Goal: Communication & Community: Answer question/provide support

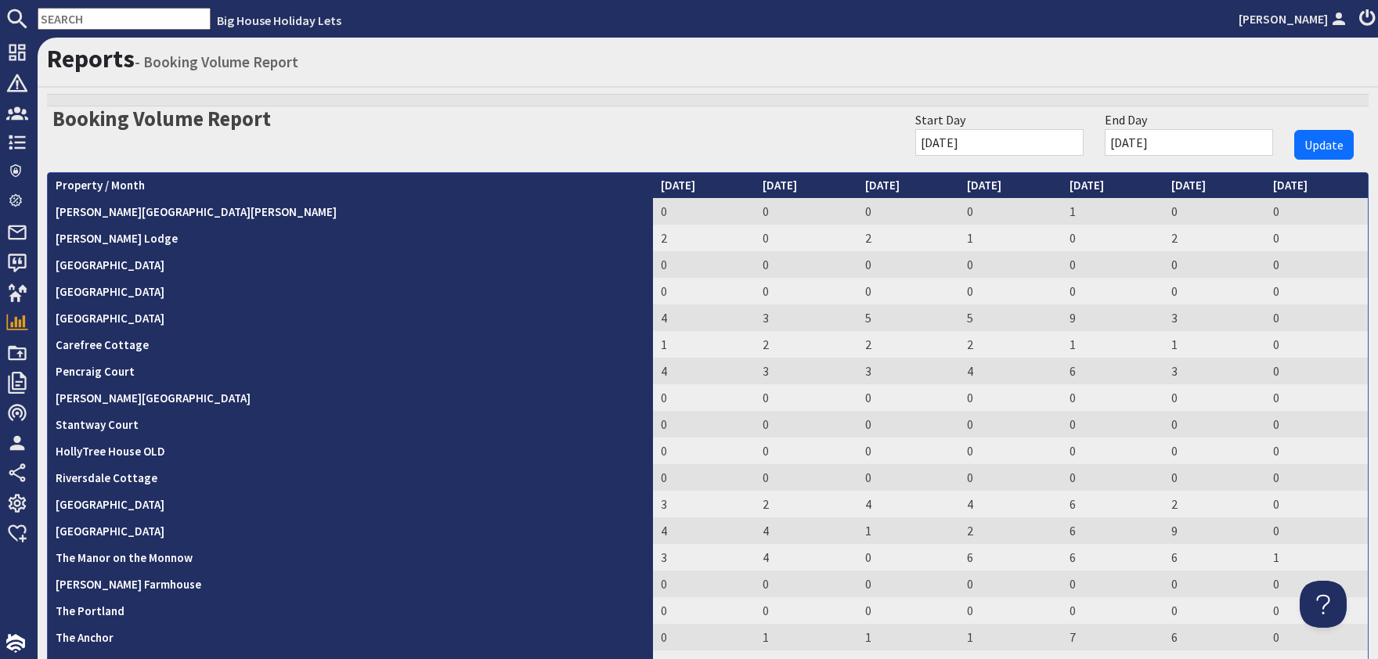
scroll to position [254, 0]
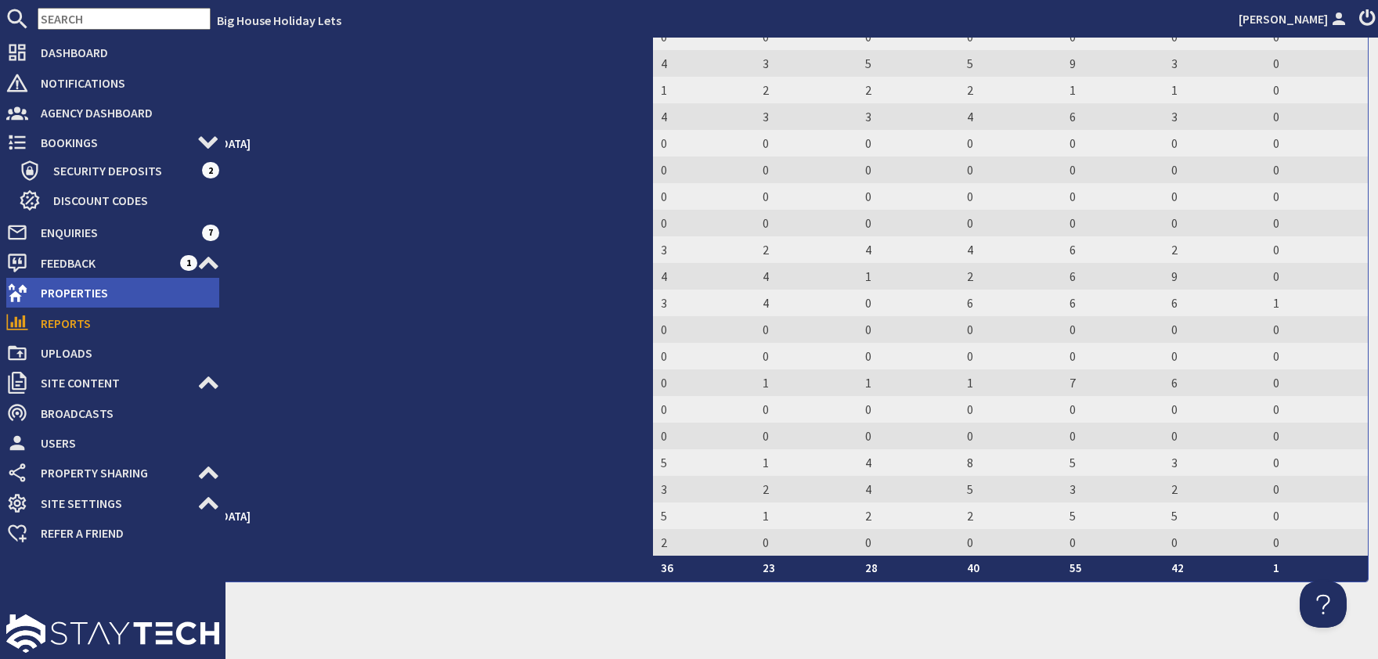
click at [78, 295] on span "Properties" at bounding box center [123, 292] width 191 height 25
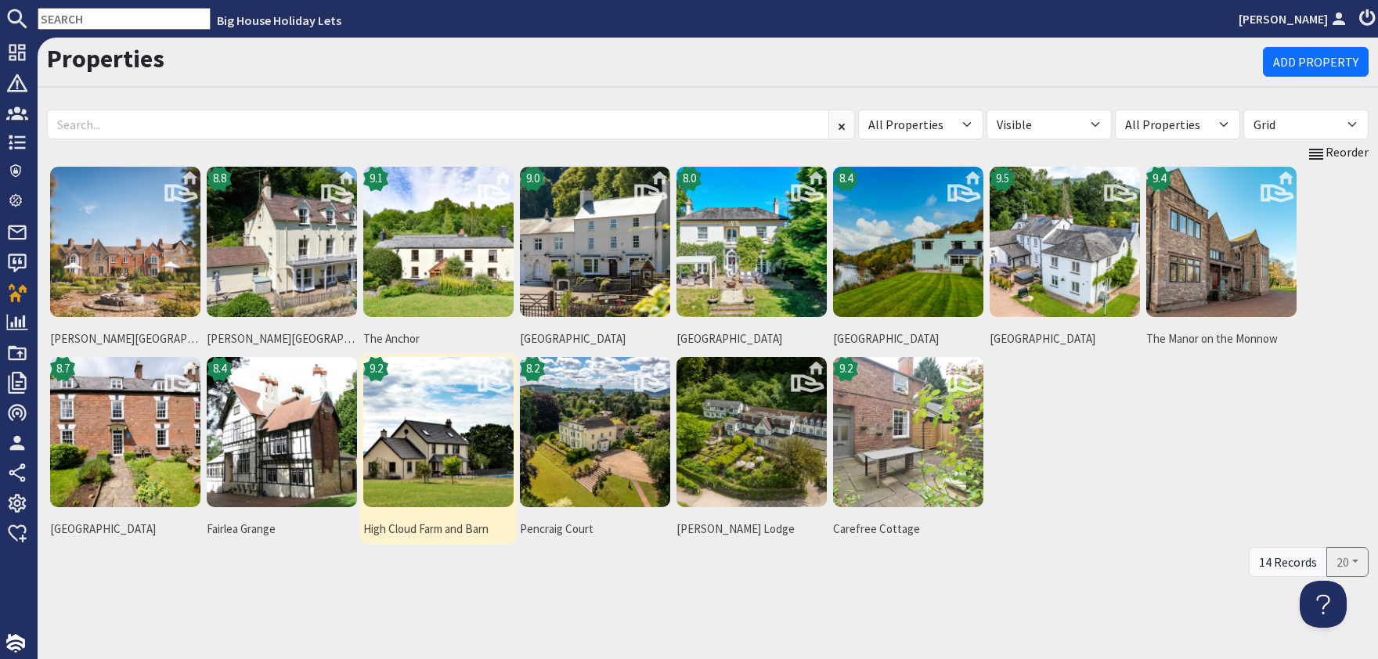
click at [410, 447] on img at bounding box center [438, 432] width 150 height 150
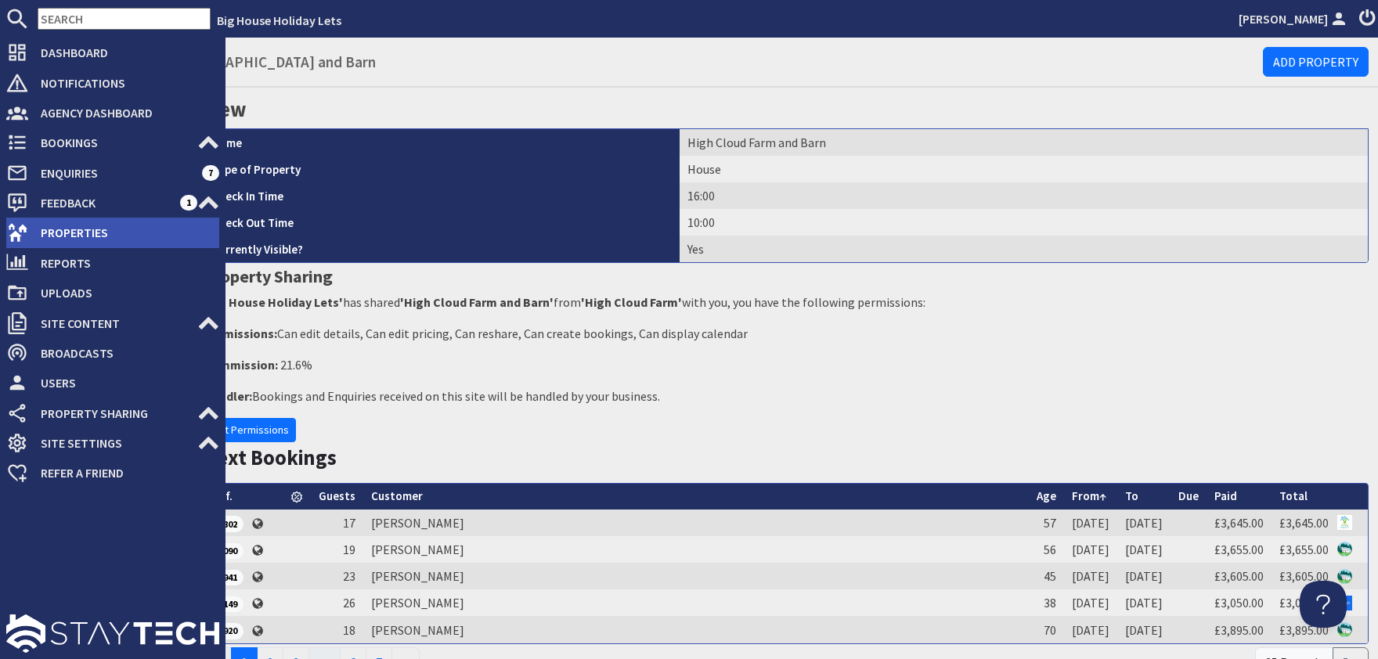
click at [70, 239] on span "Properties" at bounding box center [123, 232] width 191 height 25
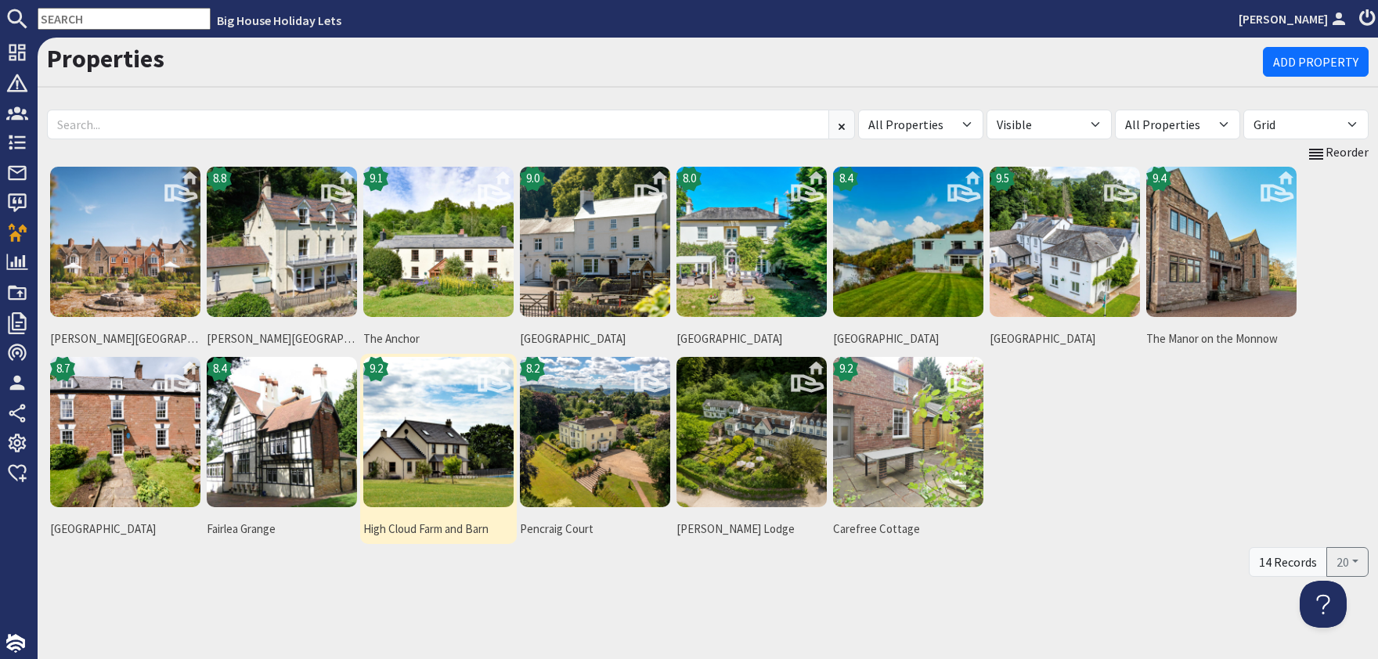
click at [450, 475] on img at bounding box center [438, 432] width 150 height 150
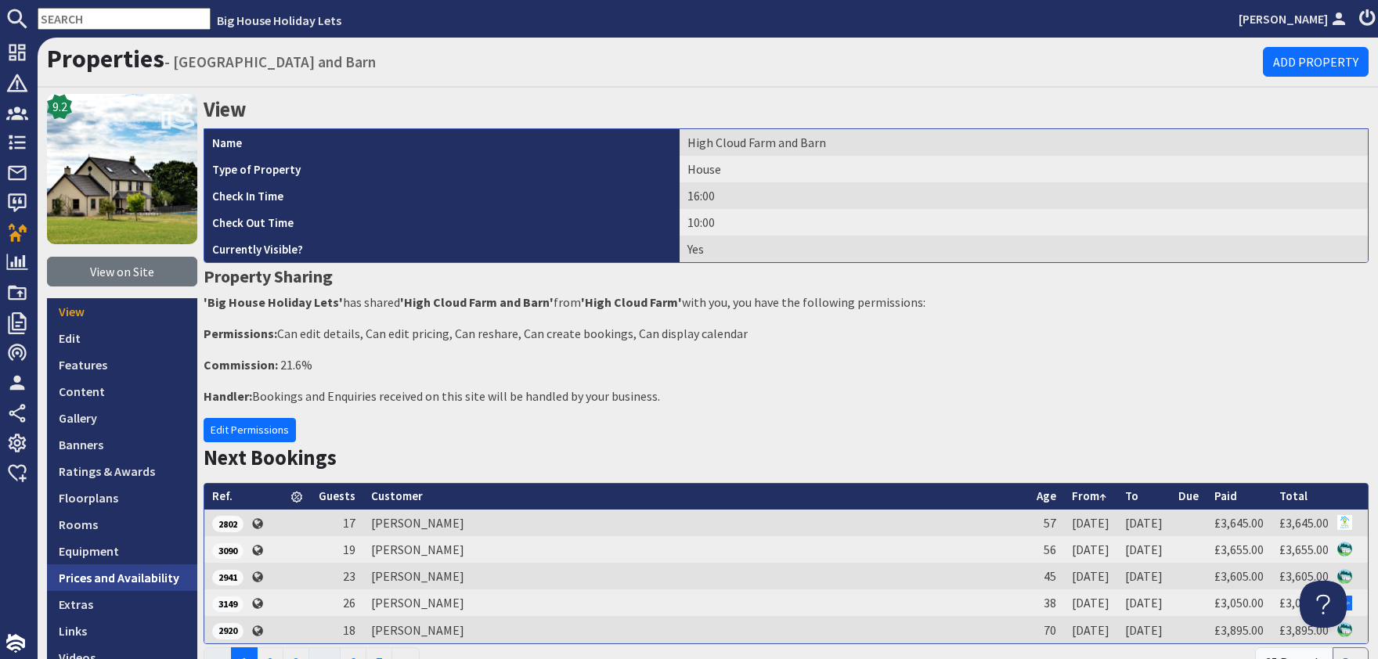
click at [88, 576] on link "Prices and Availability" at bounding box center [122, 578] width 150 height 27
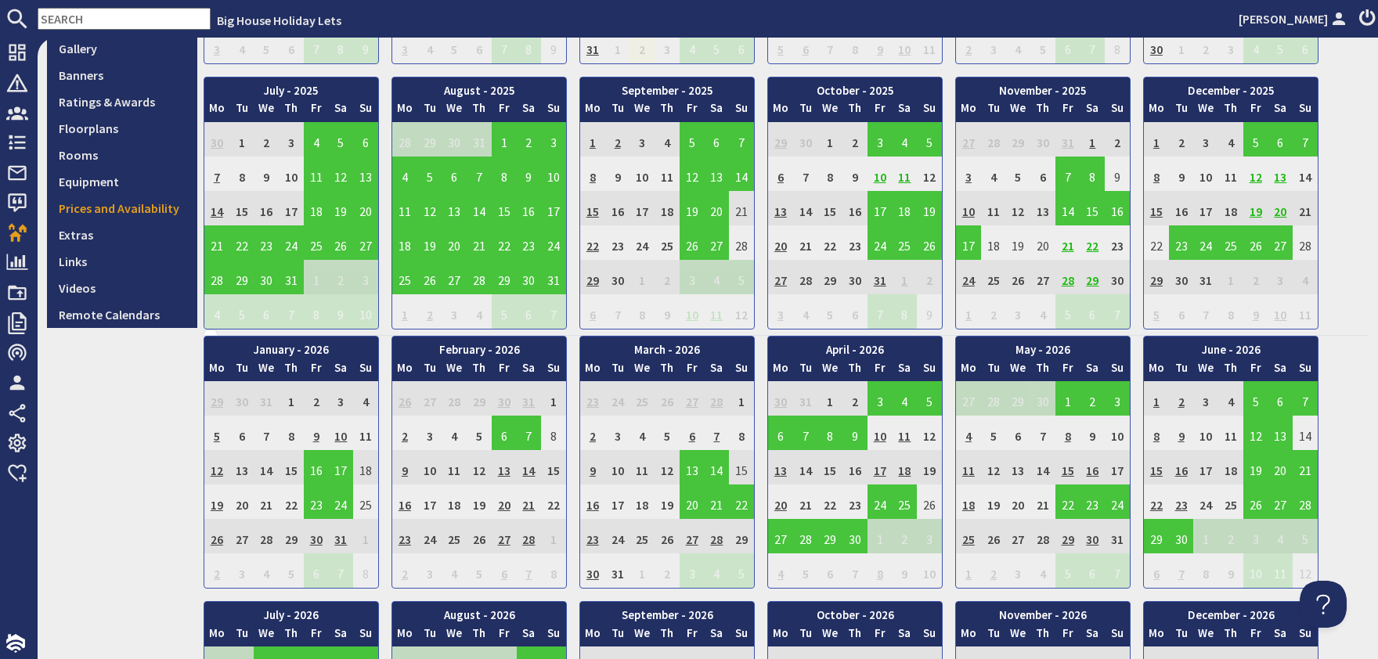
scroll to position [379, 0]
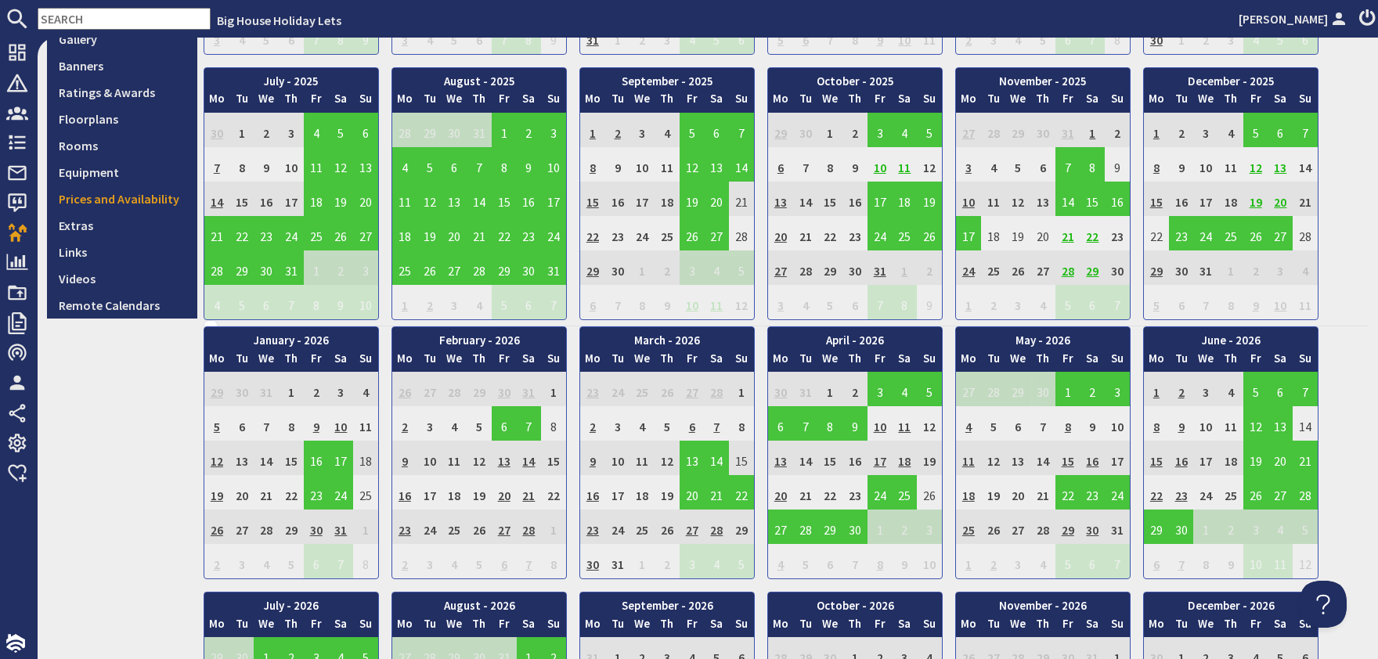
click at [310, 519] on td "30" at bounding box center [316, 527] width 25 height 34
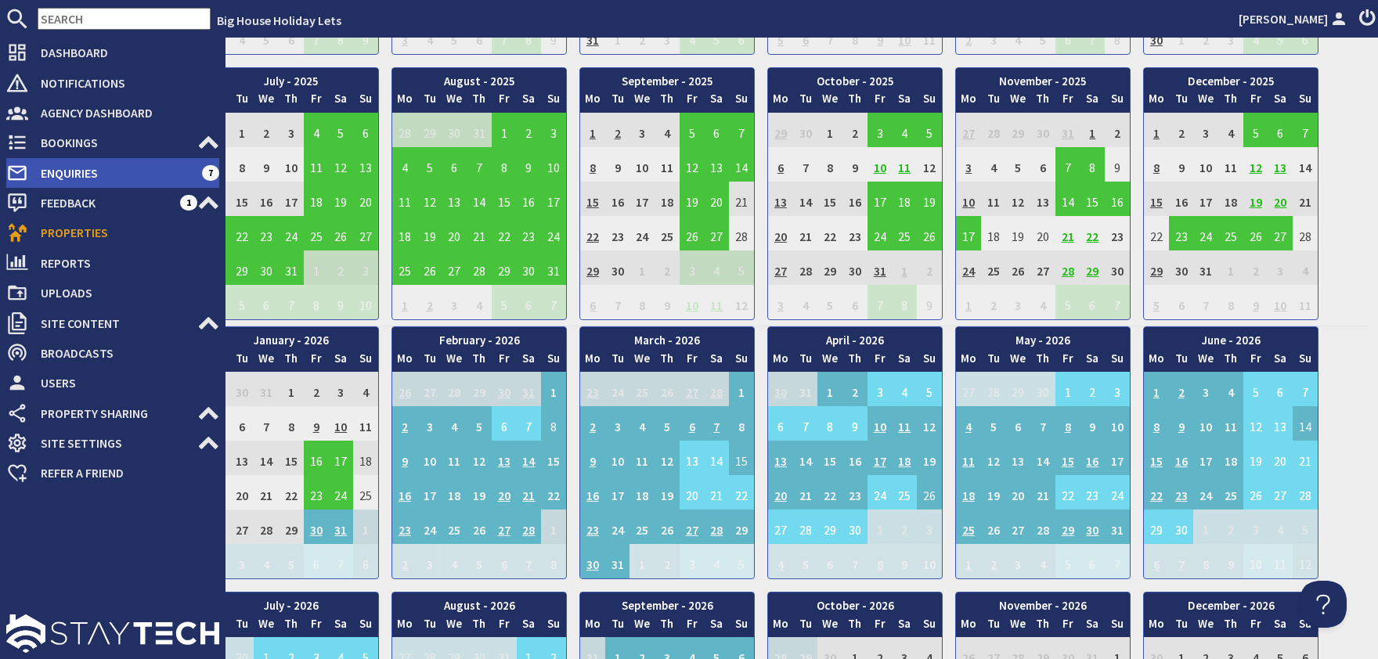
click at [58, 166] on span "Enquiries" at bounding box center [115, 173] width 174 height 25
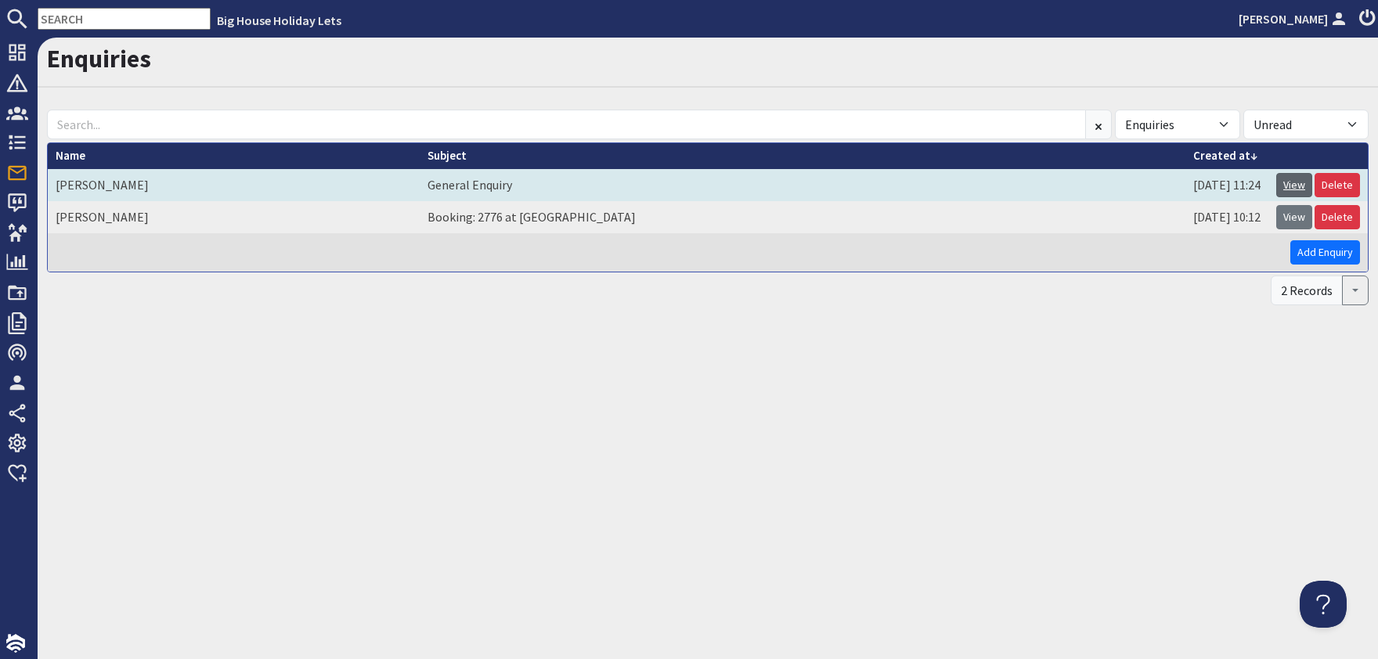
click at [1303, 182] on link "View" at bounding box center [1294, 185] width 36 height 24
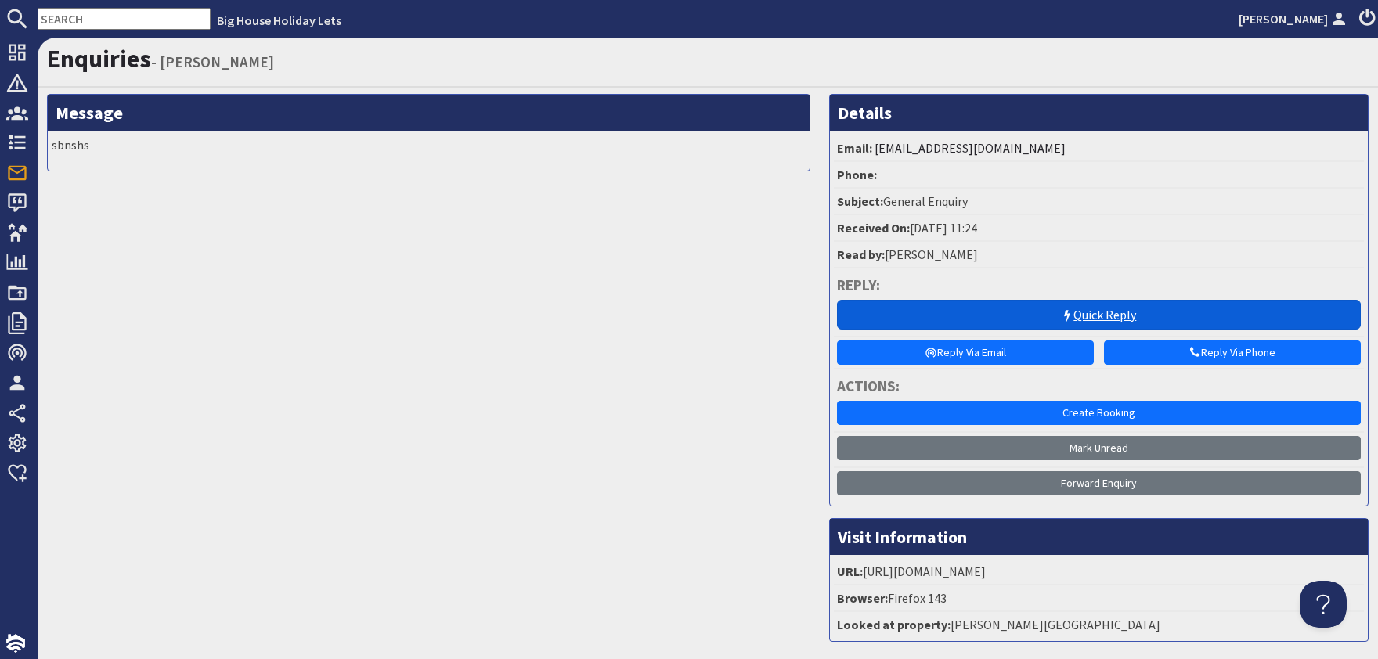
click at [1094, 319] on link "Quick Reply" at bounding box center [1099, 315] width 524 height 30
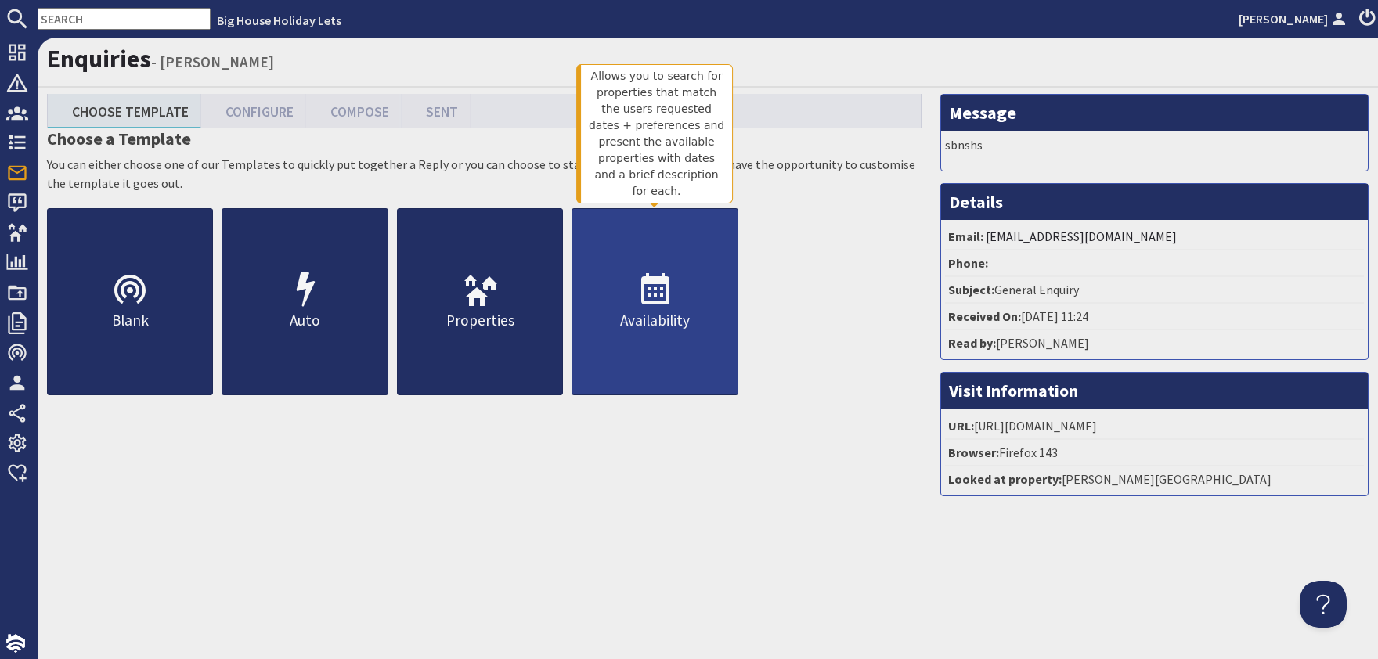
click at [647, 295] on icon at bounding box center [656, 291] width 38 height 38
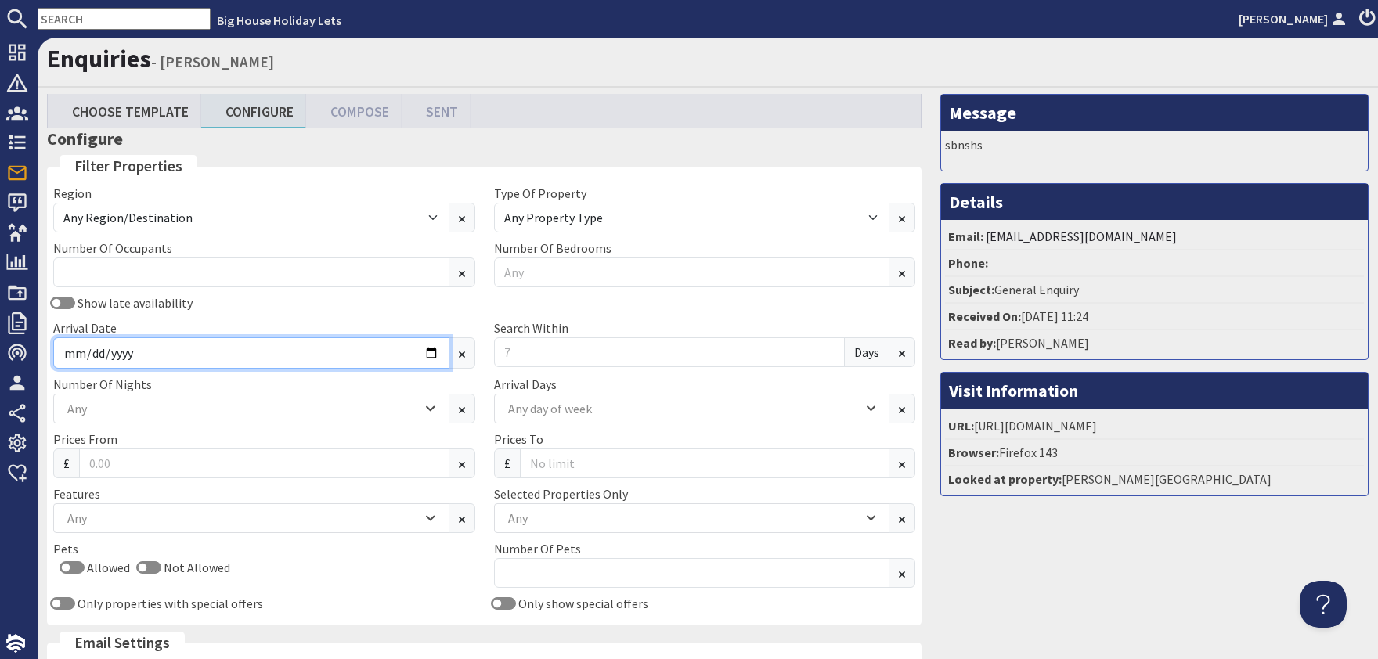
click at [431, 358] on input "Arrival Date" at bounding box center [251, 352] width 396 height 31
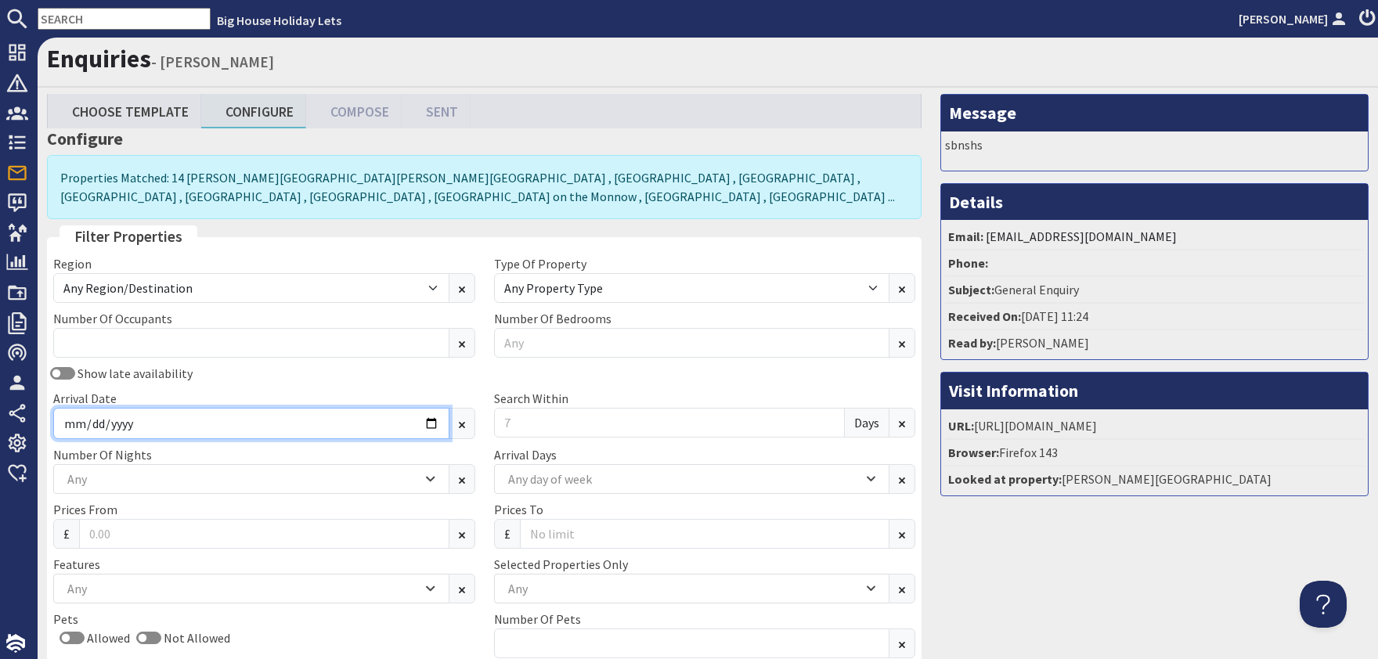
type input "2026-02-13"
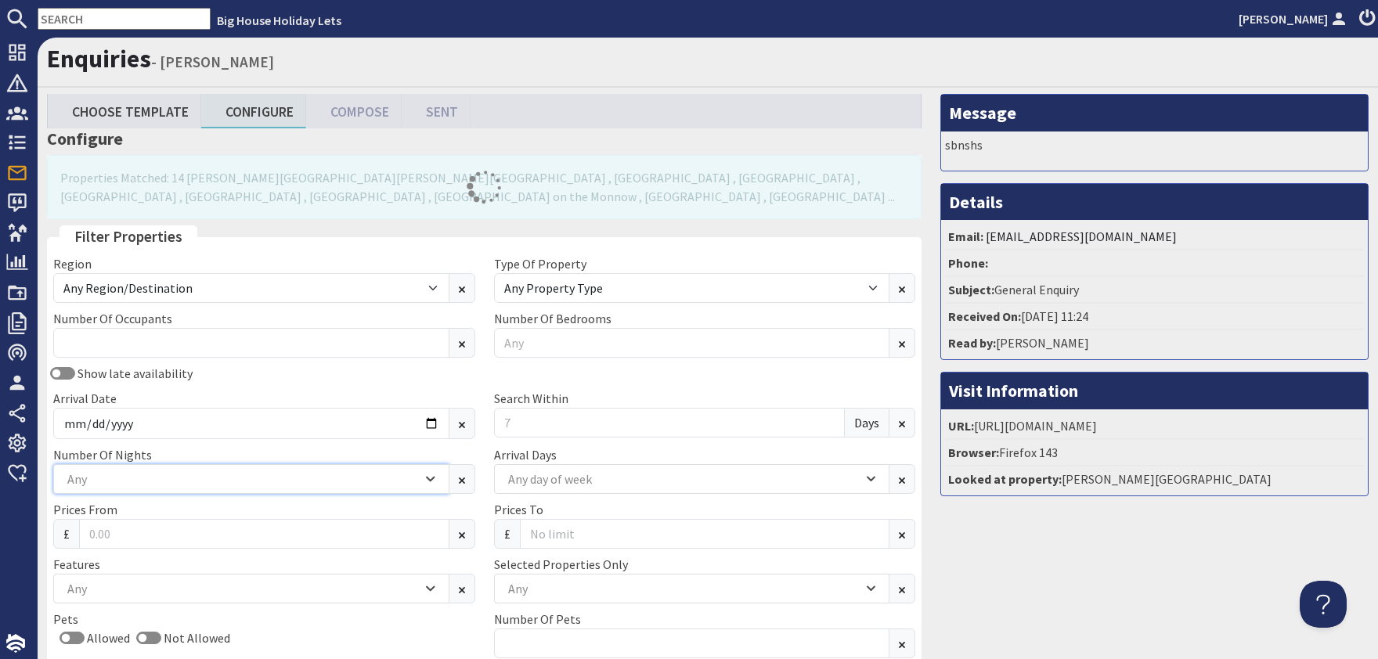
click at [427, 478] on icon "Combobox" at bounding box center [430, 479] width 9 height 9
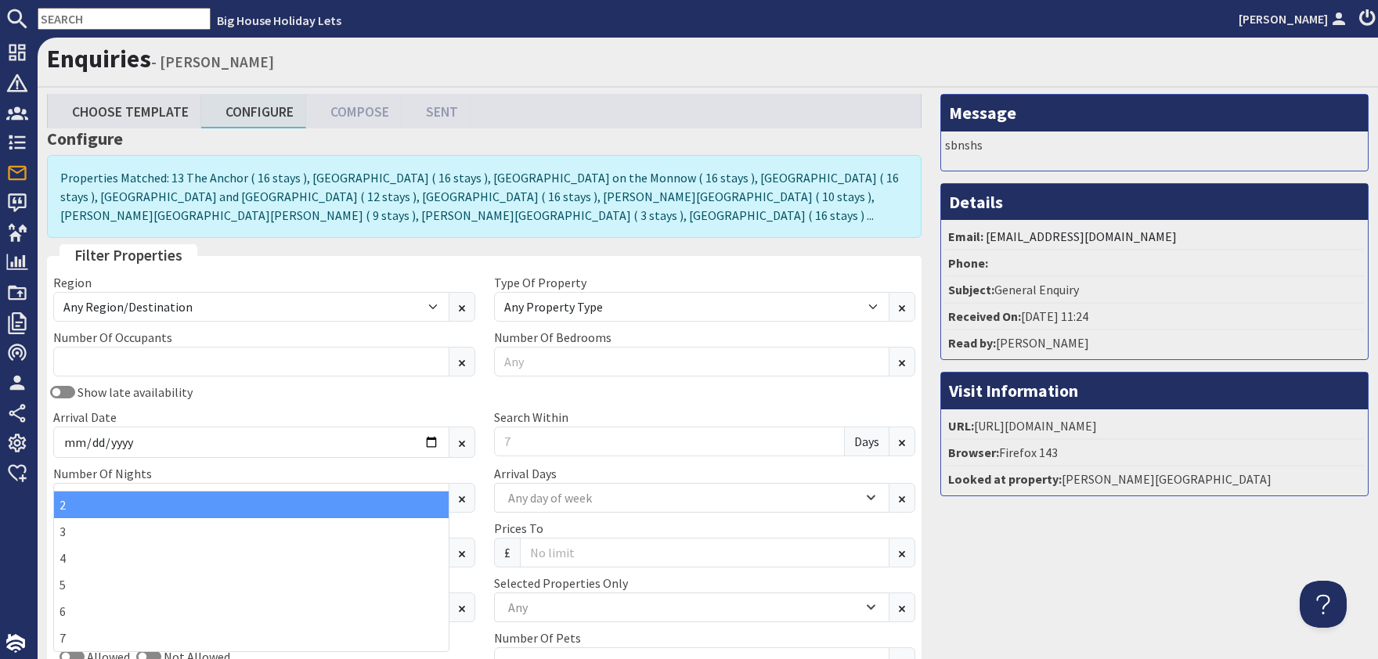
click at [78, 504] on div "2" at bounding box center [251, 505] width 395 height 27
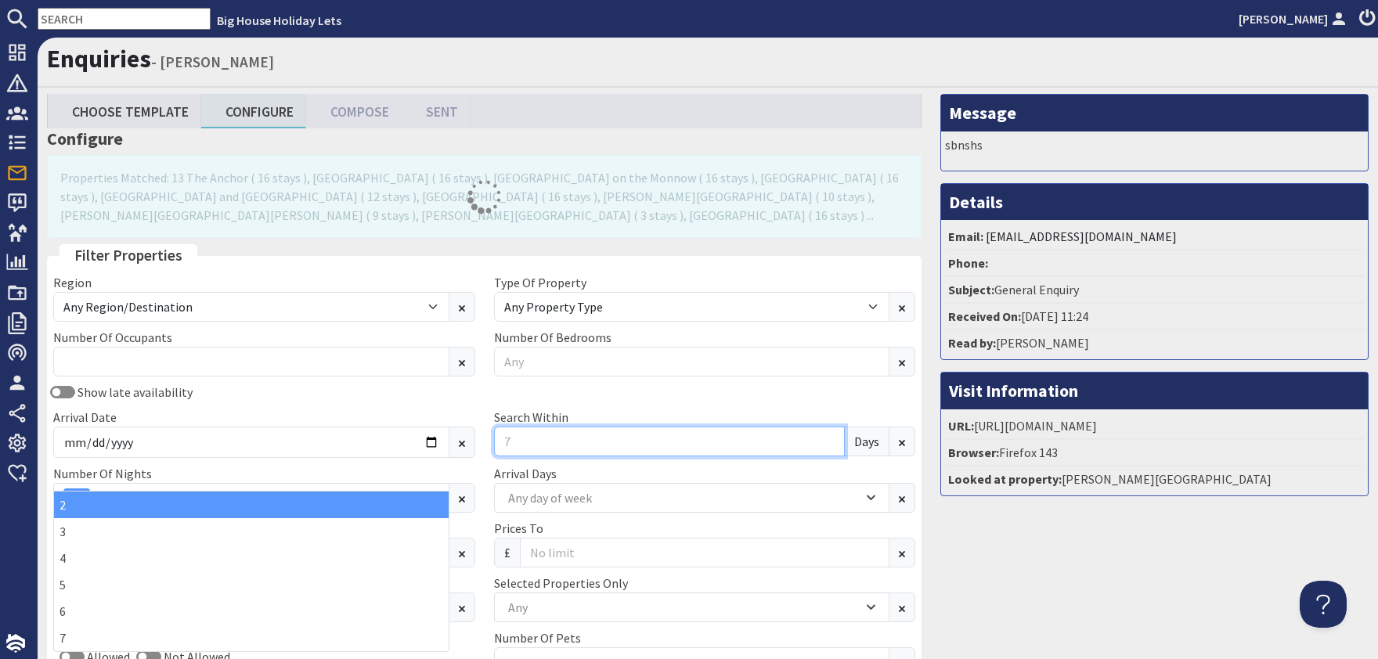
click at [623, 427] on input "Search Within" at bounding box center [670, 442] width 352 height 30
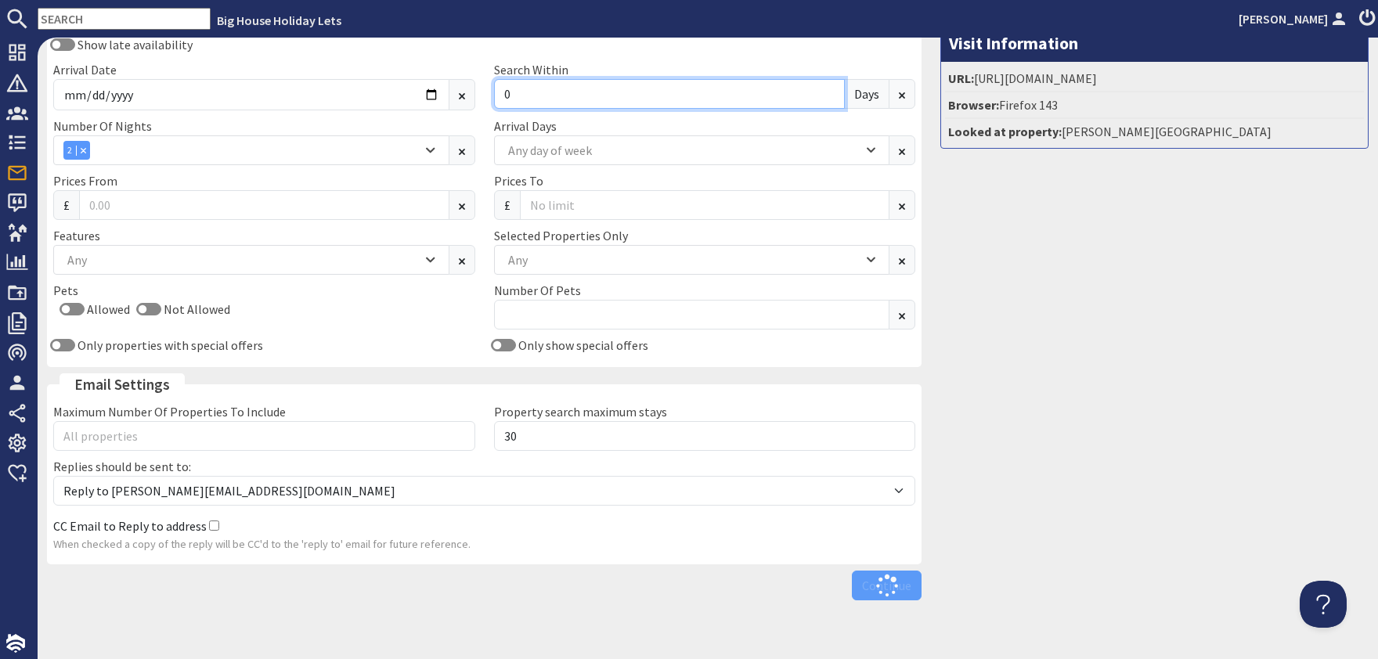
scroll to position [352, 0]
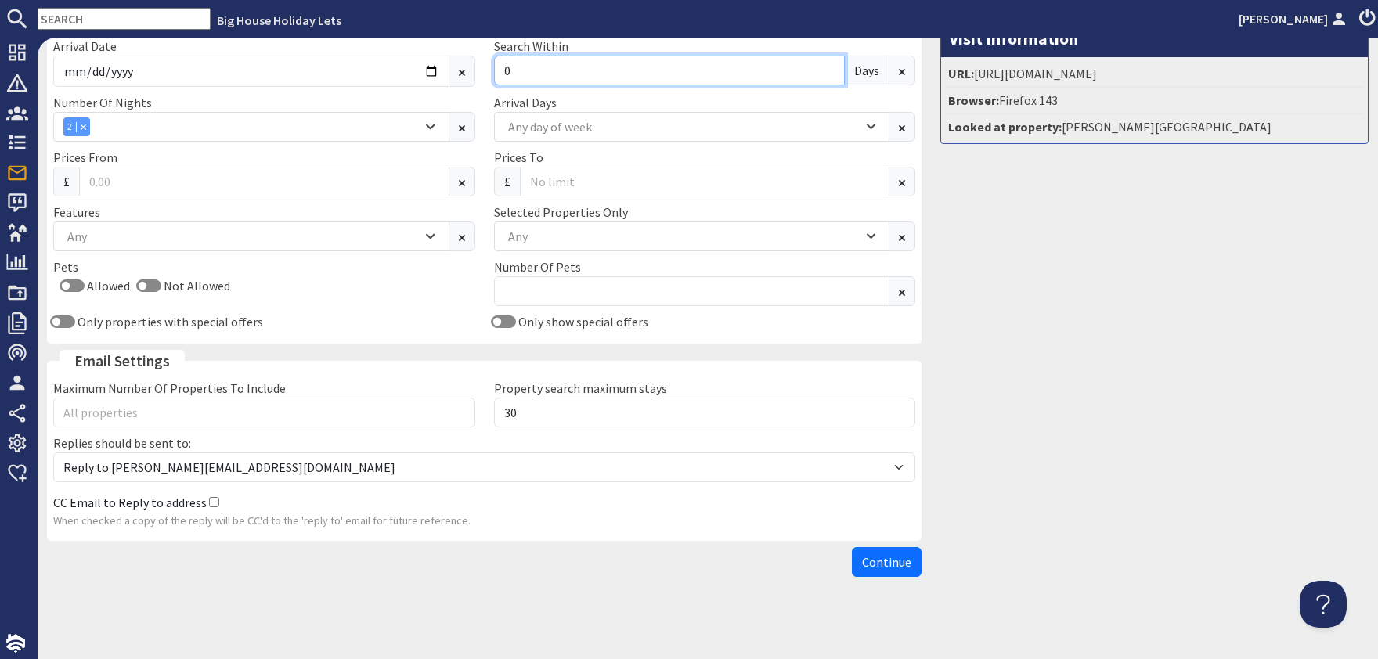
type input "0"
click at [870, 232] on icon "Combobox" at bounding box center [871, 236] width 9 height 9
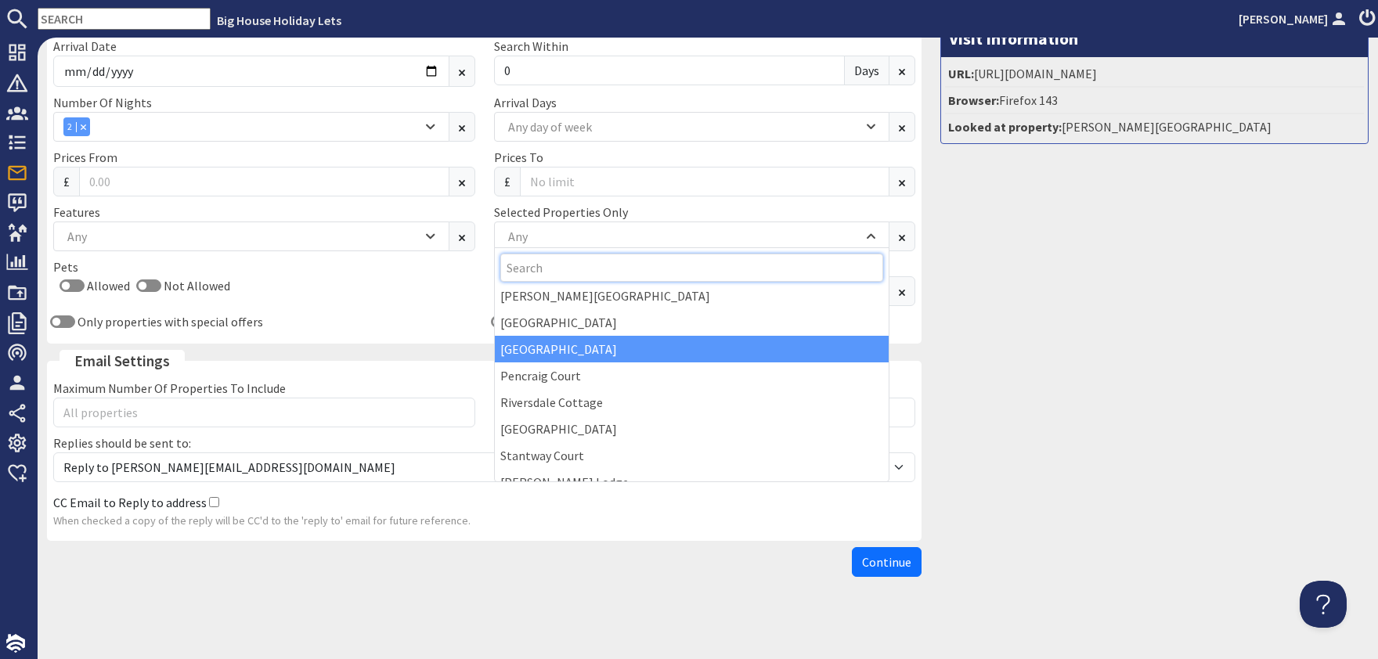
scroll to position [95, 0]
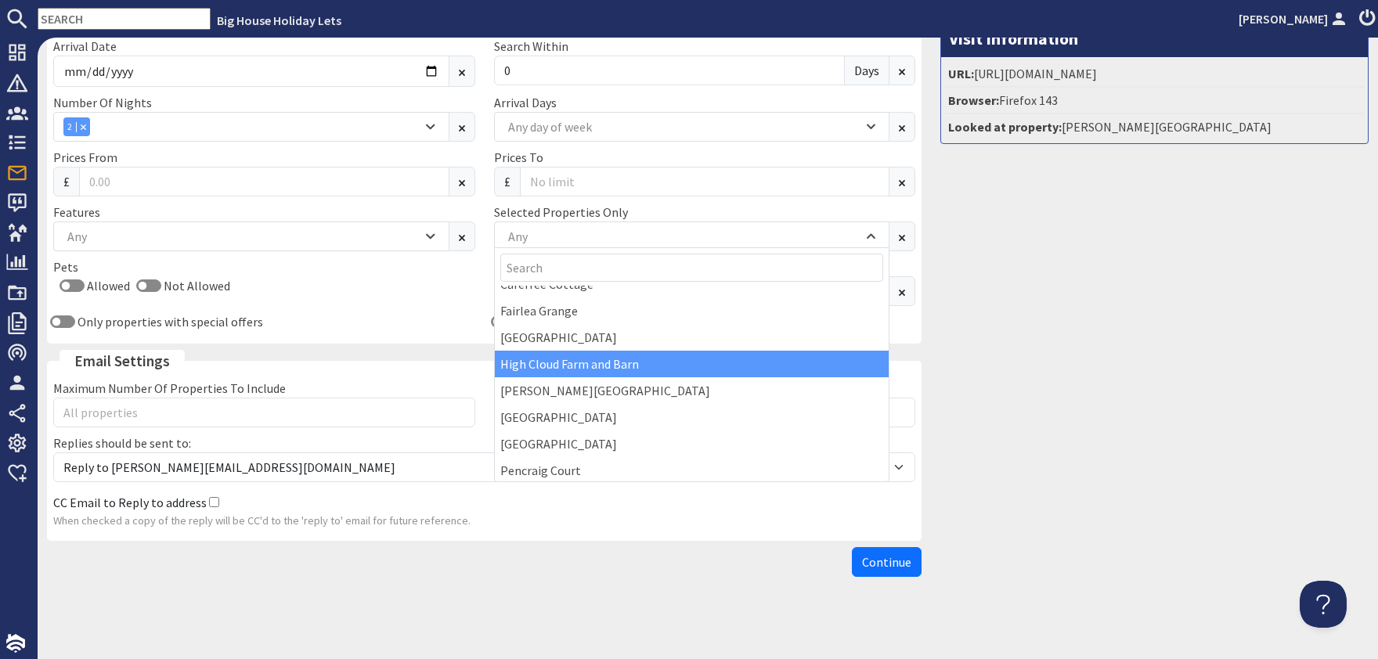
click at [592, 361] on div "High Cloud Farm and Barn" at bounding box center [692, 364] width 395 height 27
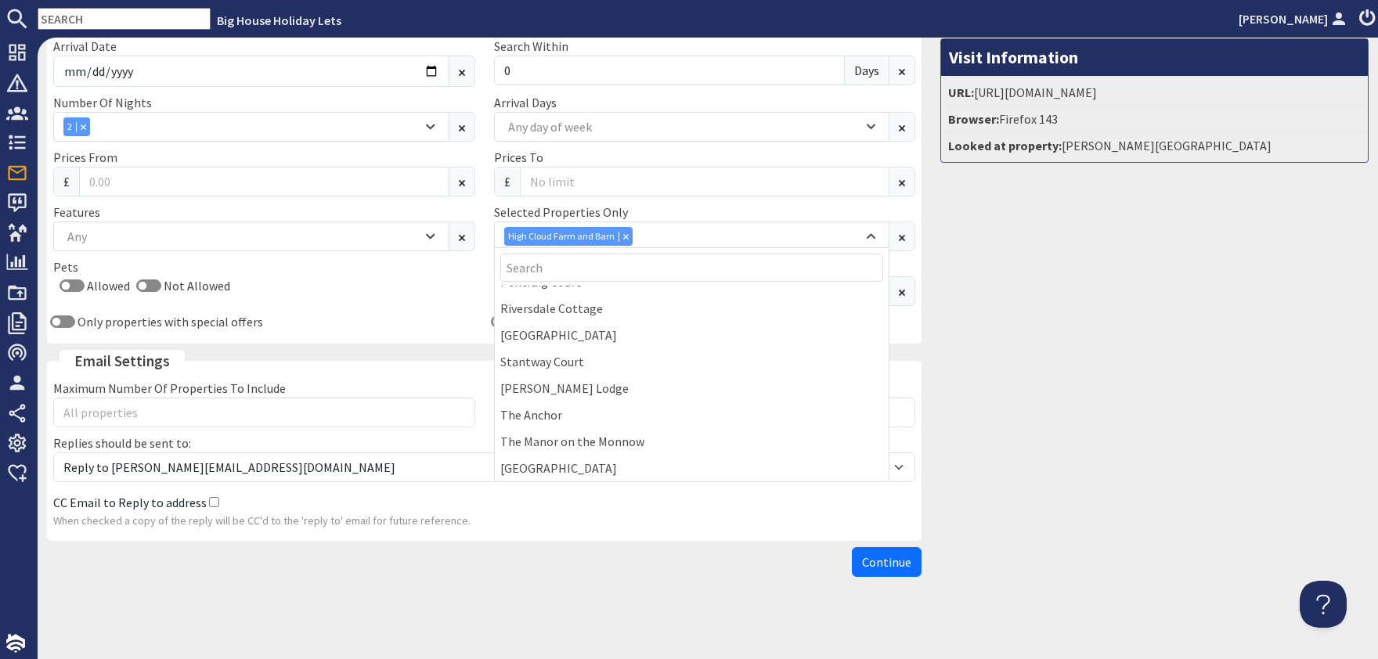
scroll to position [189, 0]
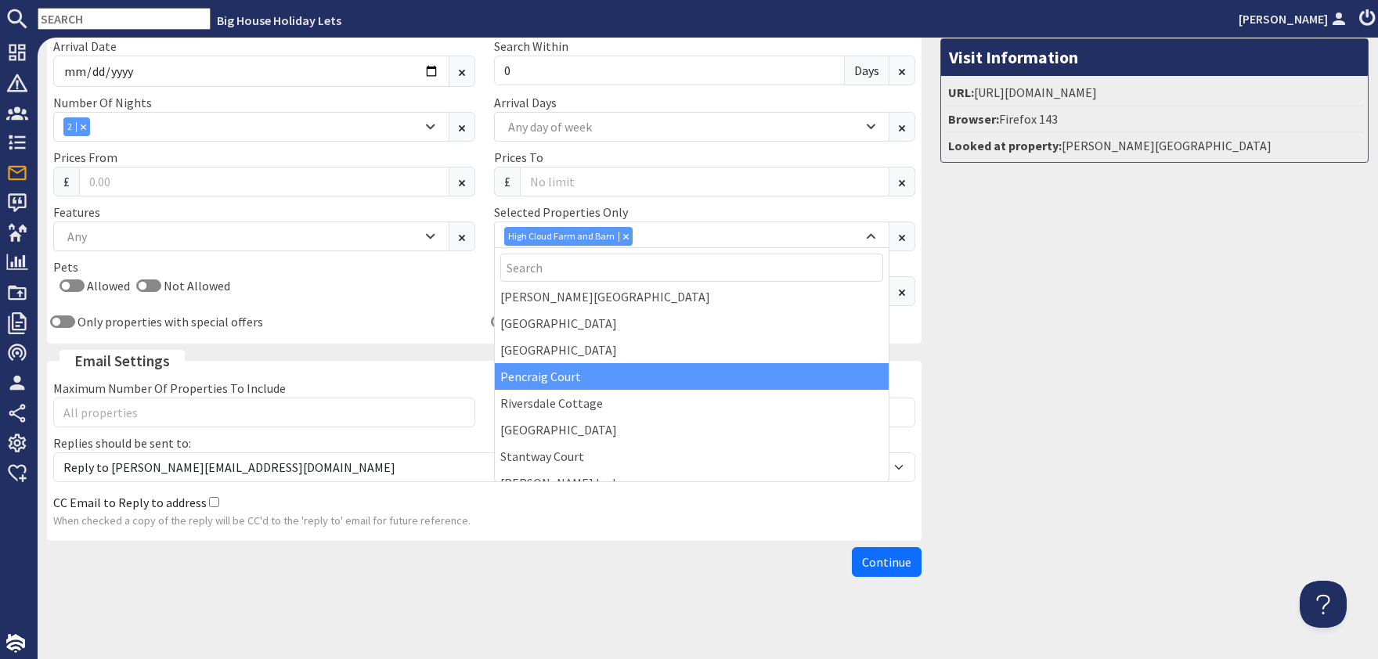
click at [569, 376] on div "Pencraig Court" at bounding box center [692, 376] width 395 height 27
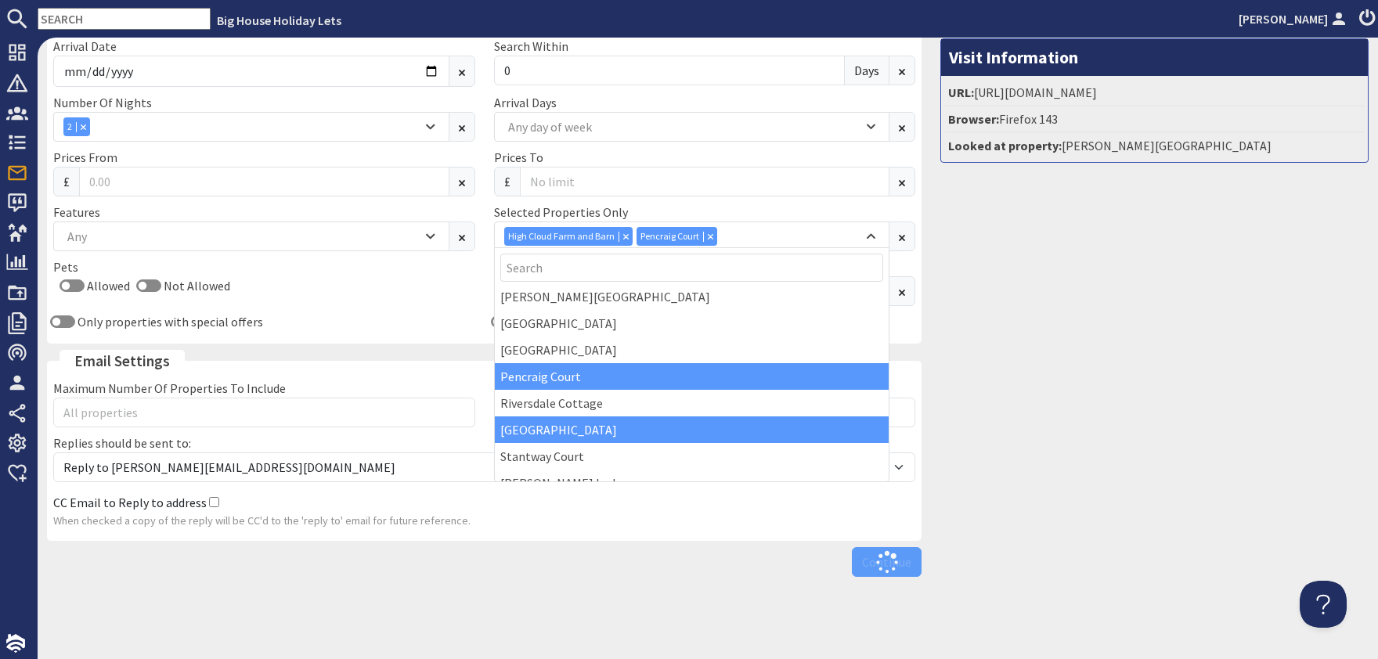
click at [567, 433] on div "[GEOGRAPHIC_DATA]" at bounding box center [692, 430] width 395 height 27
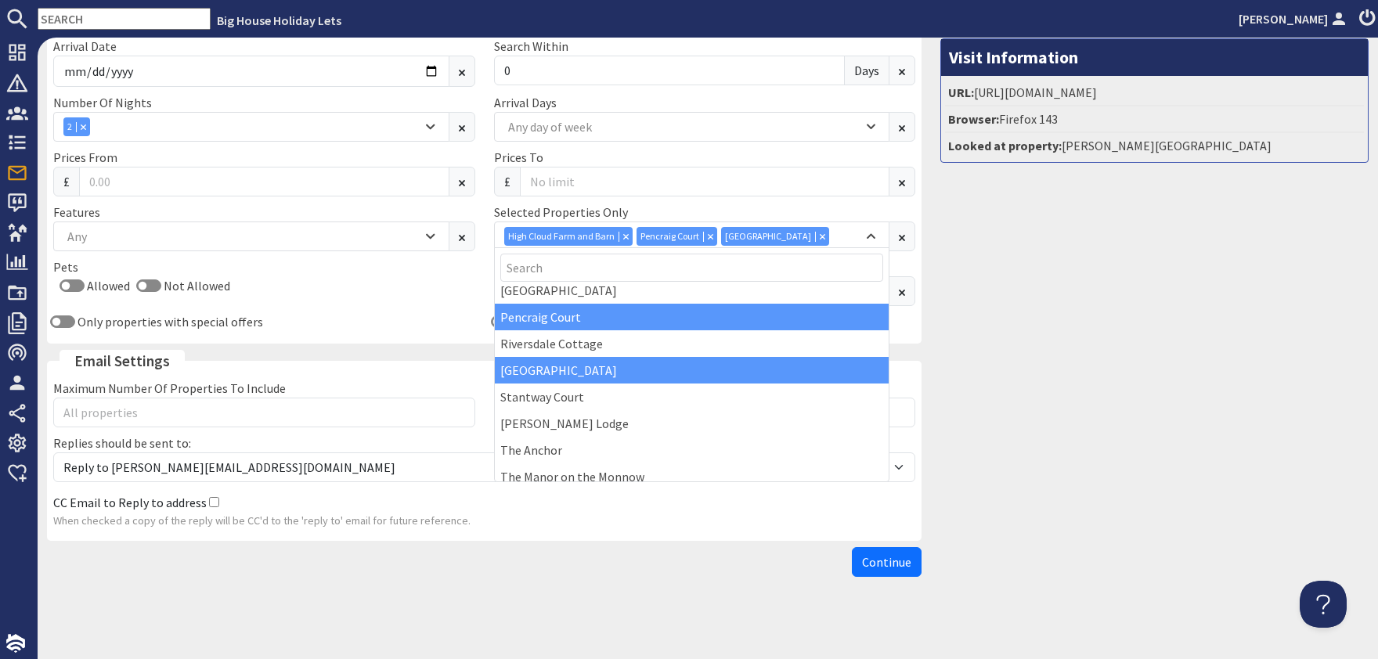
scroll to position [283, 0]
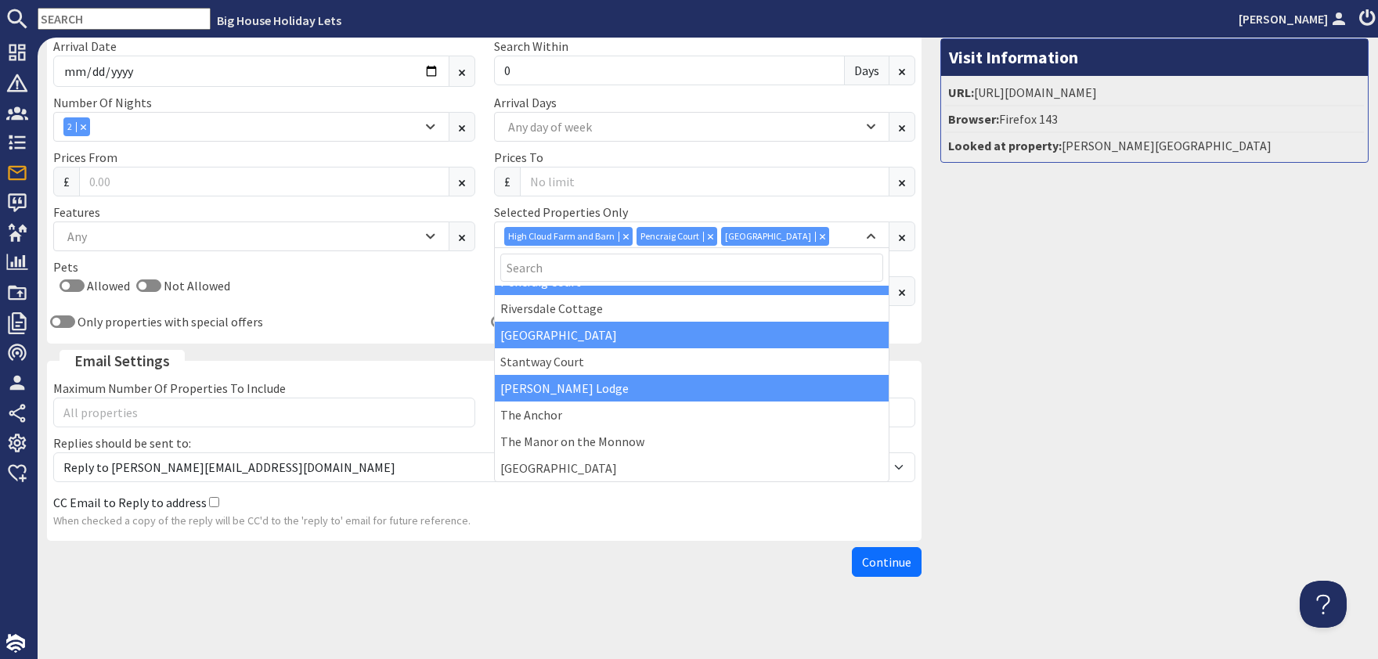
click at [547, 388] on div "[PERSON_NAME] Lodge" at bounding box center [692, 388] width 395 height 27
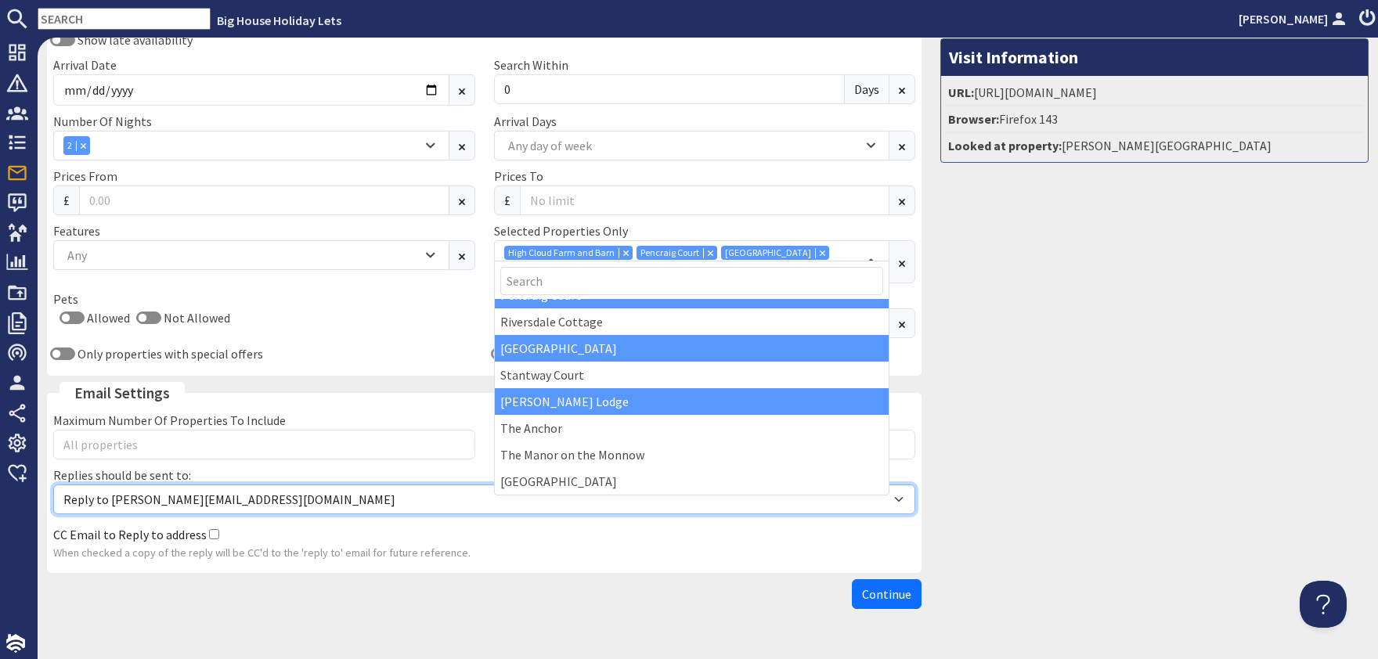
click at [53, 485] on select "Reply to alison@bhhl.co.uk Reply to enquiries@bhhl.co.uk" at bounding box center [484, 500] width 862 height 30
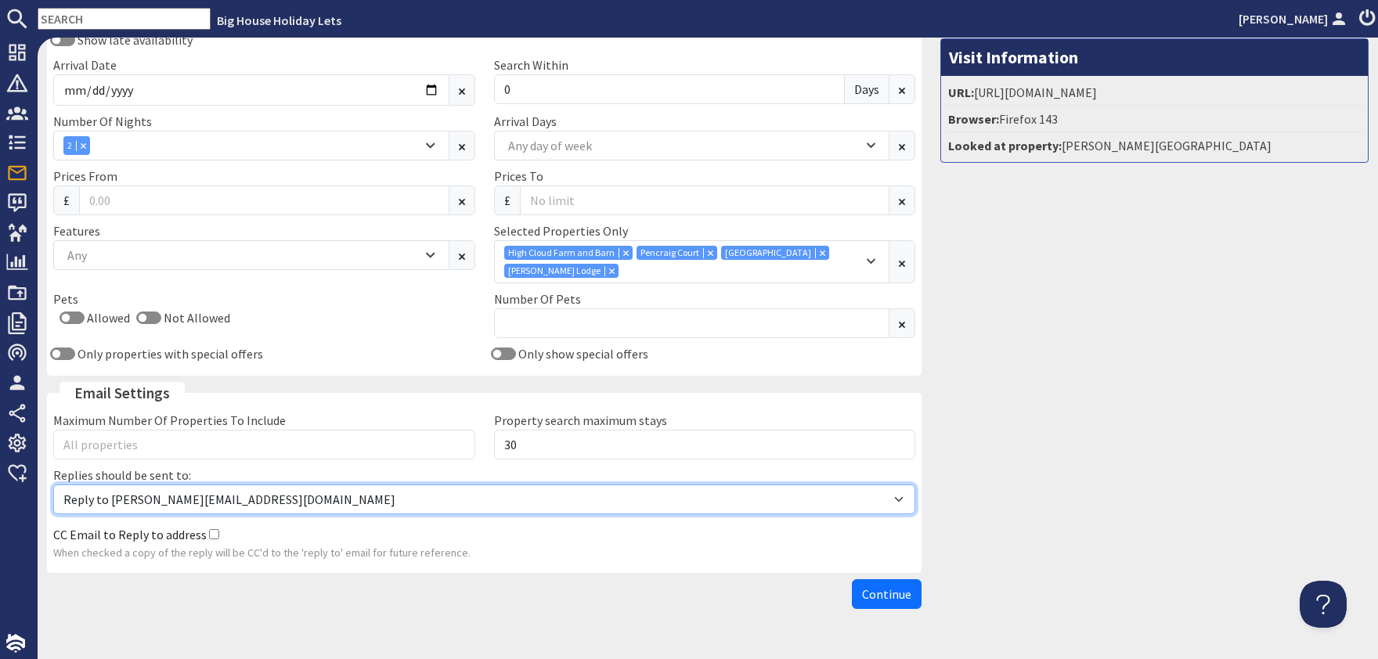
select select "reply_to_composer"
click option "Reply to enquiries@bhhl.co.uk" at bounding box center [0, 0] width 0 height 0
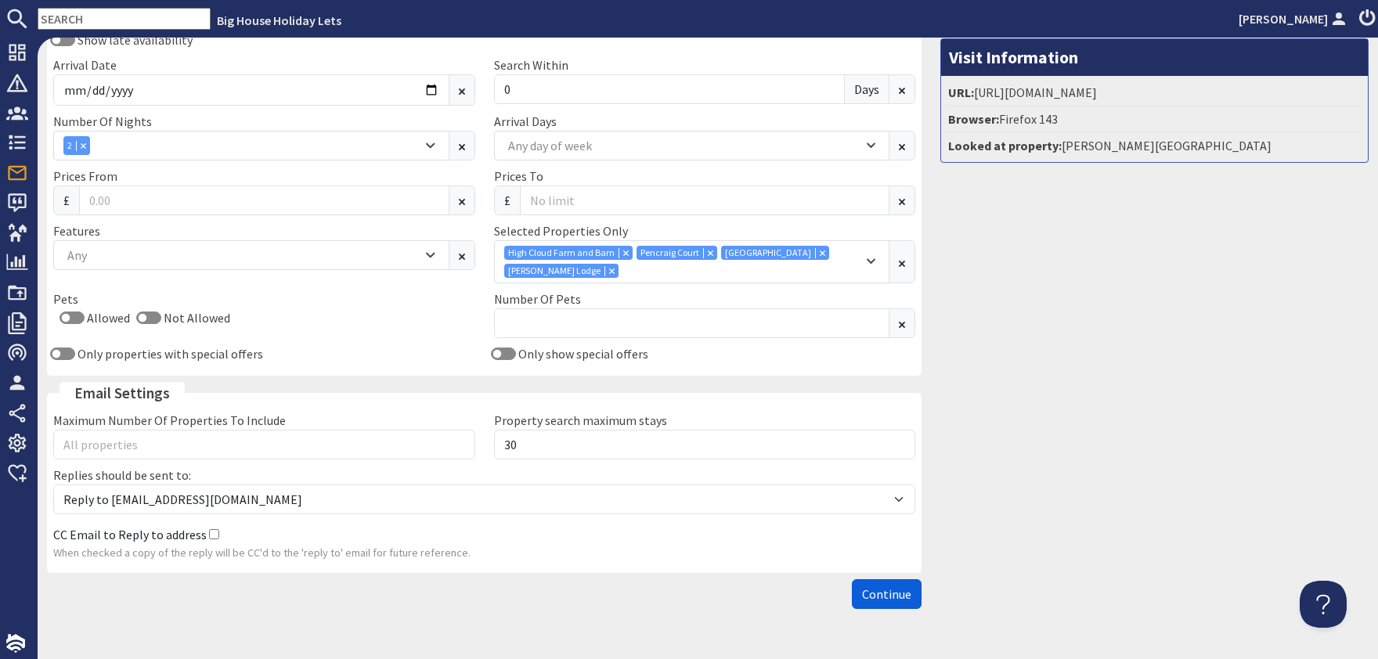
click at [901, 587] on span "Continue" at bounding box center [886, 595] width 49 height 16
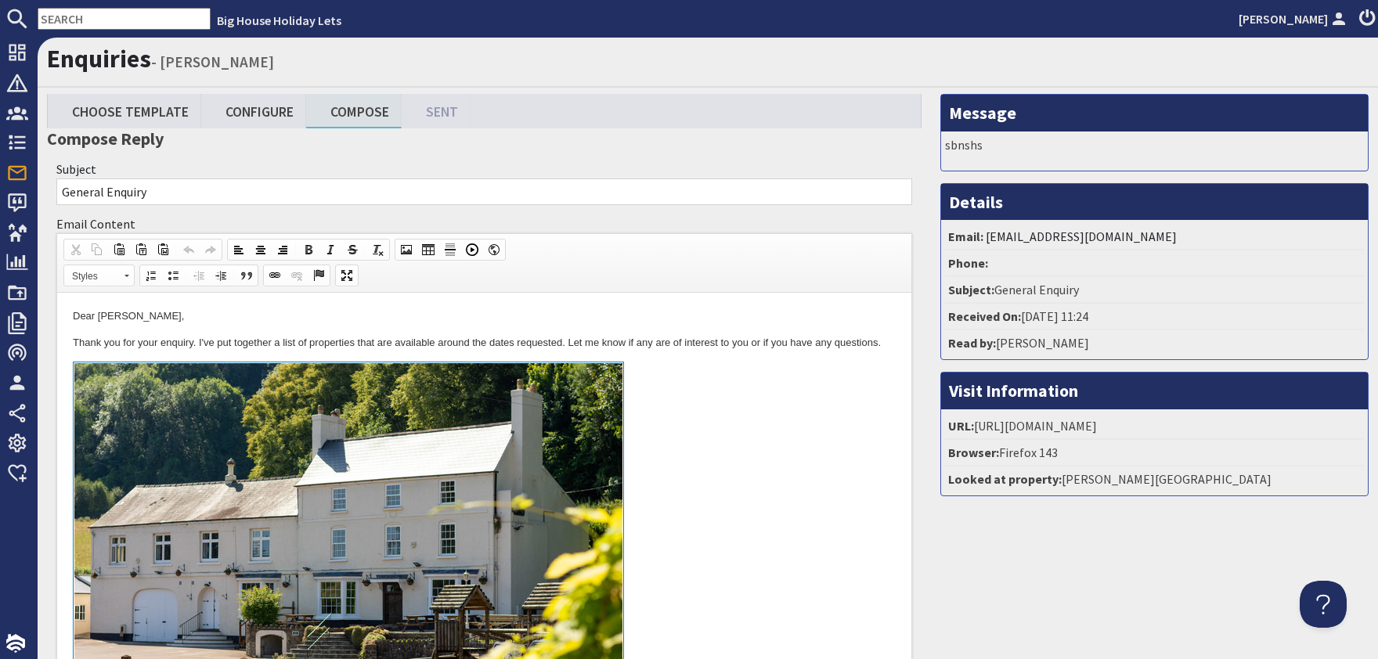
click at [752, 522] on link at bounding box center [484, 542] width 823 height 361
click at [161, 318] on p "Dear Oli Daffern," at bounding box center [484, 317] width 823 height 16
click at [656, 428] on link at bounding box center [484, 542] width 823 height 361
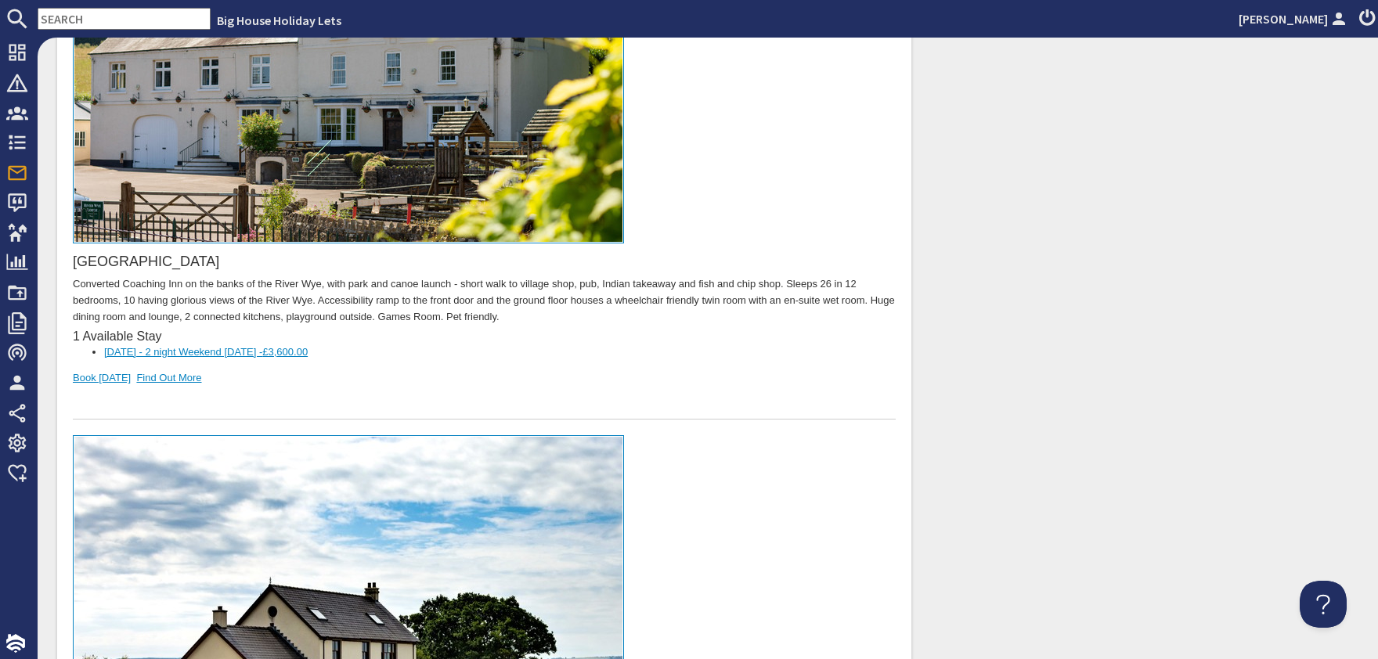
click at [305, 352] on span "£3,600.00" at bounding box center [284, 353] width 45 height 12
click at [700, 547] on link at bounding box center [484, 616] width 823 height 361
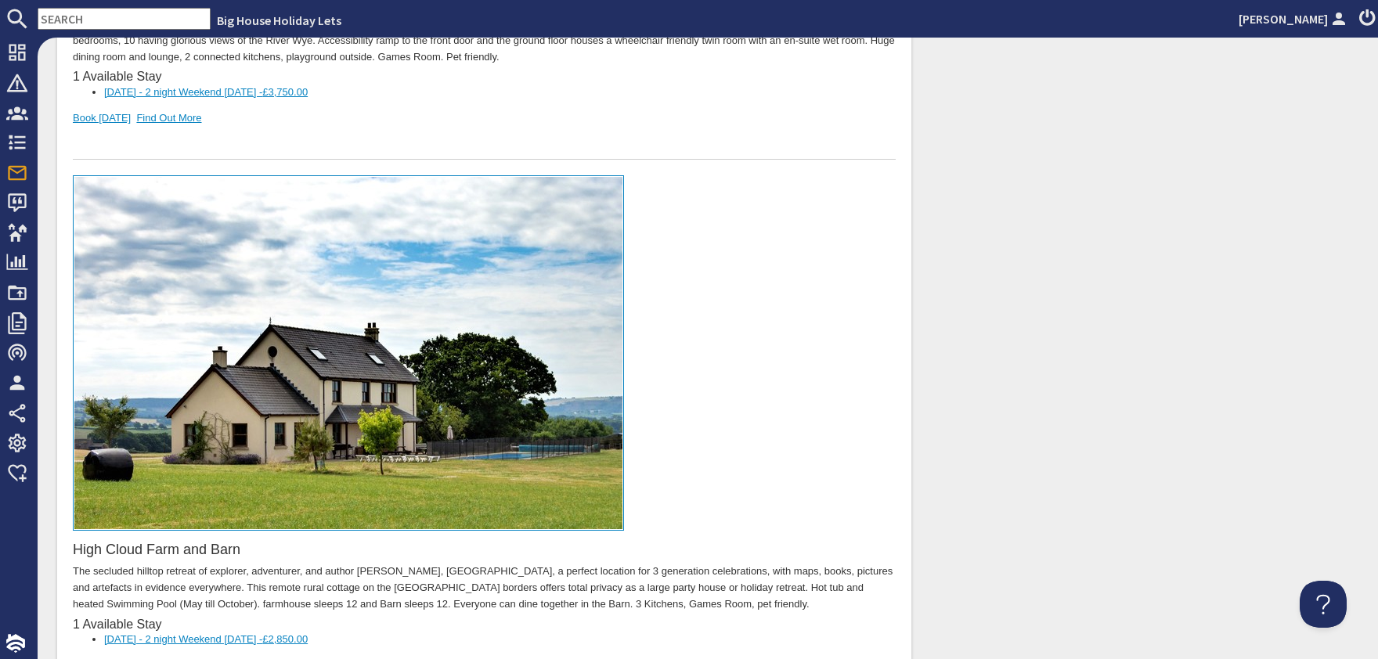
scroll to position [853, 0]
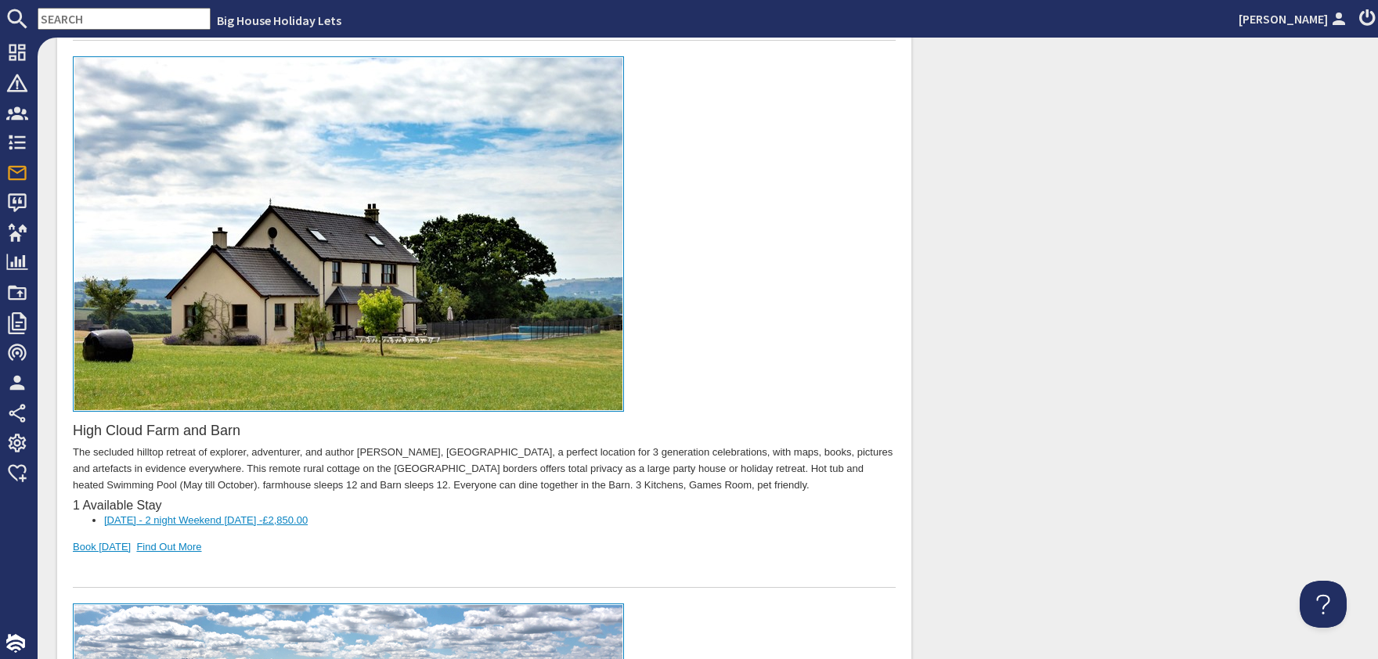
click at [292, 518] on span "£2,850.00" at bounding box center [284, 521] width 45 height 12
click at [298, 525] on span "£3,850.00" at bounding box center [284, 521] width 45 height 12
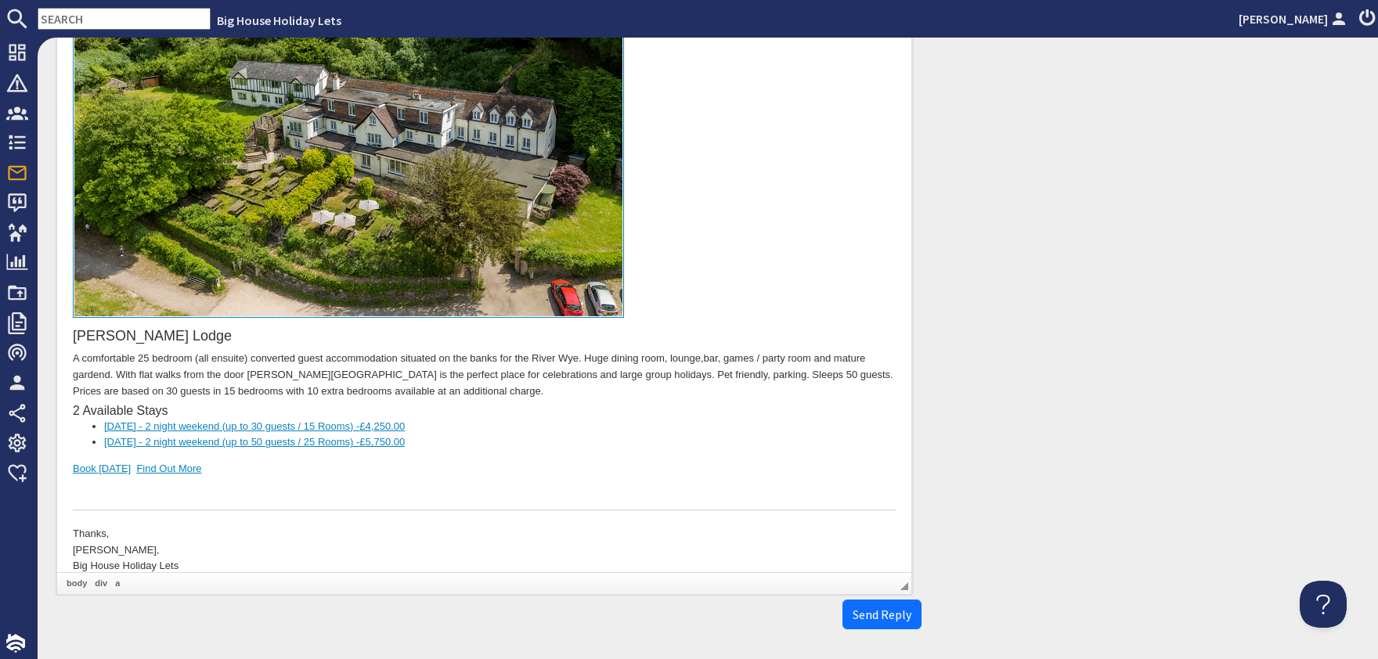
scroll to position [2085, 0]
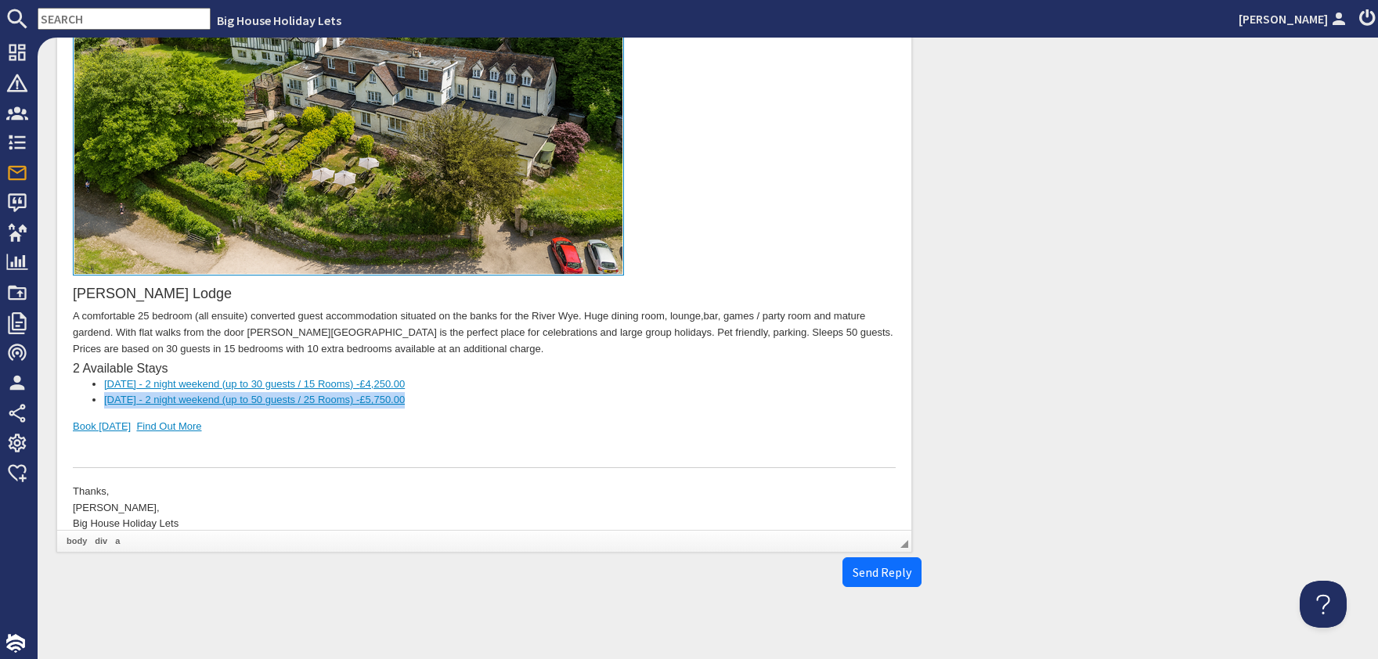
drag, startPoint x: 78, startPoint y: 386, endPoint x: 449, endPoint y: 389, distance: 371.2
click at [449, 389] on ul "13/02/2026 - 2 night weekend (up to 30 guests / 15 Rooms) - £4,250.00 13/02/202…" at bounding box center [484, 393] width 823 height 33
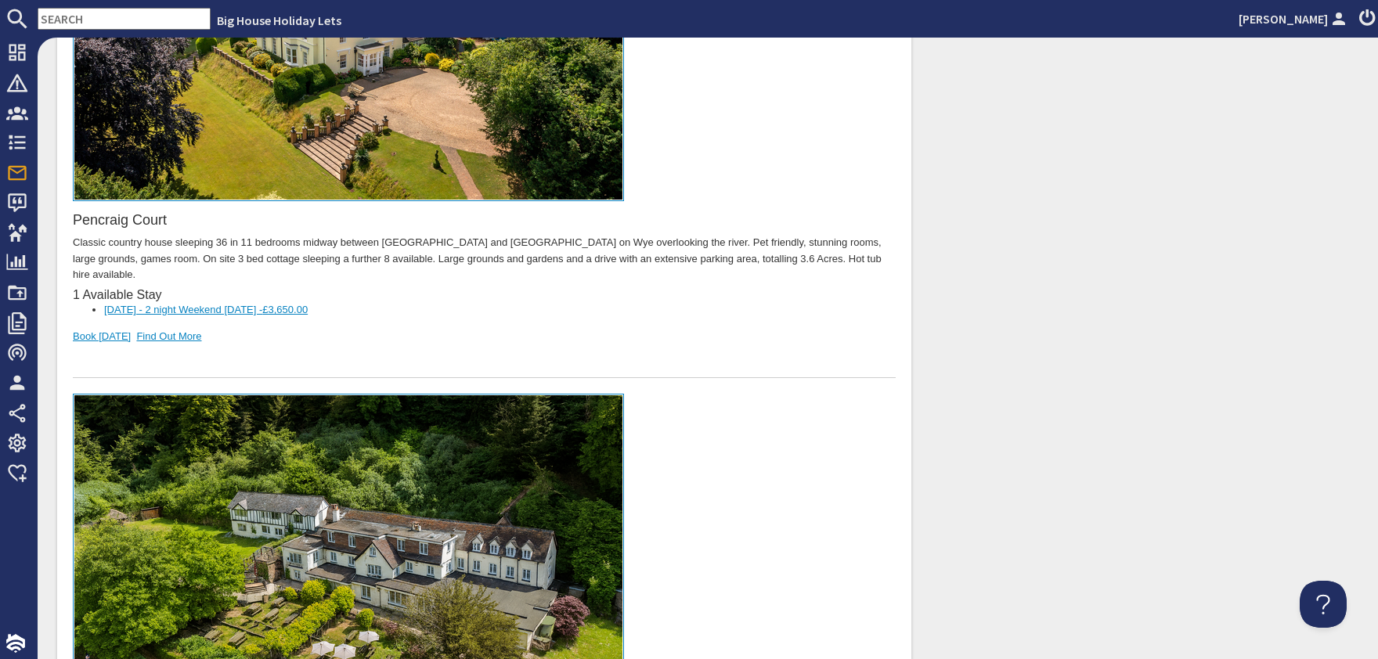
scroll to position [2098, 0]
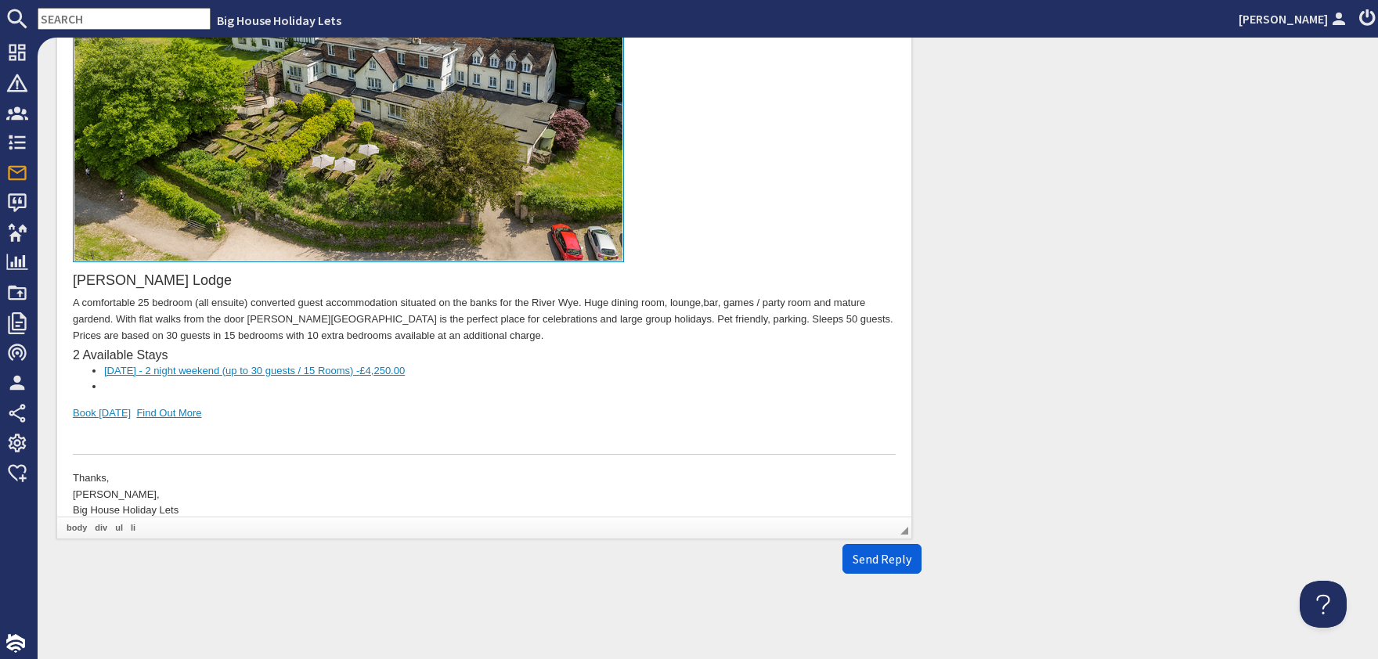
click at [874, 567] on button "Send Reply" at bounding box center [882, 559] width 79 height 30
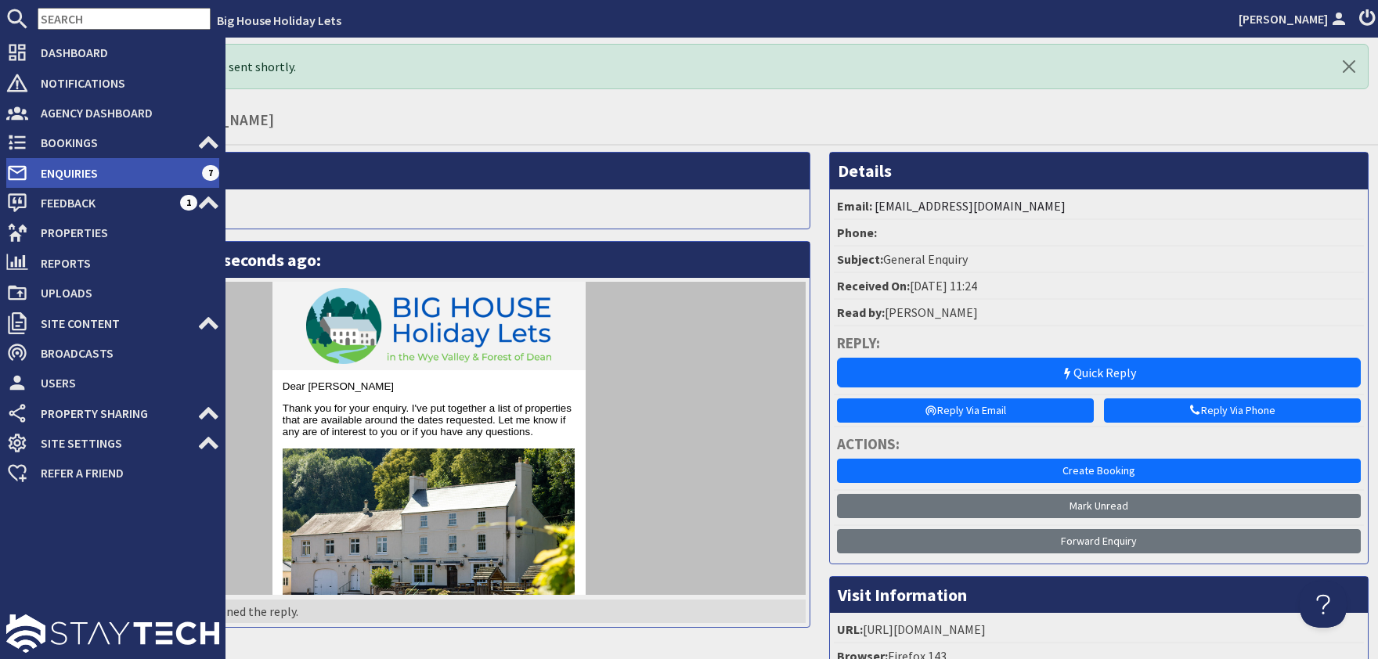
click at [57, 174] on span "Enquiries" at bounding box center [115, 173] width 174 height 25
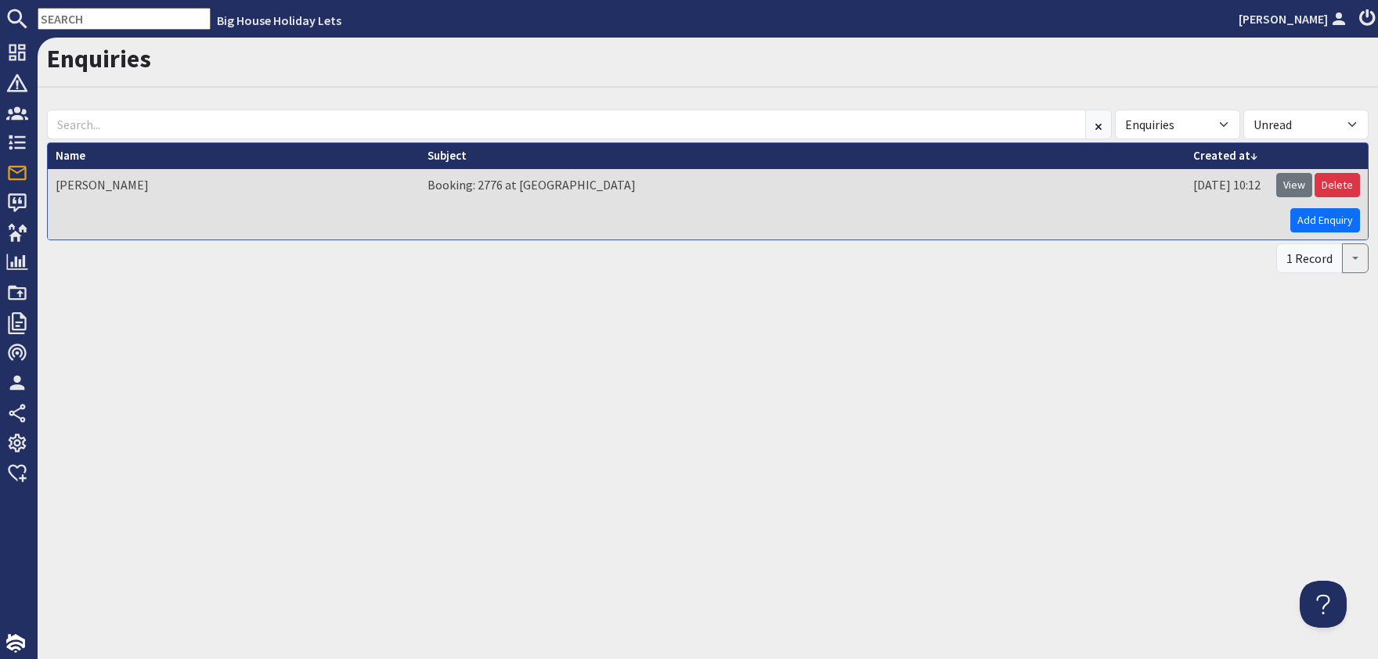
click at [748, 500] on div "Enquiries All Enquiries Spam All Read Unread Name George Kay Subject Booking: 2…" at bounding box center [708, 349] width 1341 height 622
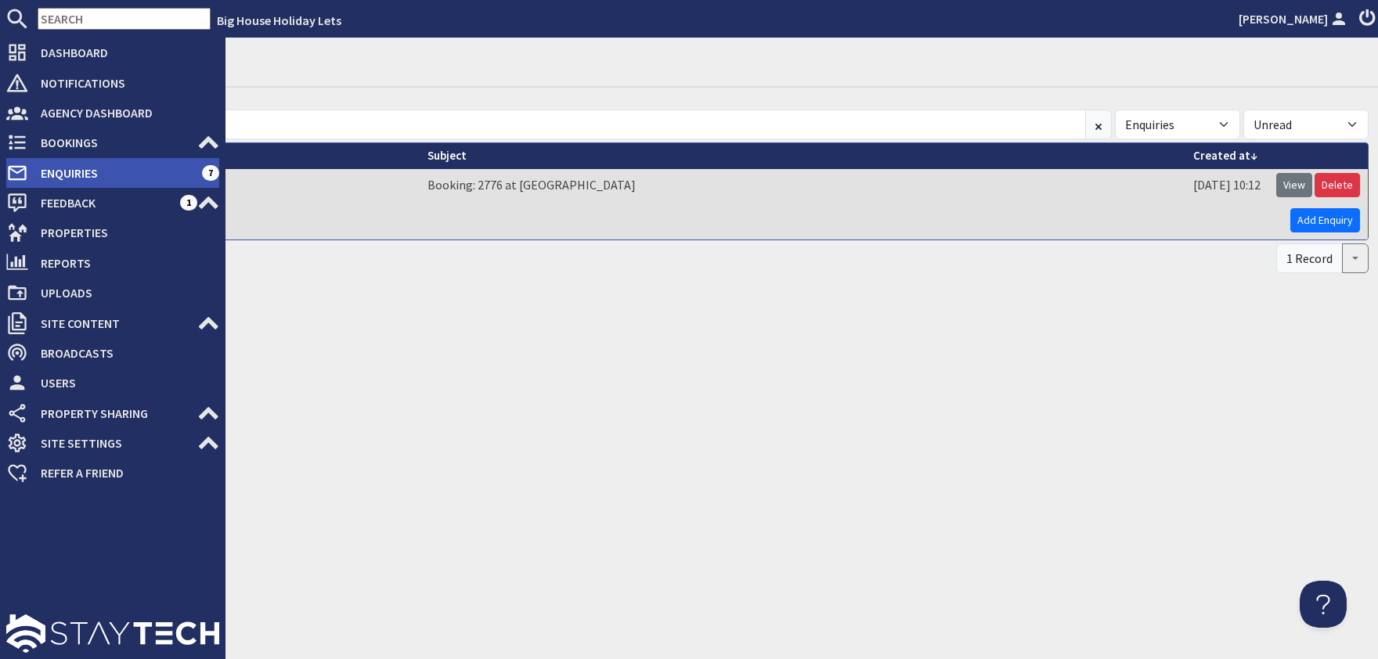
click at [61, 178] on span "Enquiries" at bounding box center [115, 173] width 174 height 25
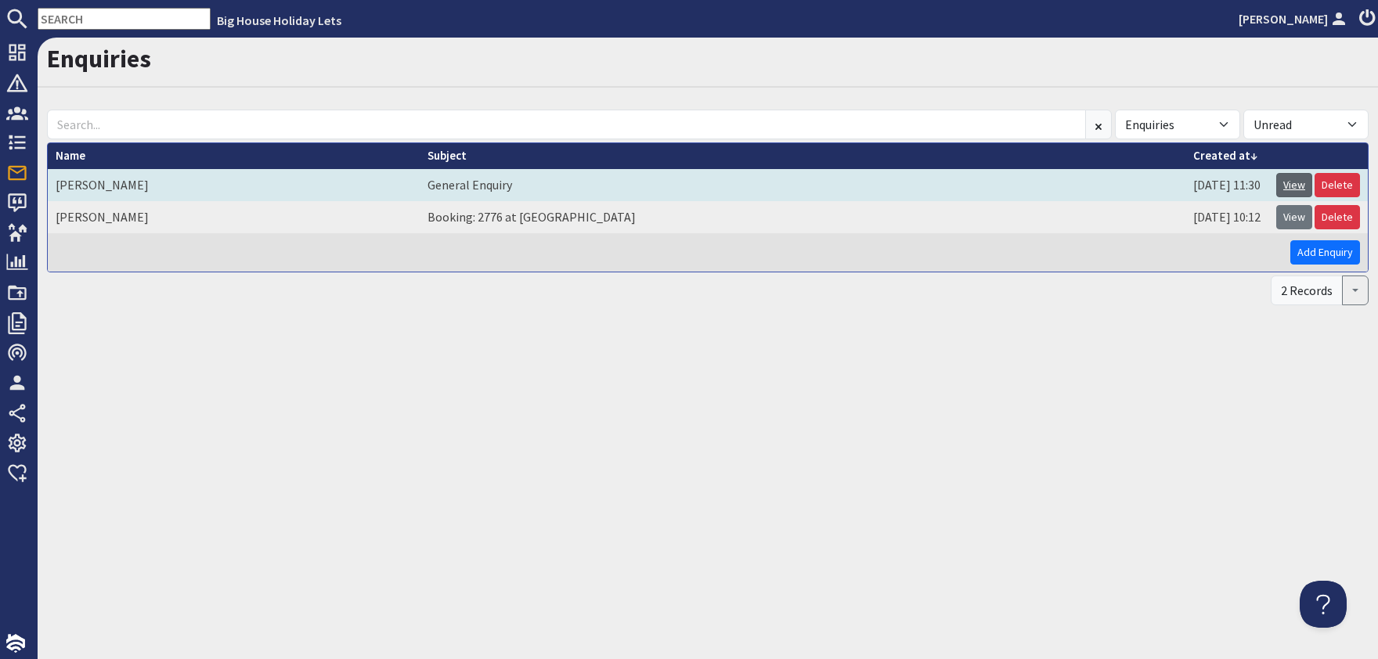
click at [1301, 188] on link "View" at bounding box center [1294, 185] width 36 height 24
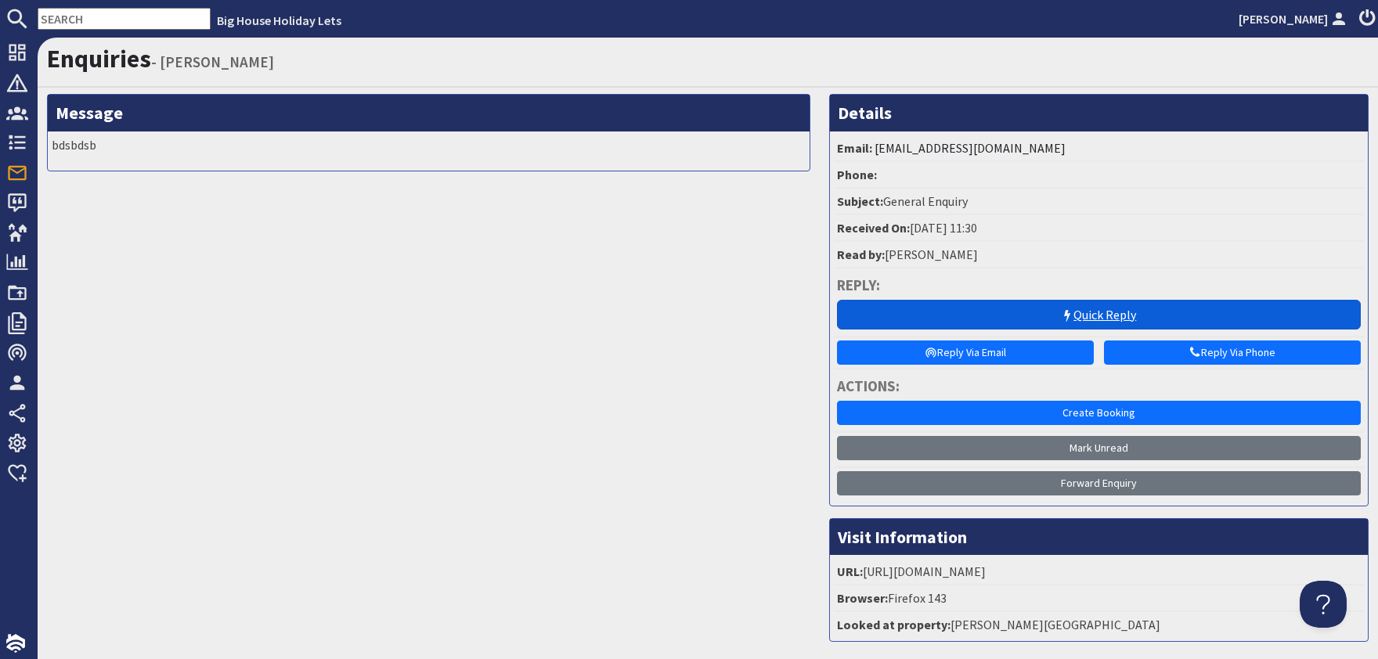
click at [1094, 312] on link "Quick Reply" at bounding box center [1099, 315] width 524 height 30
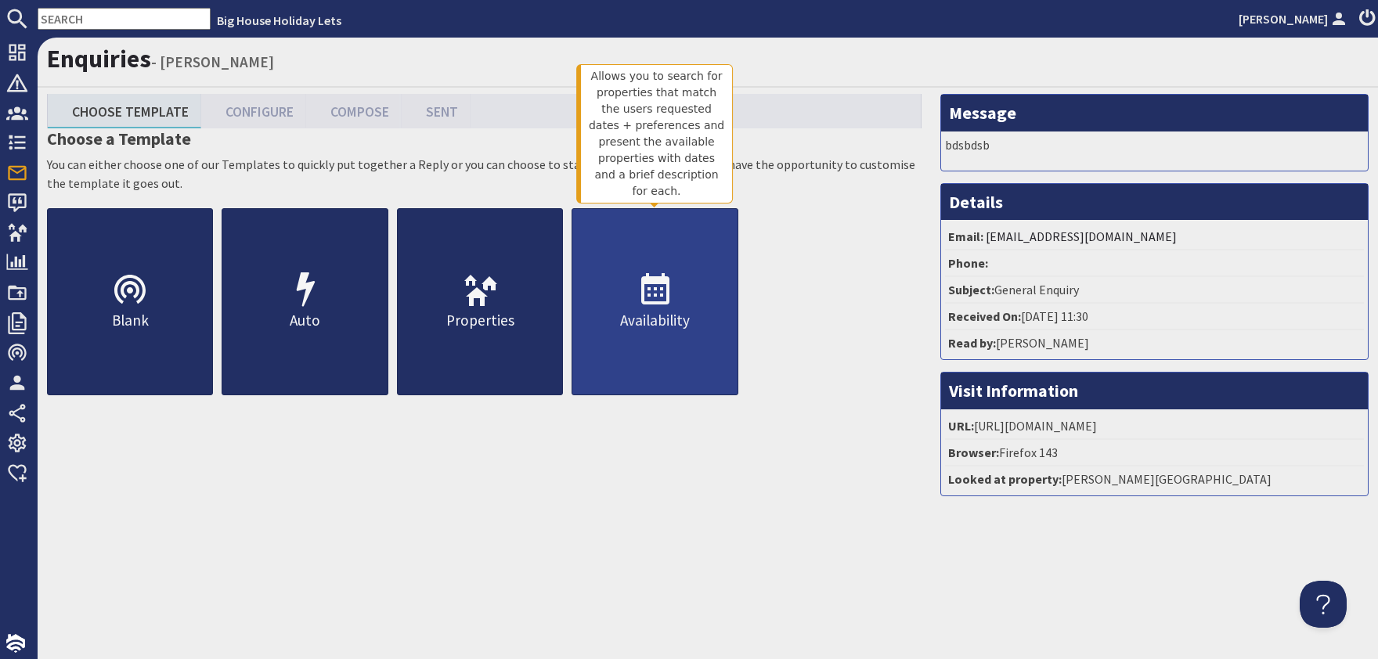
click at [633, 306] on link "Availability" at bounding box center [655, 301] width 166 height 187
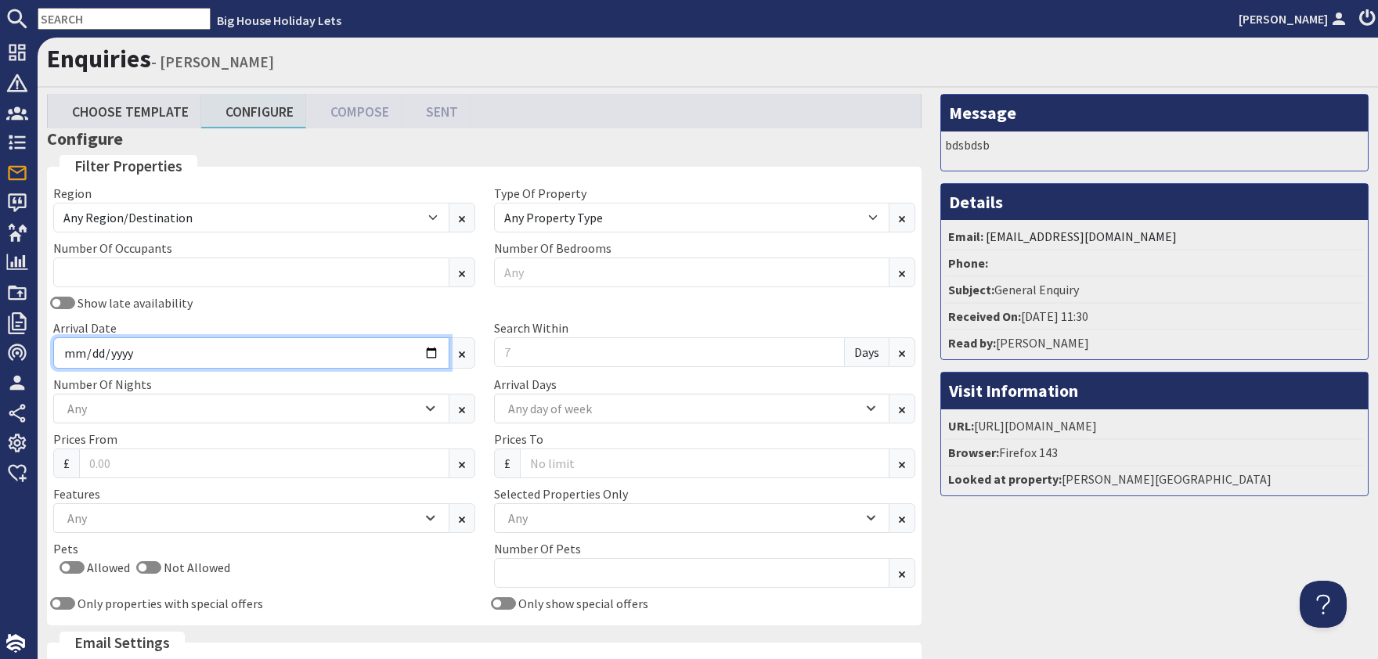
click at [431, 352] on input "Arrival Date" at bounding box center [251, 352] width 396 height 31
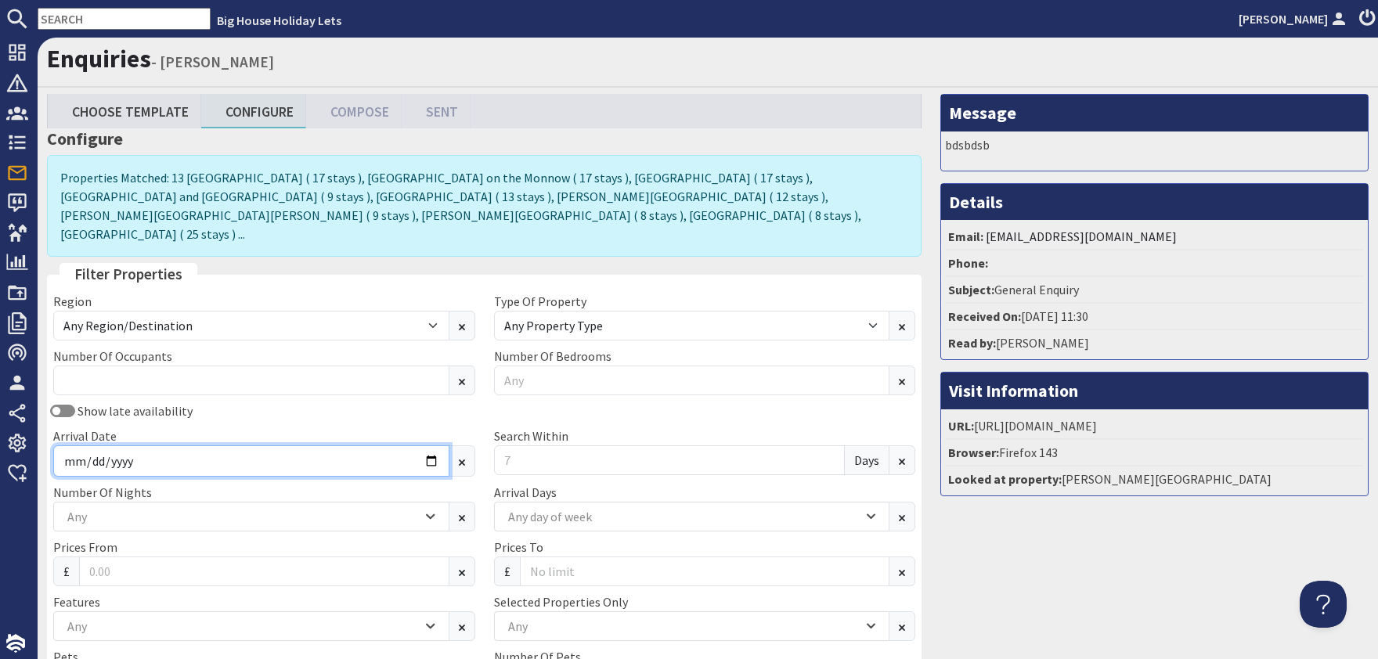
click at [427, 446] on input "2026-01-30" at bounding box center [251, 461] width 396 height 31
click at [433, 512] on icon "Combobox" at bounding box center [430, 516] width 9 height 9
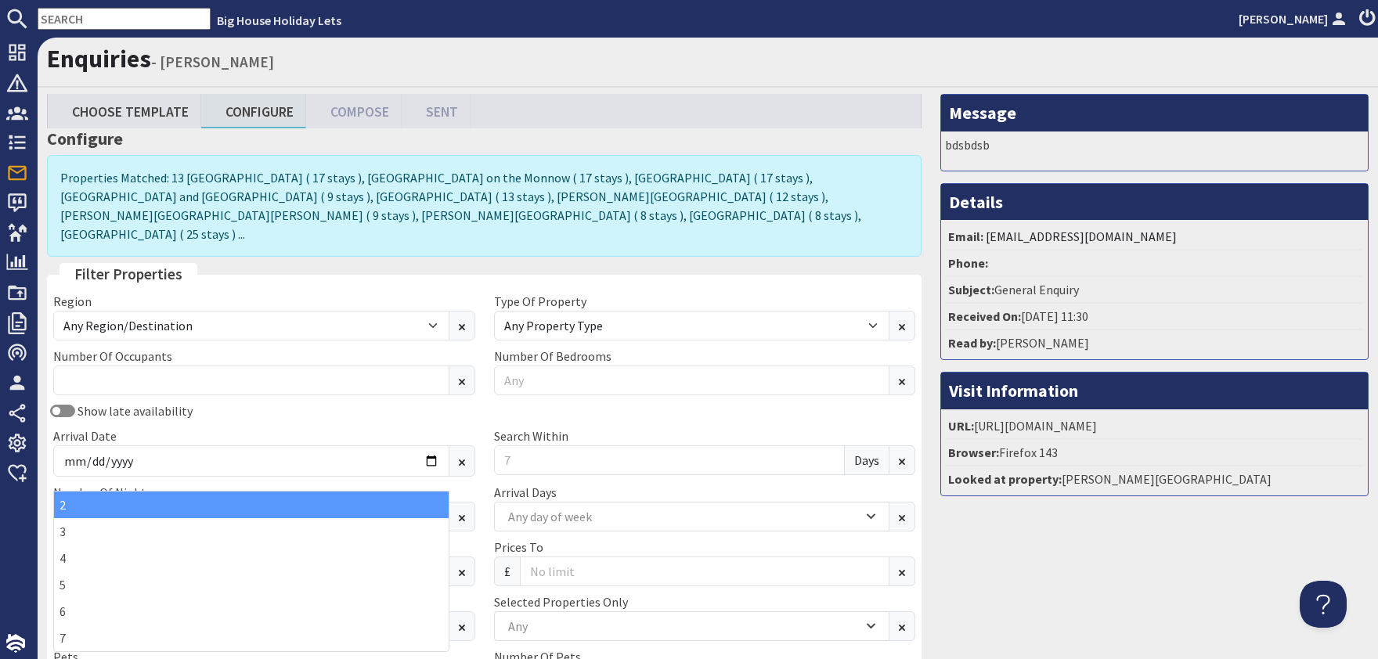
click at [85, 510] on div "2" at bounding box center [251, 505] width 395 height 27
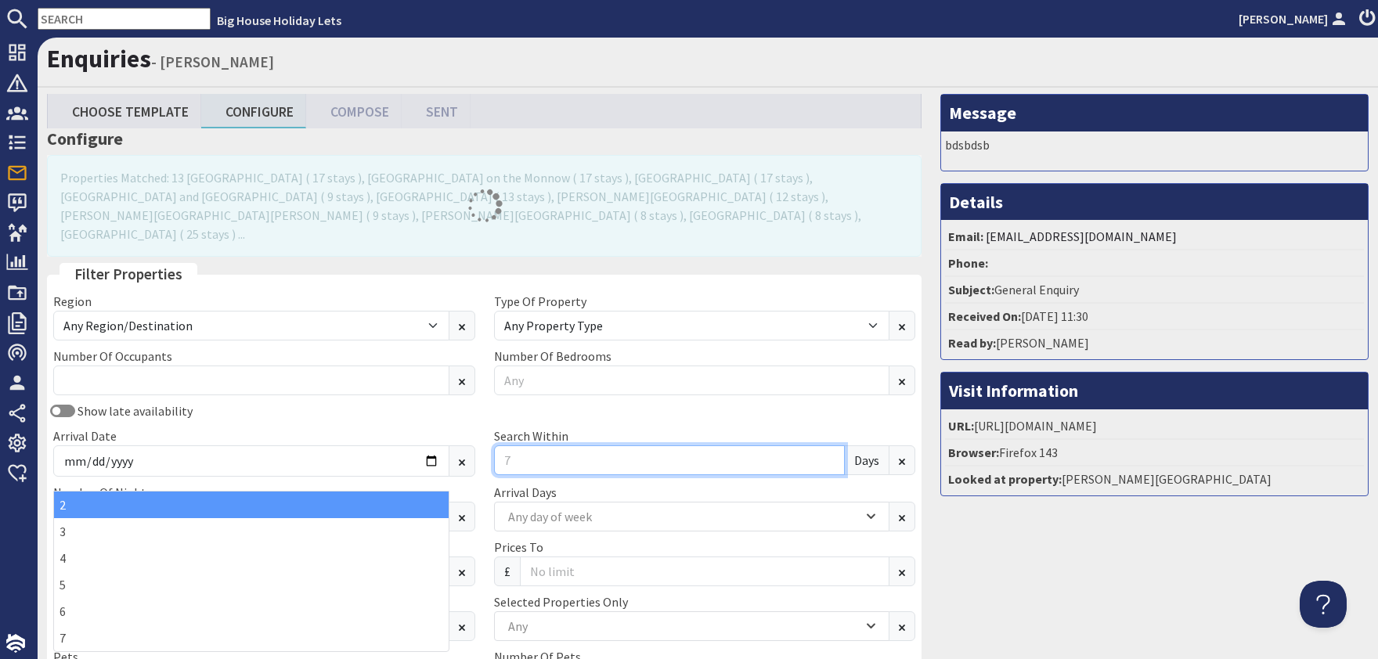
click at [532, 446] on input "Search Within" at bounding box center [670, 461] width 352 height 30
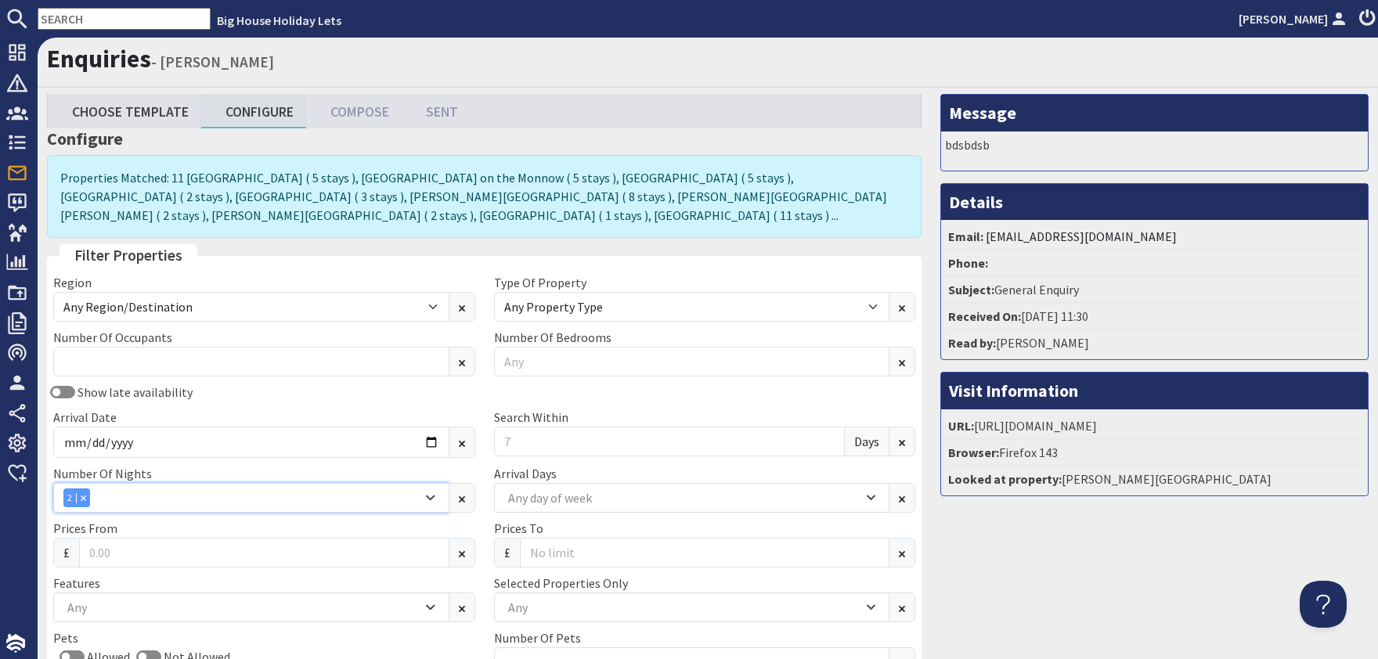
click at [121, 489] on div "2" at bounding box center [242, 498] width 359 height 19
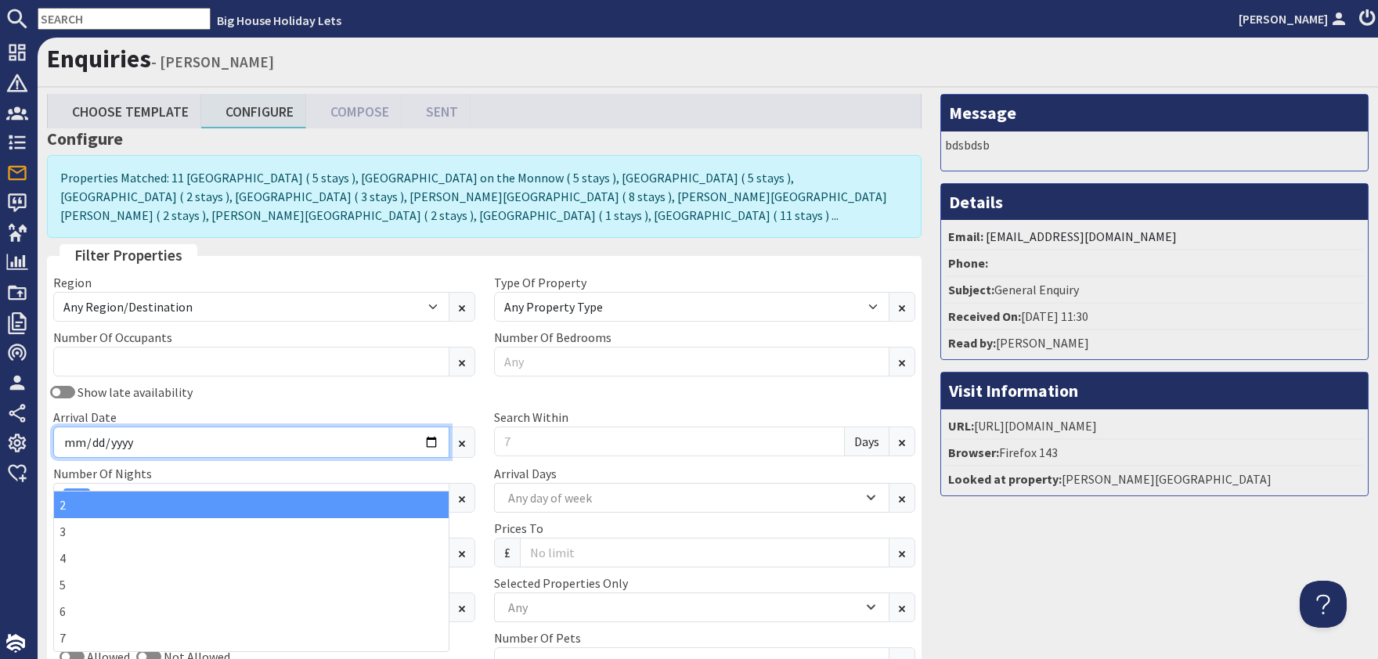
click at [177, 428] on input "2026-01-30" at bounding box center [251, 442] width 396 height 31
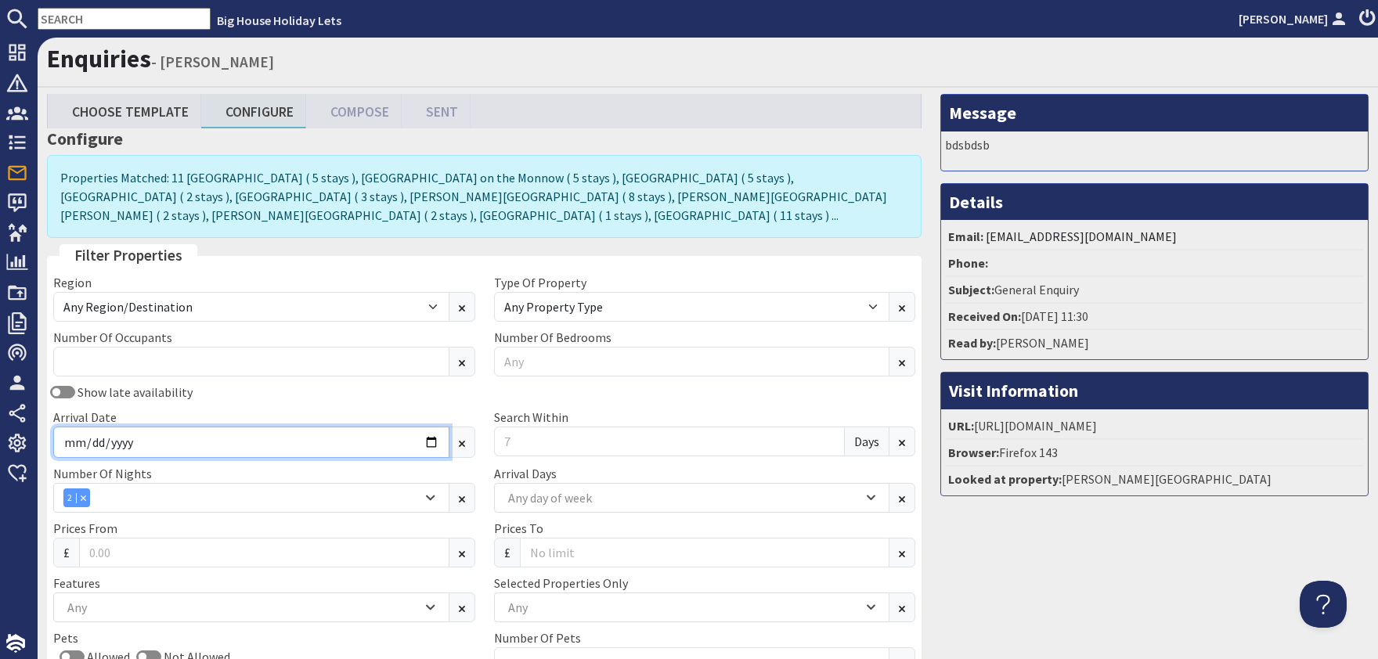
click at [425, 427] on input "2026-01-30" at bounding box center [251, 442] width 396 height 31
type input "2026-01-31"
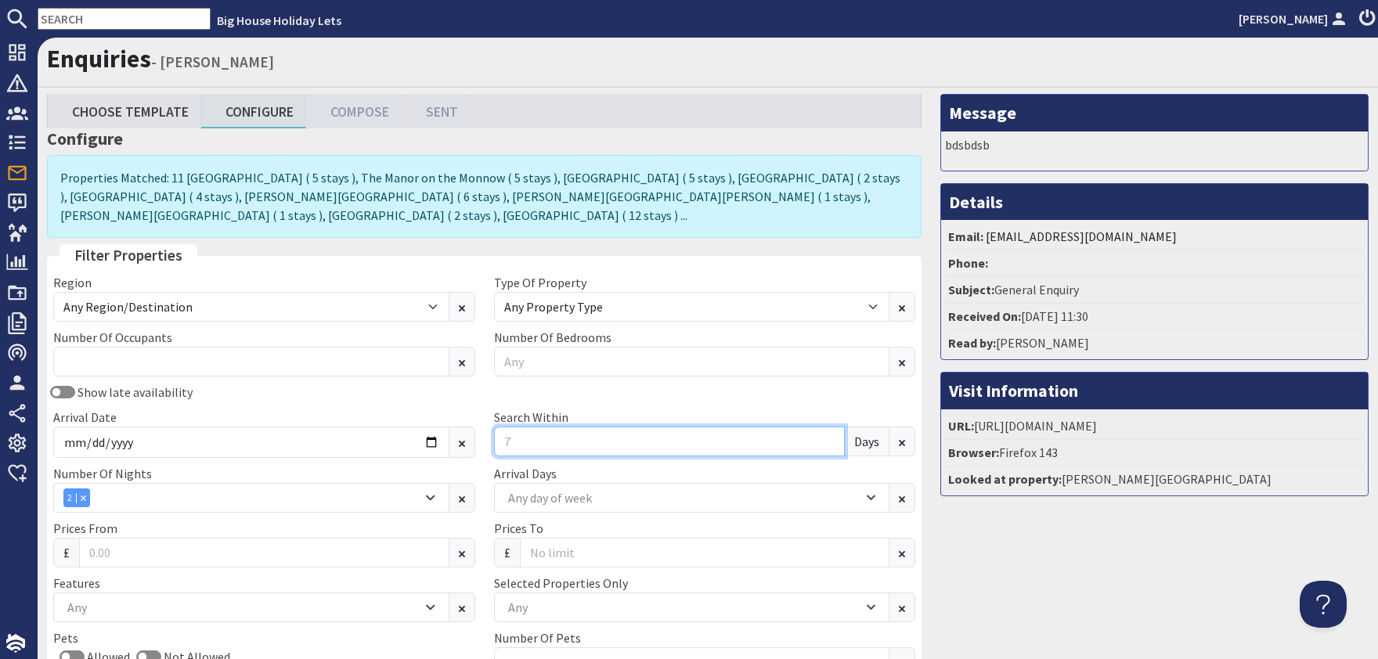
click at [516, 427] on input "Search Within" at bounding box center [670, 442] width 352 height 30
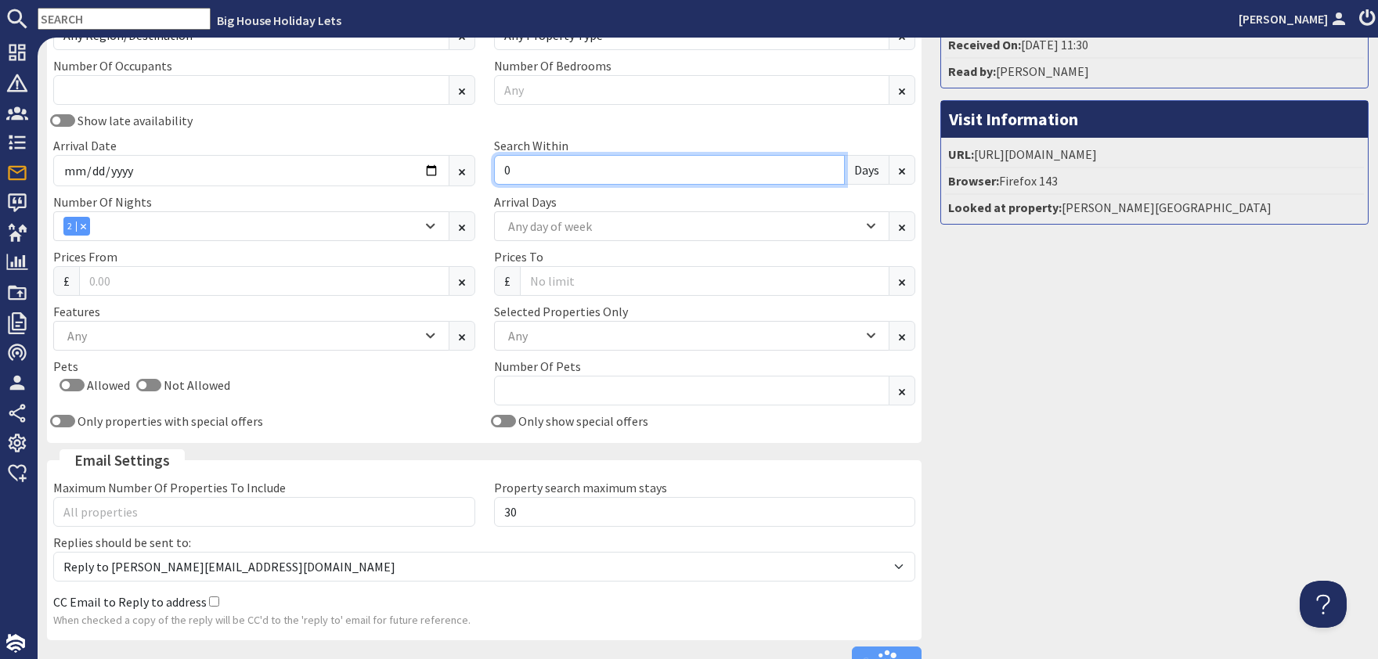
scroll to position [284, 0]
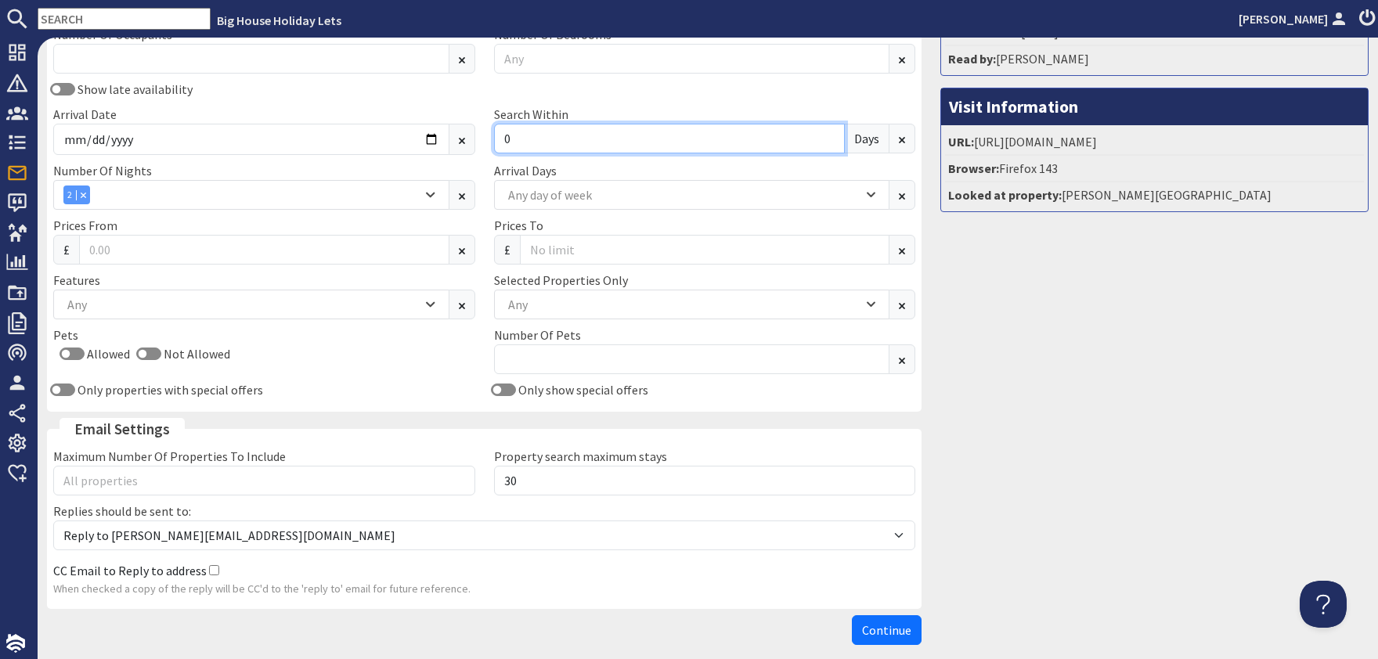
type input "0"
click at [623, 301] on div "Any" at bounding box center [683, 304] width 359 height 17
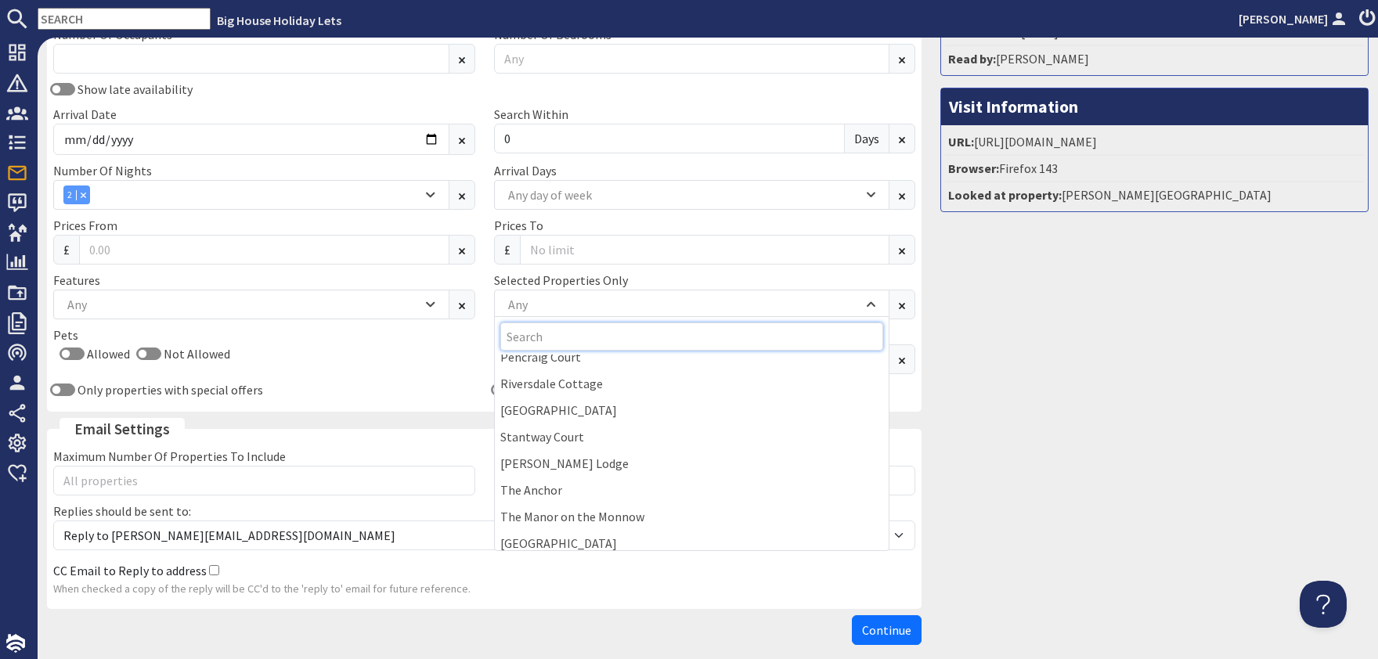
scroll to position [283, 0]
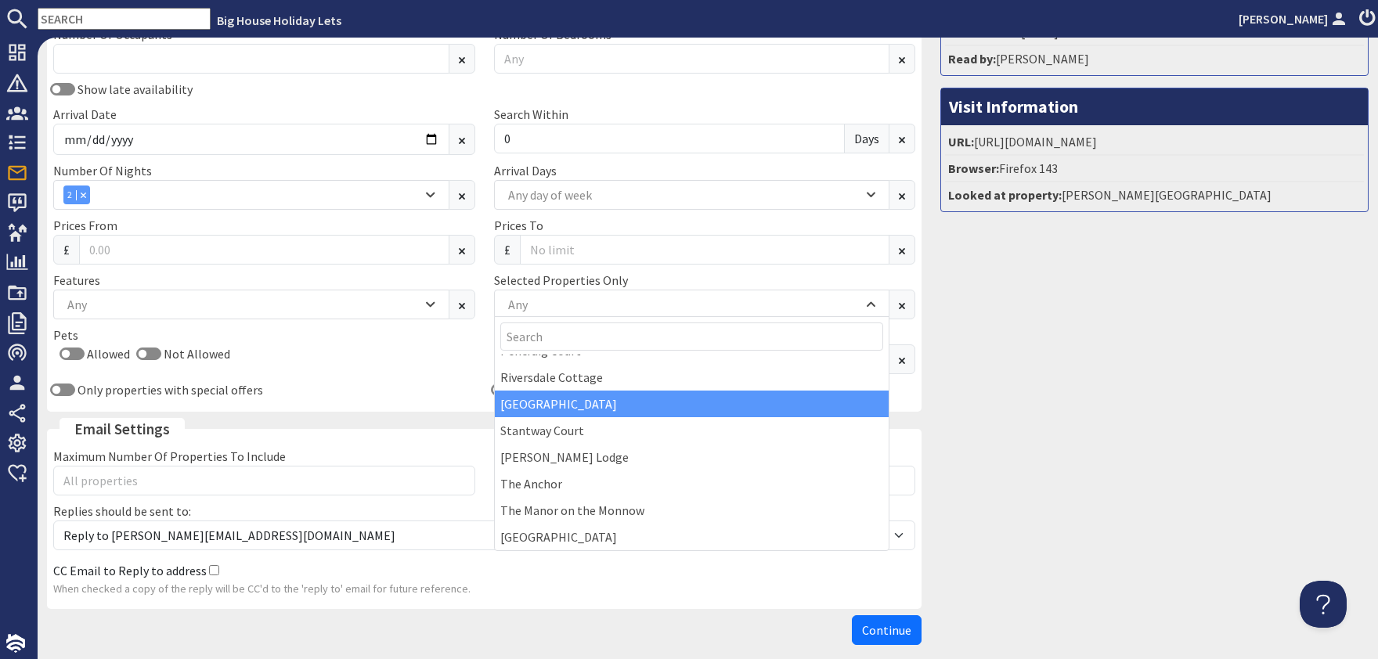
click at [561, 410] on div "[GEOGRAPHIC_DATA]" at bounding box center [692, 404] width 395 height 27
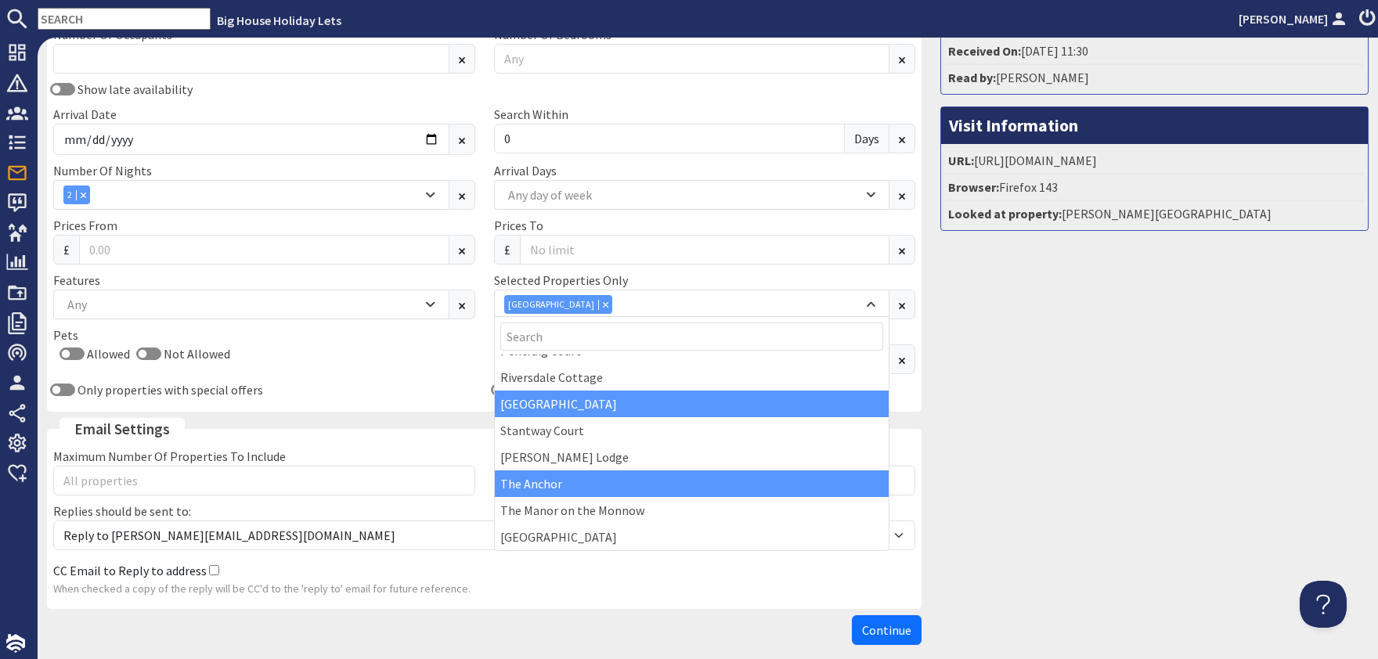
scroll to position [189, 0]
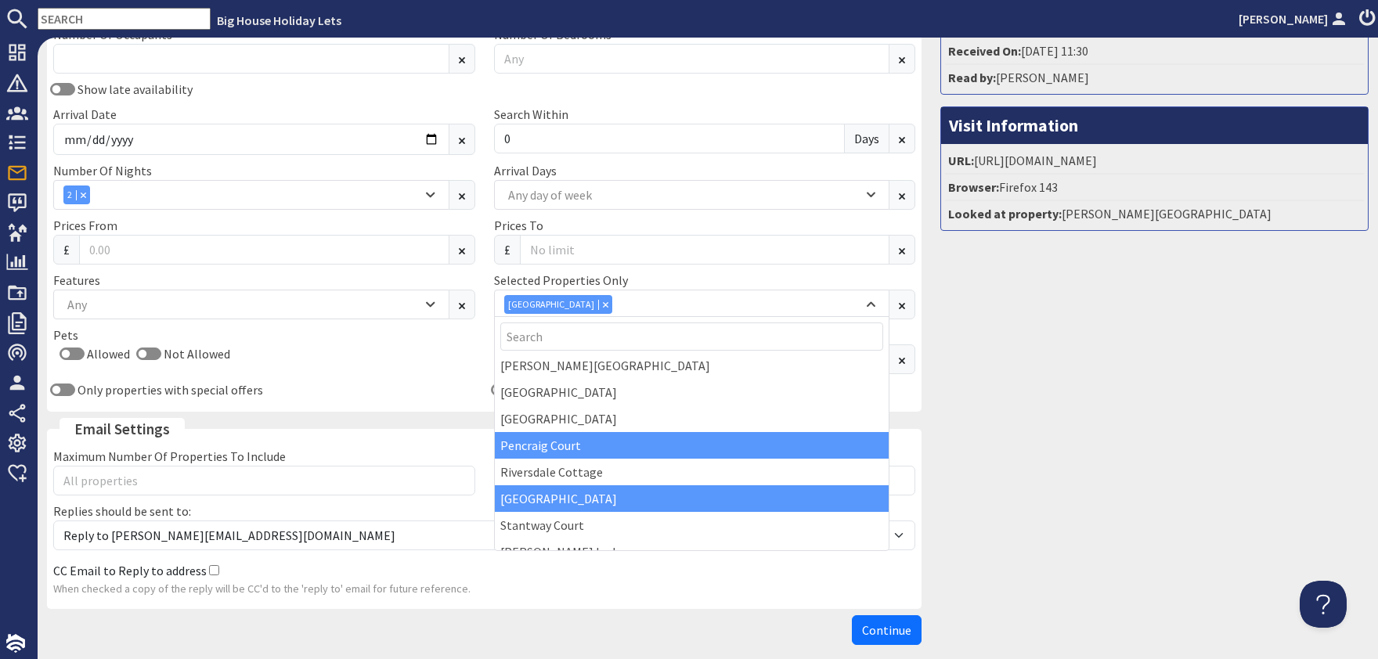
click at [552, 444] on div "Pencraig Court" at bounding box center [692, 445] width 395 height 27
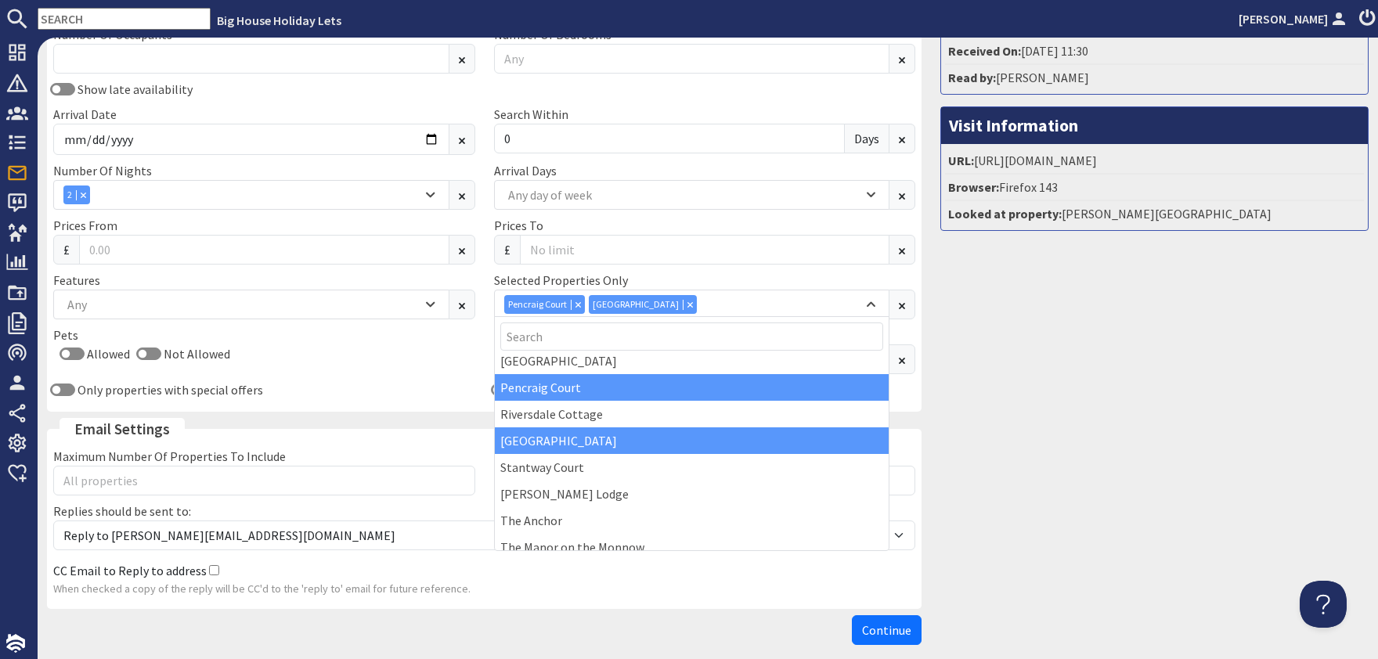
scroll to position [283, 0]
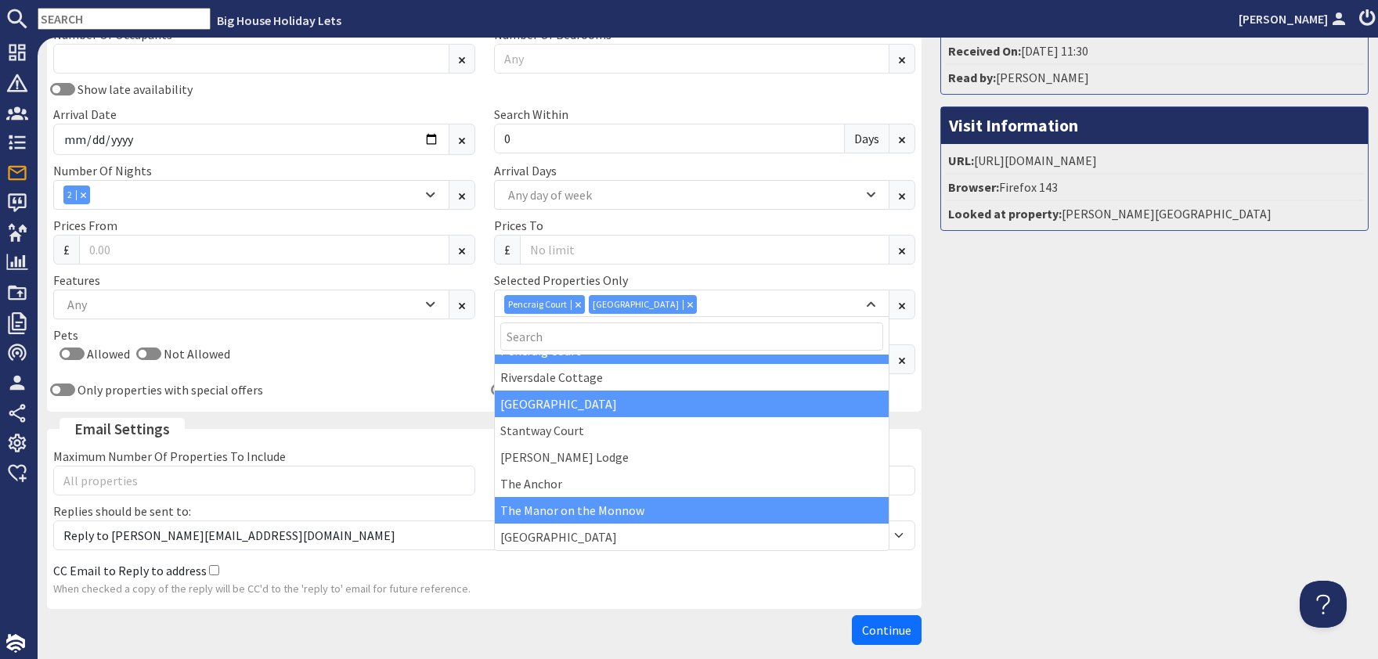
click at [601, 511] on div "The Manor on the Monnow" at bounding box center [692, 510] width 395 height 27
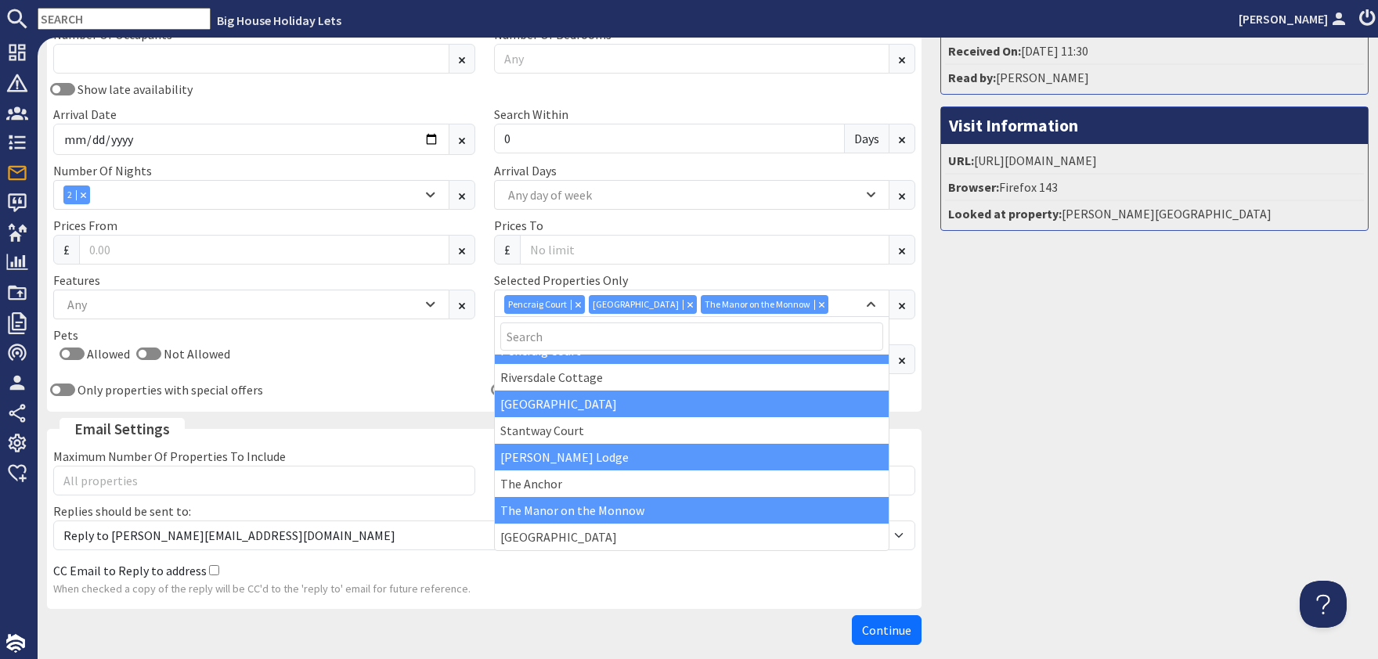
click at [579, 455] on div "[PERSON_NAME] Lodge" at bounding box center [692, 457] width 395 height 27
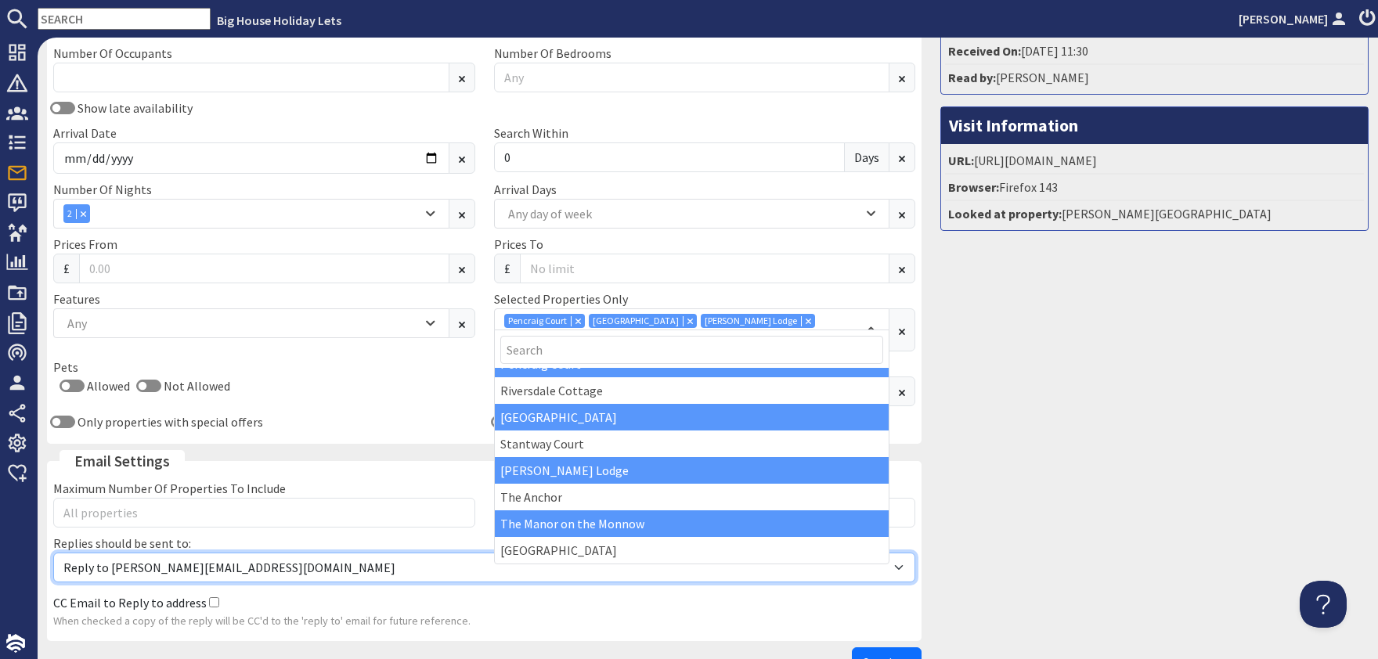
click at [53, 553] on select "Reply to alison@bhhl.co.uk Reply to enquiries@bhhl.co.uk" at bounding box center [484, 568] width 862 height 30
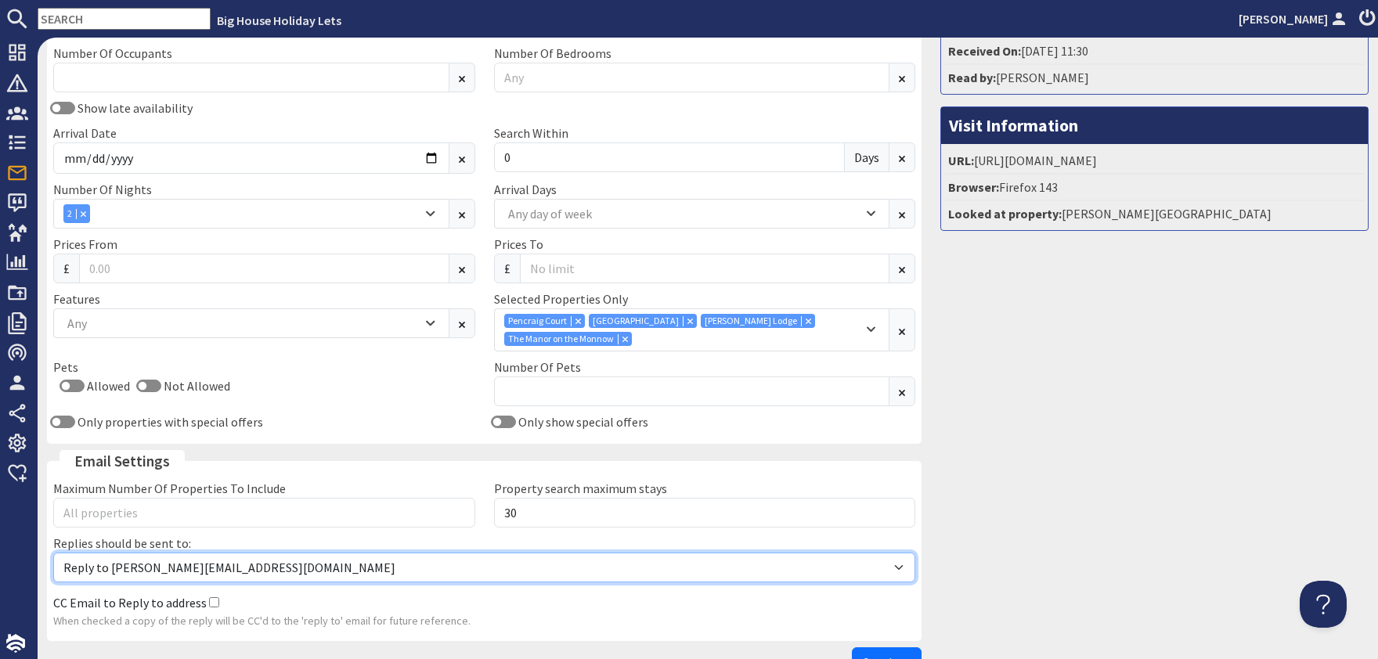
select select "reply_to_composer"
click option "Reply to enquiries@bhhl.co.uk" at bounding box center [0, 0] width 0 height 0
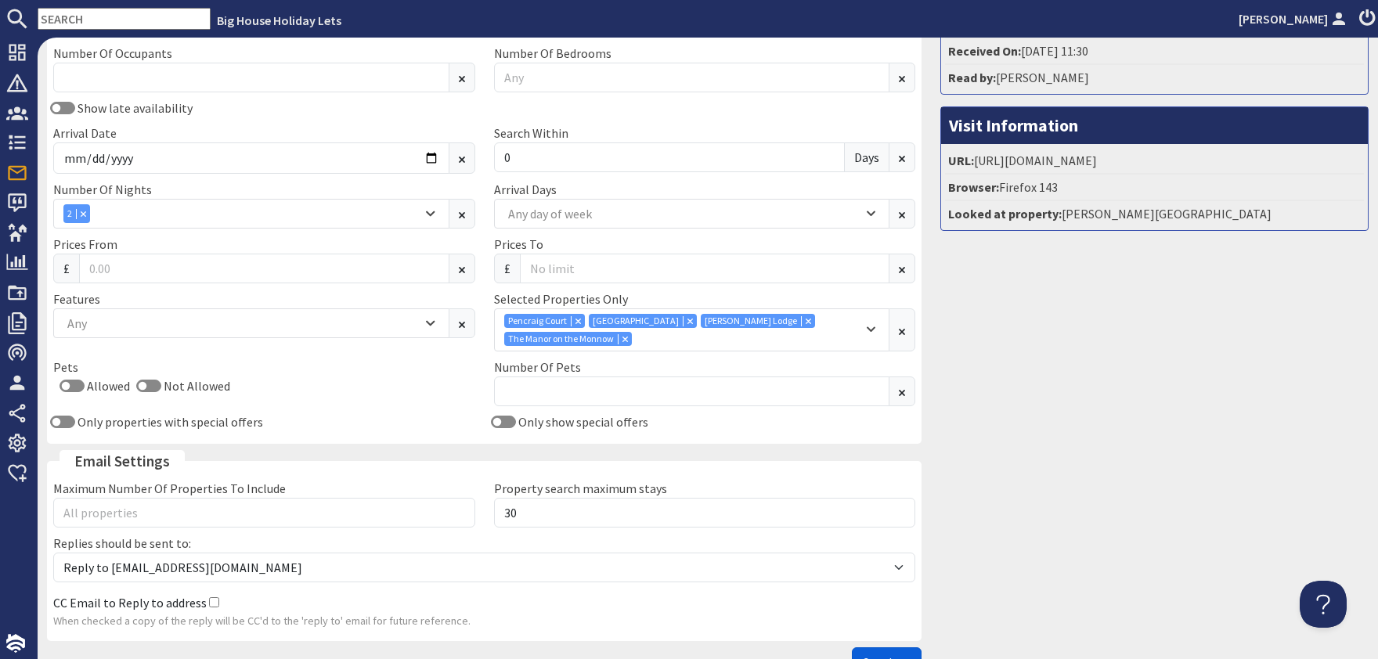
click at [880, 655] on span "Continue" at bounding box center [886, 663] width 49 height 16
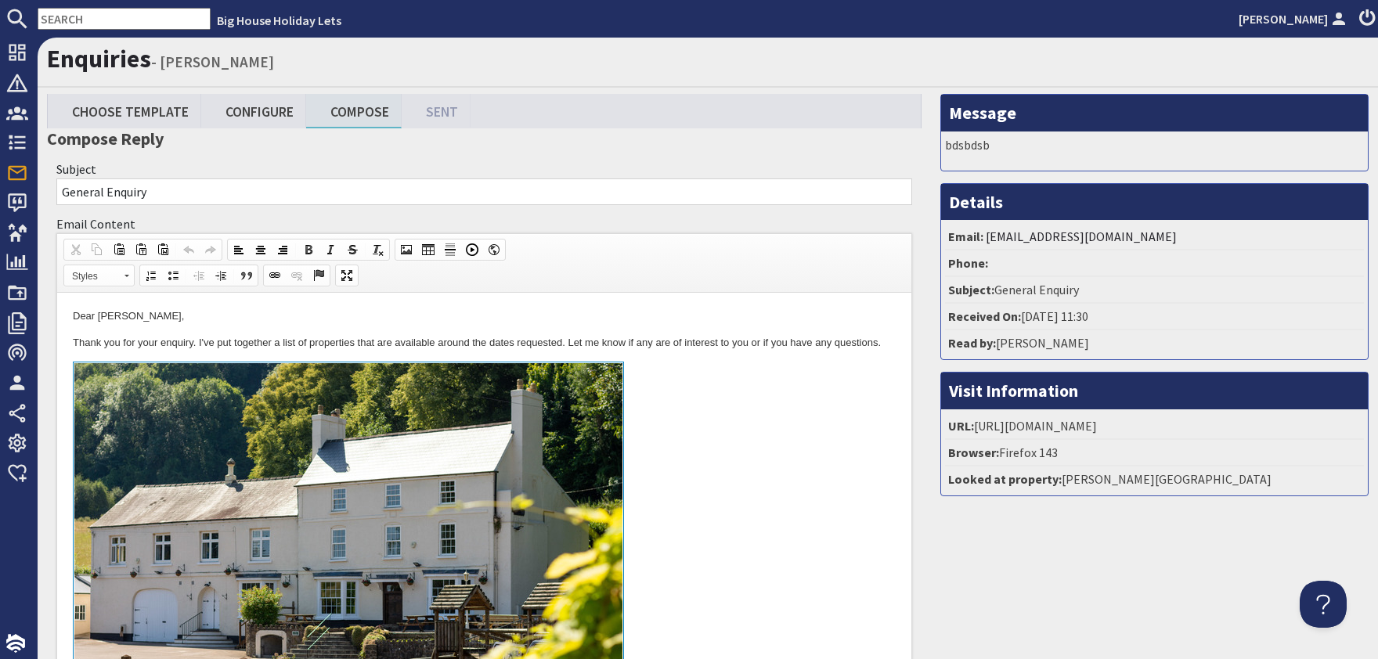
click at [788, 544] on link at bounding box center [484, 542] width 823 height 361
click at [179, 312] on p "Dear Jamie Daden," at bounding box center [484, 317] width 823 height 16
click at [726, 484] on link at bounding box center [484, 542] width 823 height 361
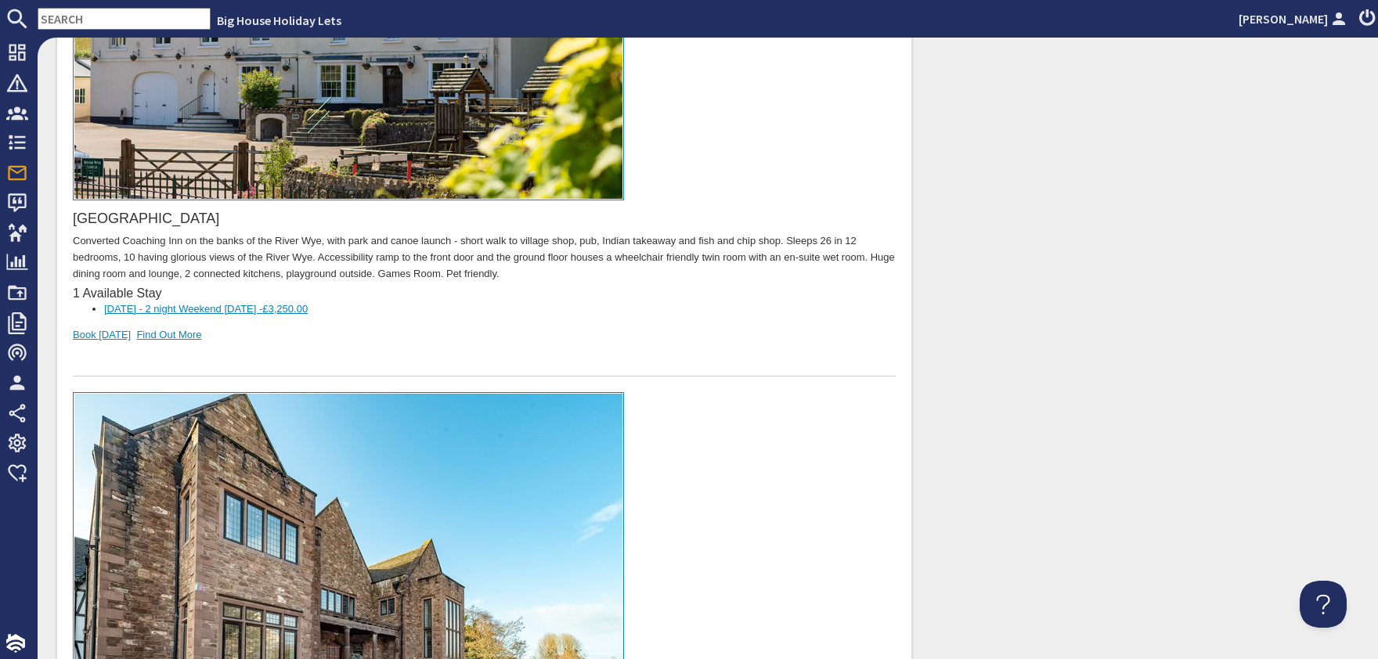
scroll to position [392, 0]
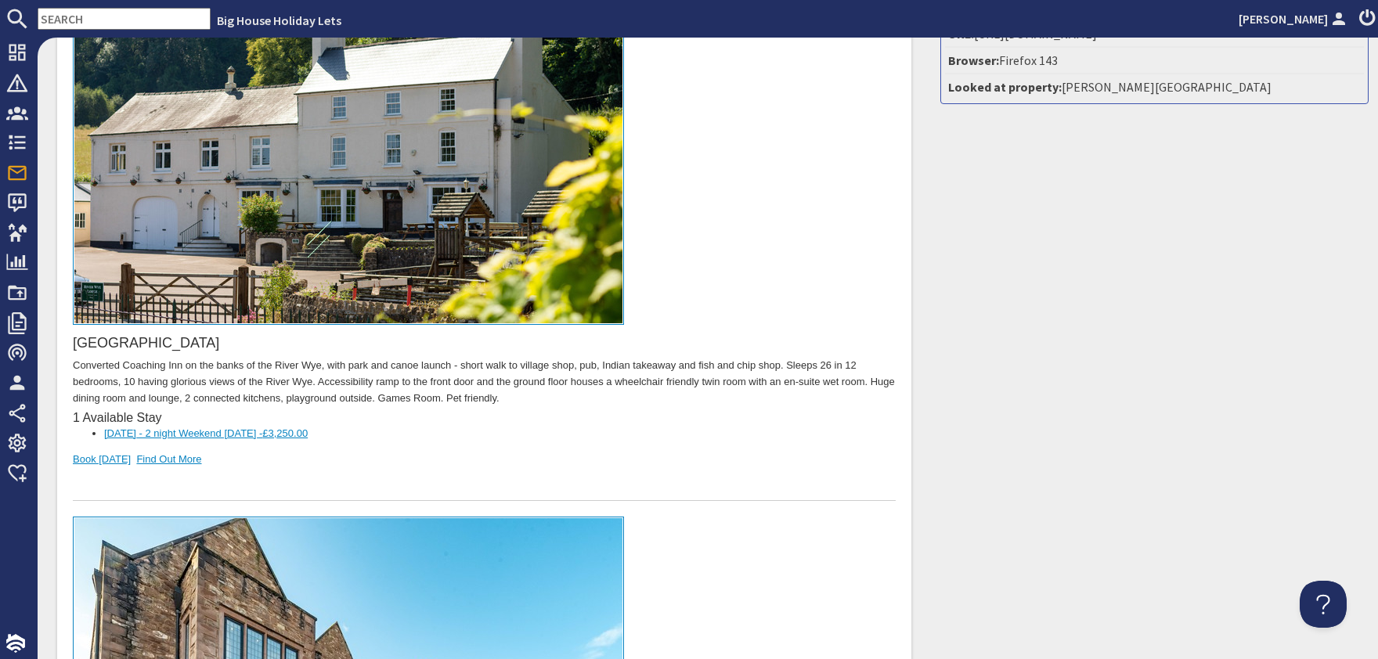
click at [308, 428] on span "£3,250.00" at bounding box center [284, 434] width 45 height 12
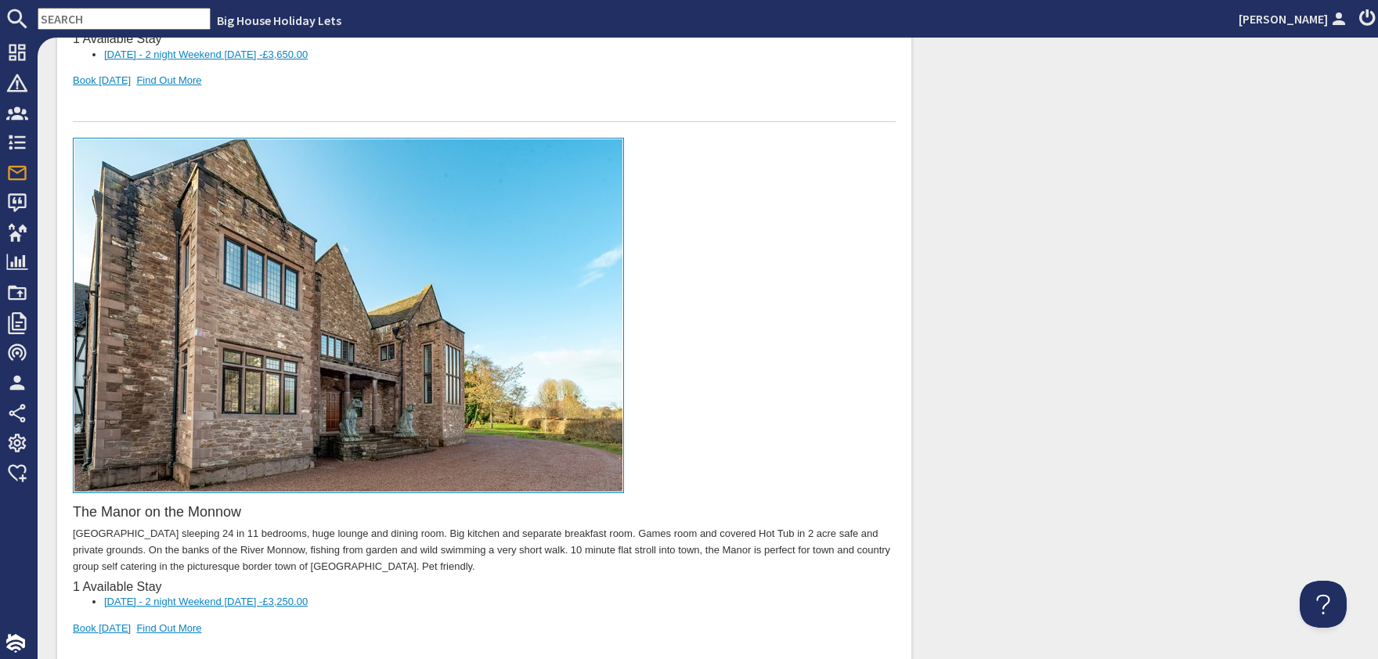
click at [308, 597] on span "£3,250.00" at bounding box center [284, 603] width 45 height 12
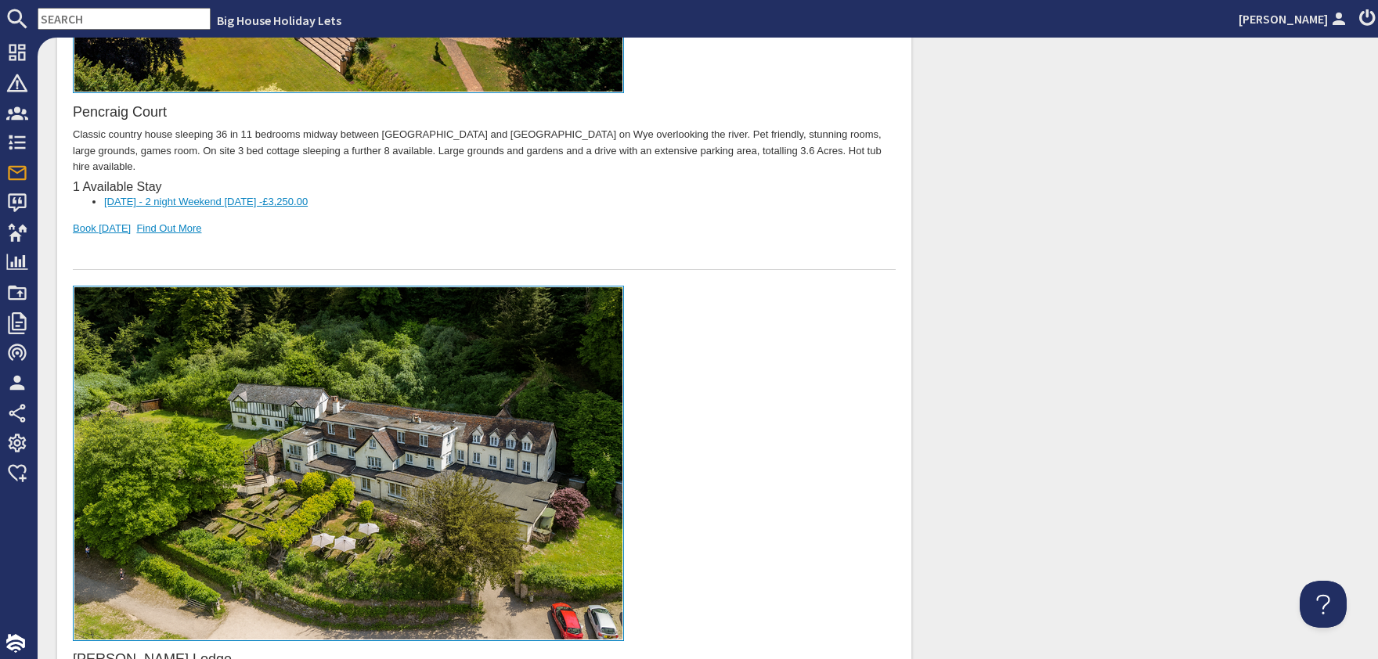
scroll to position [2098, 0]
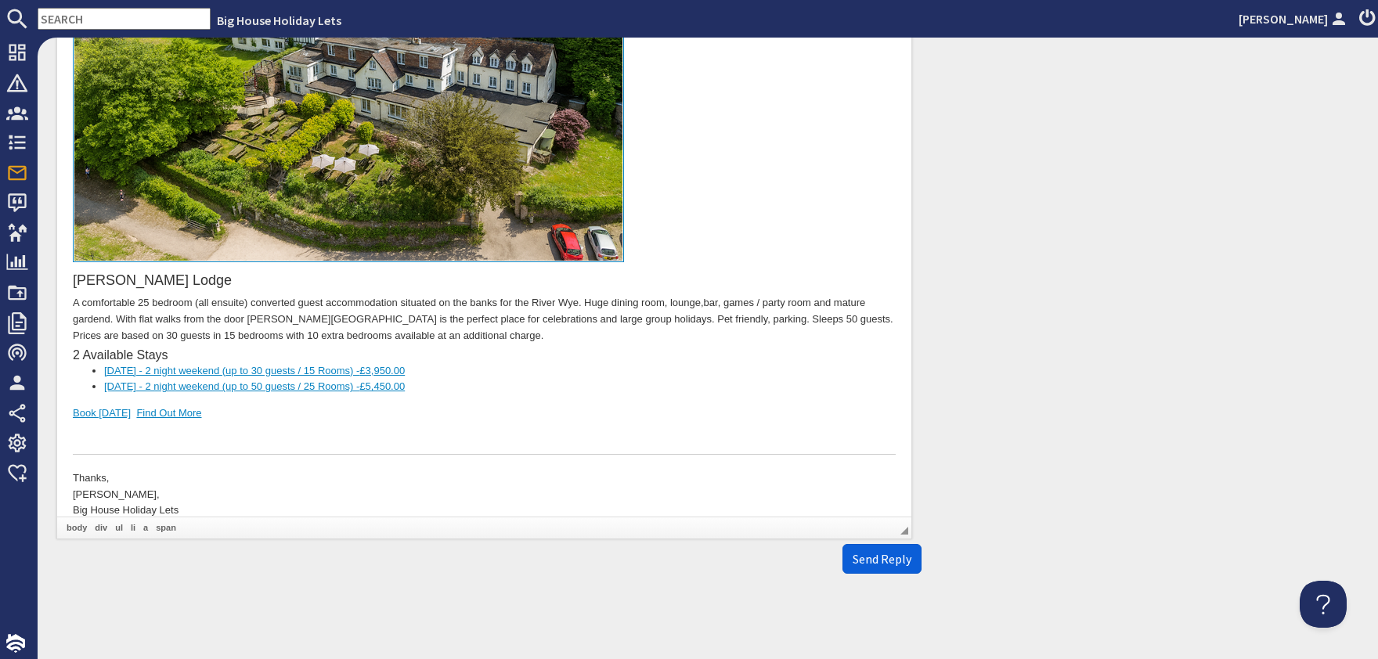
click at [880, 561] on span "Send Reply" at bounding box center [882, 559] width 59 height 16
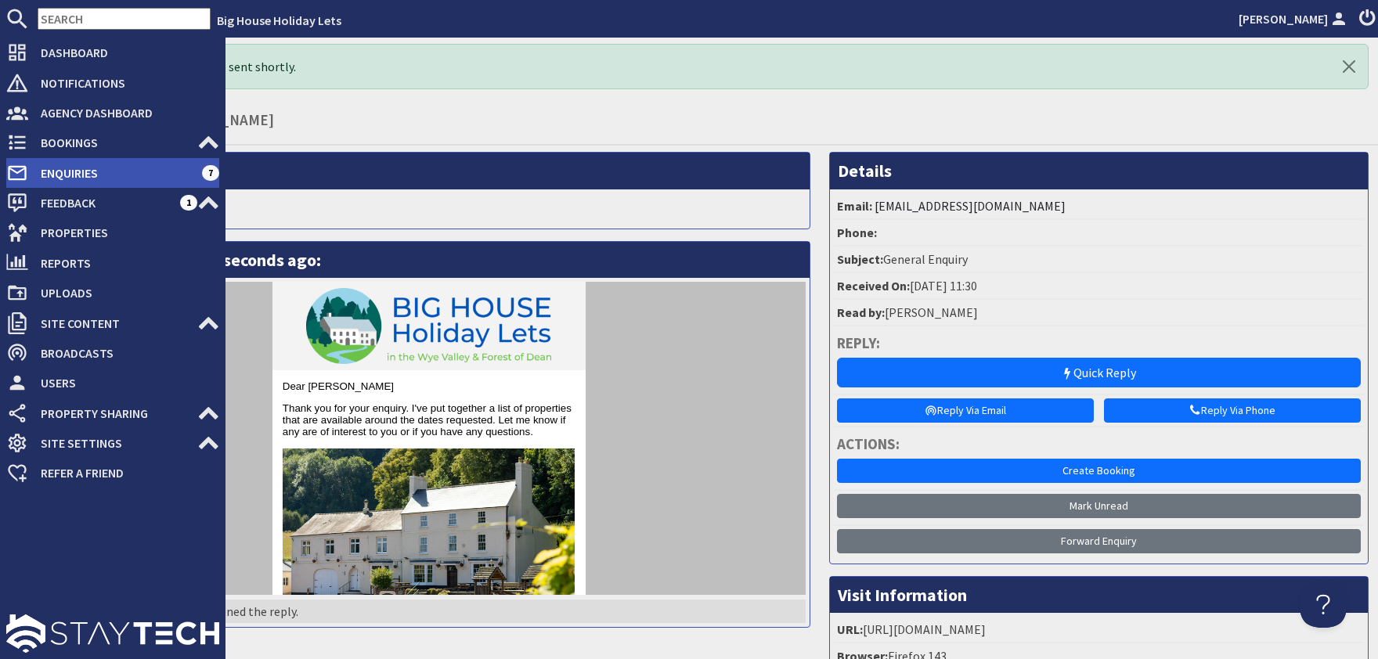
click at [53, 167] on span "Enquiries" at bounding box center [115, 173] width 174 height 25
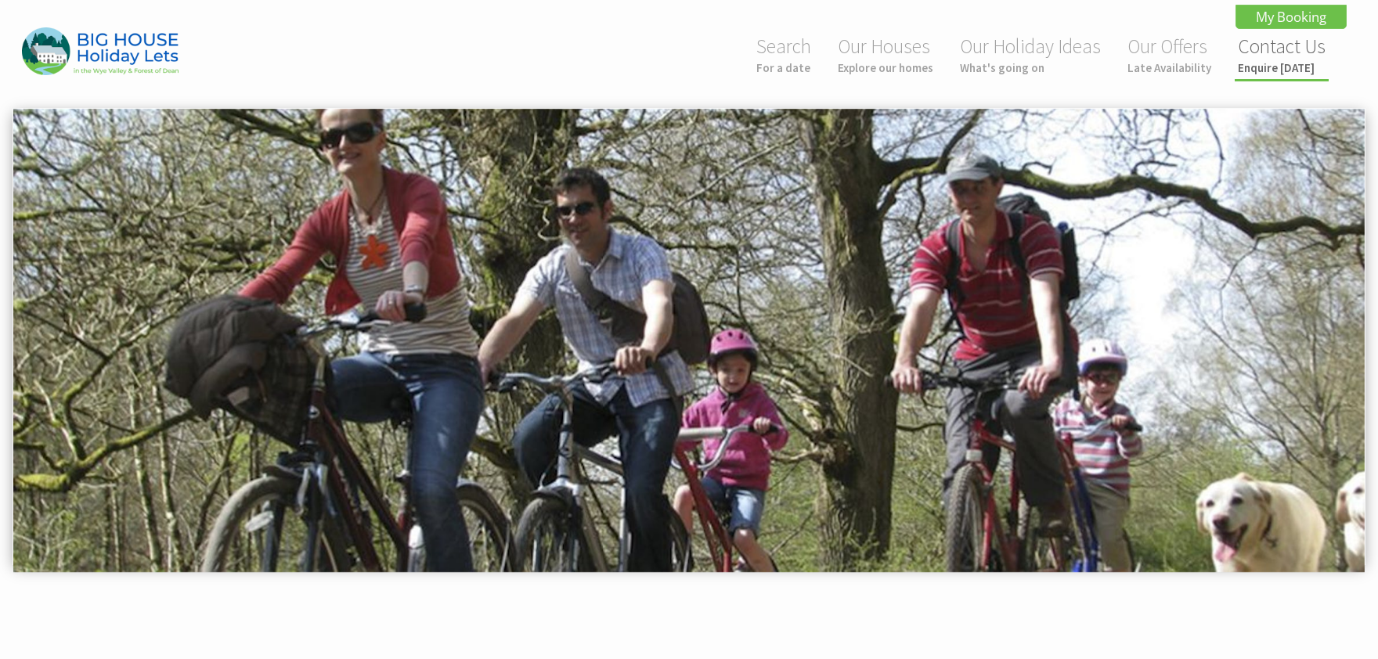
click at [1264, 68] on small "Enquire today" at bounding box center [1282, 67] width 88 height 15
click at [1262, 67] on small "Enquire today" at bounding box center [1282, 67] width 88 height 15
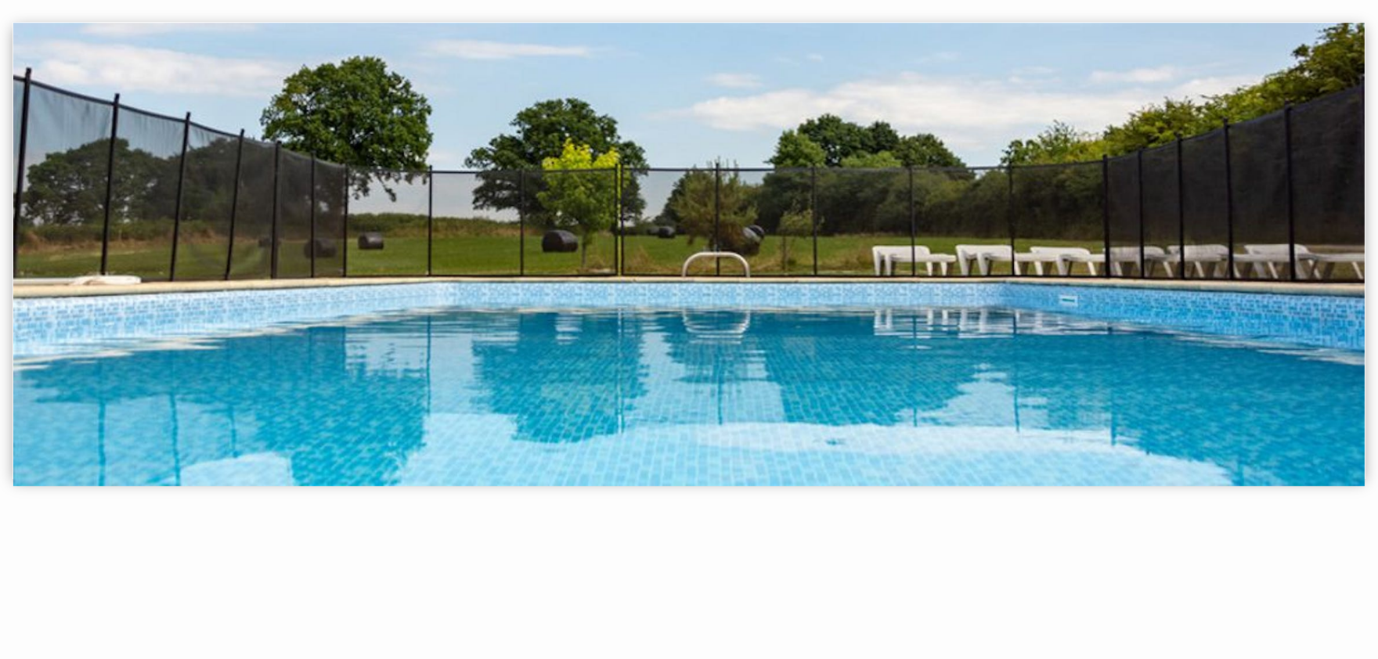
scroll to position [517, 0]
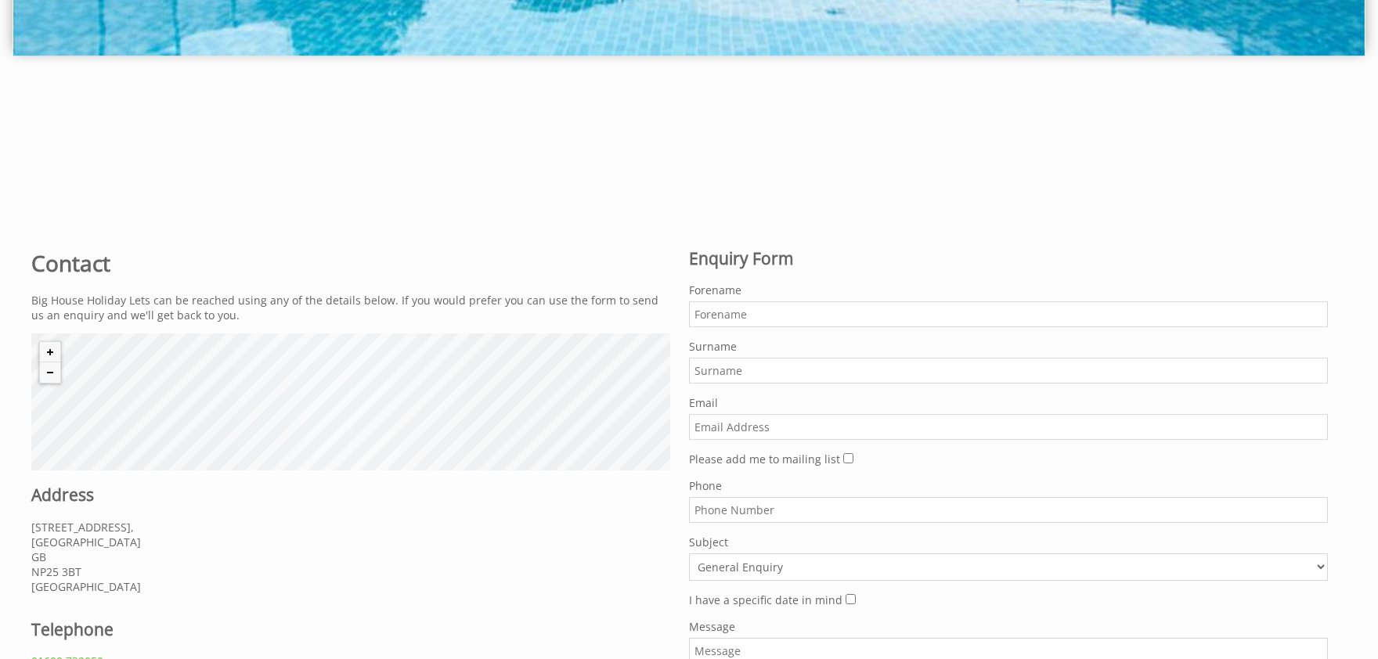
paste input "[EMAIL_ADDRESS][DOMAIN_NAME]"
type input "[EMAIL_ADDRESS][DOMAIN_NAME]"
click at [745, 319] on input "Forename" at bounding box center [1008, 314] width 639 height 26
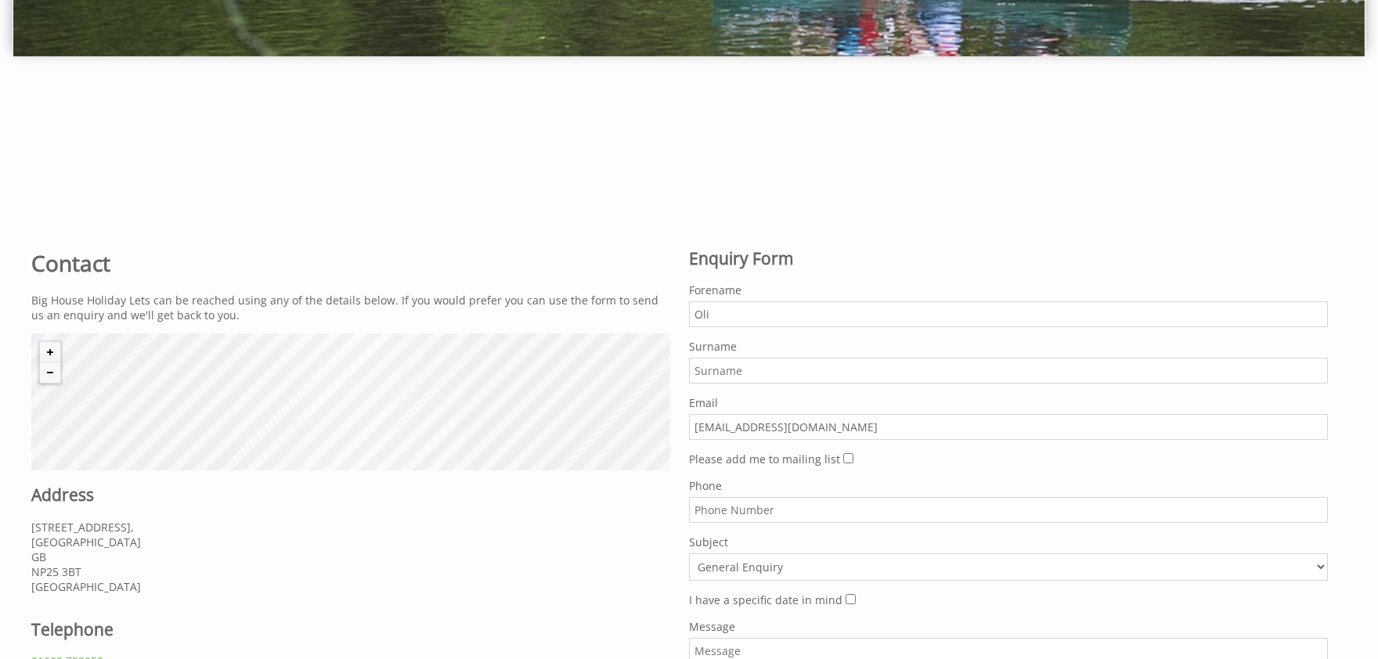
type input "Oli"
click at [713, 374] on input "Surname" at bounding box center [1008, 371] width 639 height 26
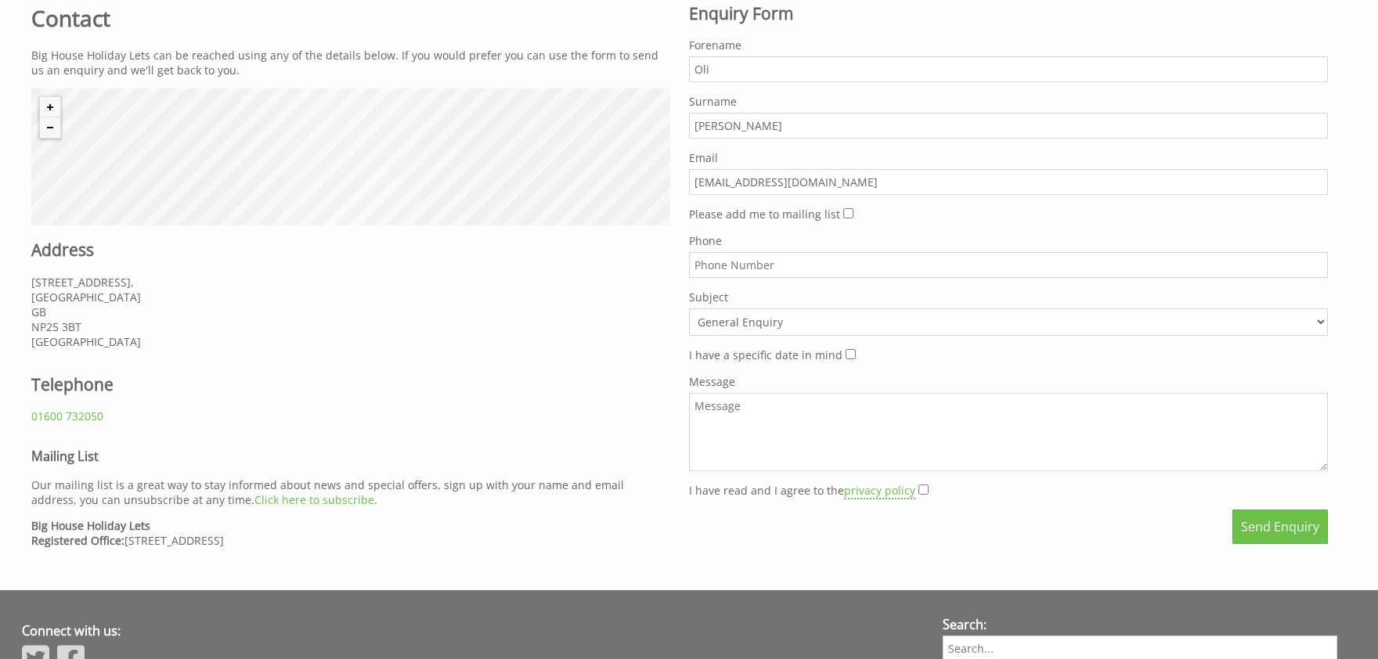
scroll to position [775, 0]
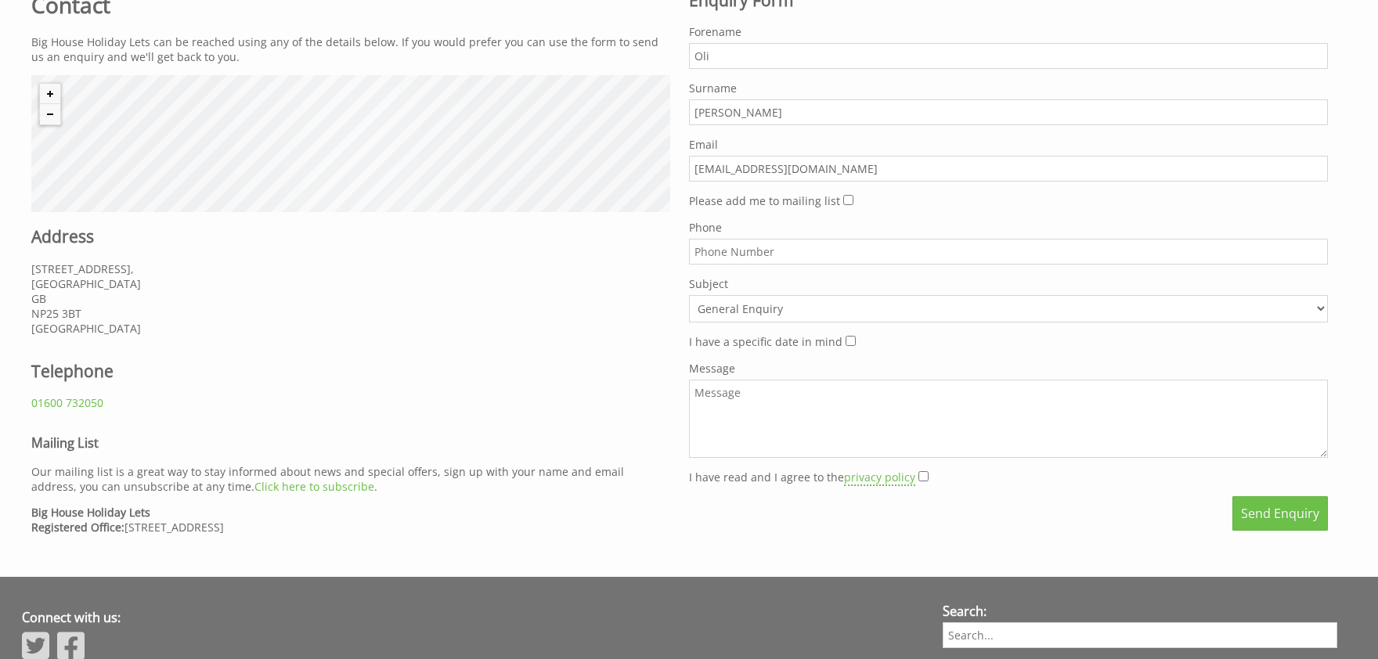
type input "[PERSON_NAME]"
click at [846, 200] on input "Please add me to mailing list" at bounding box center [848, 200] width 10 height 10
checkbox input "true"
click at [764, 399] on textarea "Message" at bounding box center [1008, 419] width 639 height 78
type textarea "sbnshs"
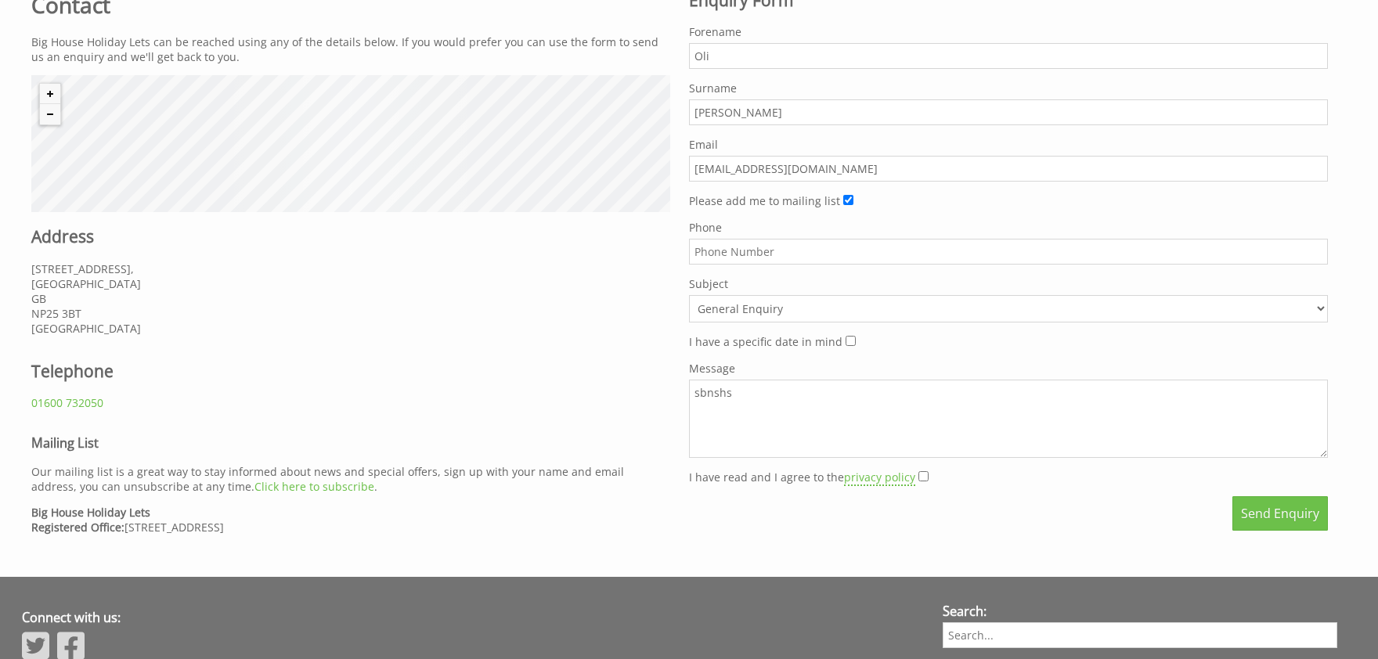
click at [919, 473] on input "I have read and I agree to the privacy policy" at bounding box center [924, 476] width 10 height 10
checkbox input "true"
click at [1271, 511] on button "Send Enquiry" at bounding box center [1281, 513] width 96 height 34
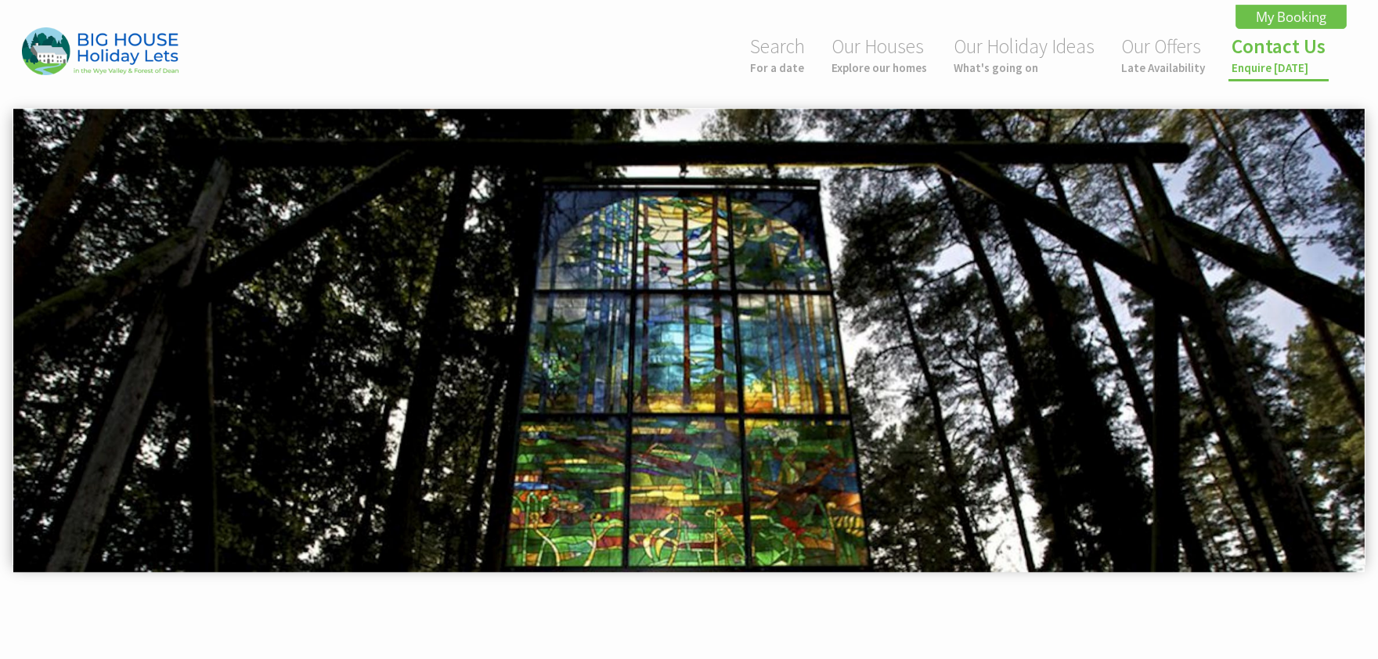
click at [1266, 67] on small "Enquire [DATE]" at bounding box center [1279, 67] width 94 height 15
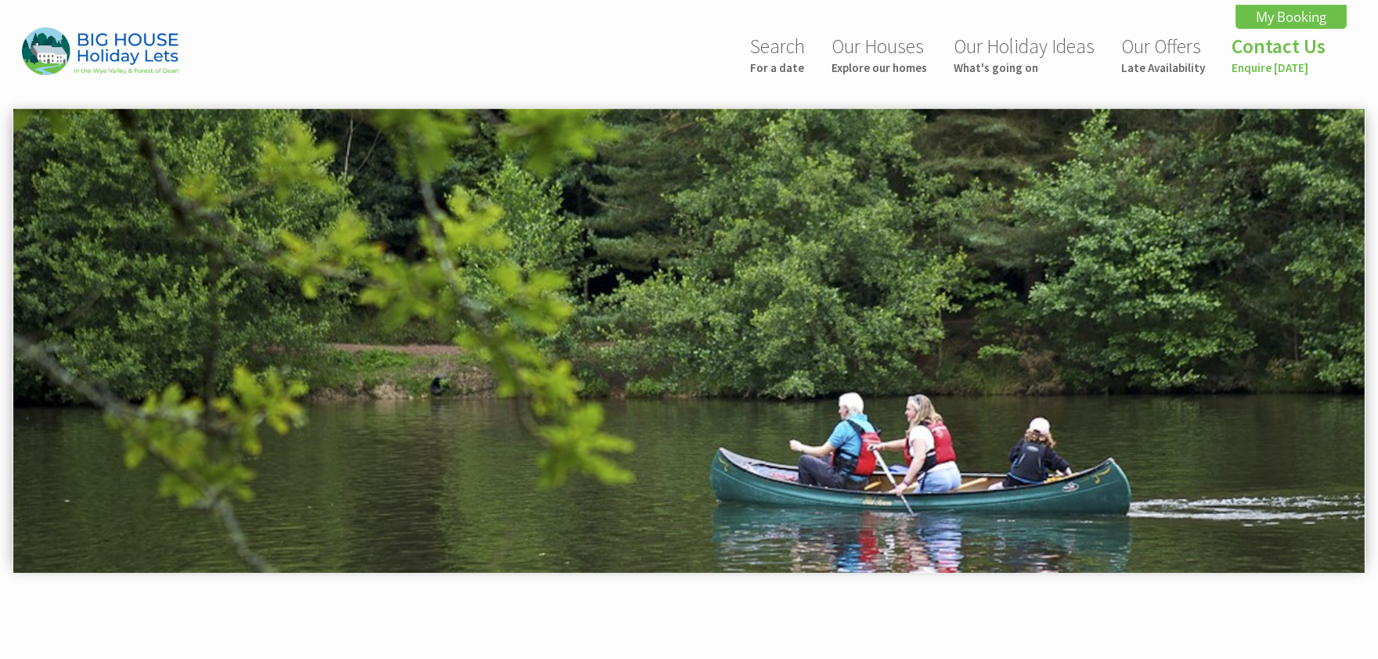
scroll to position [431, 0]
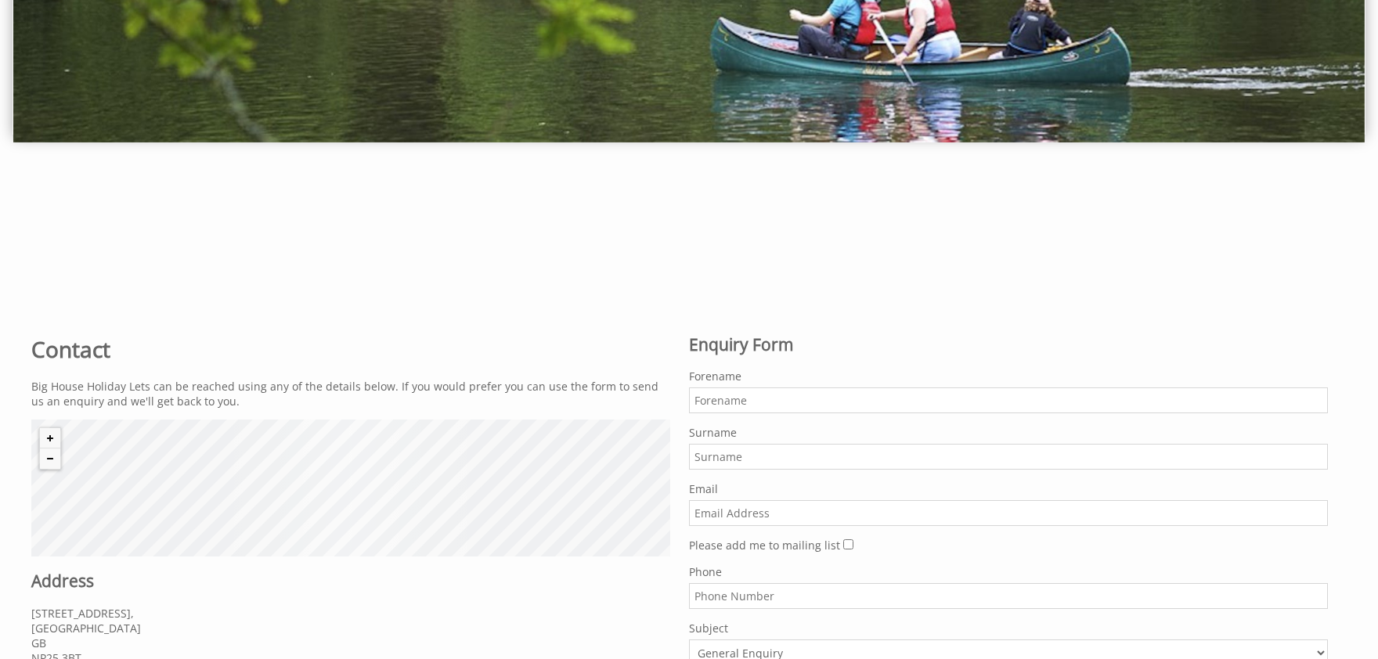
paste input "jamiedaden@hotmail.com"
type input "jamiedaden@hotmail.com"
click at [751, 400] on input "Forename" at bounding box center [1008, 401] width 639 height 26
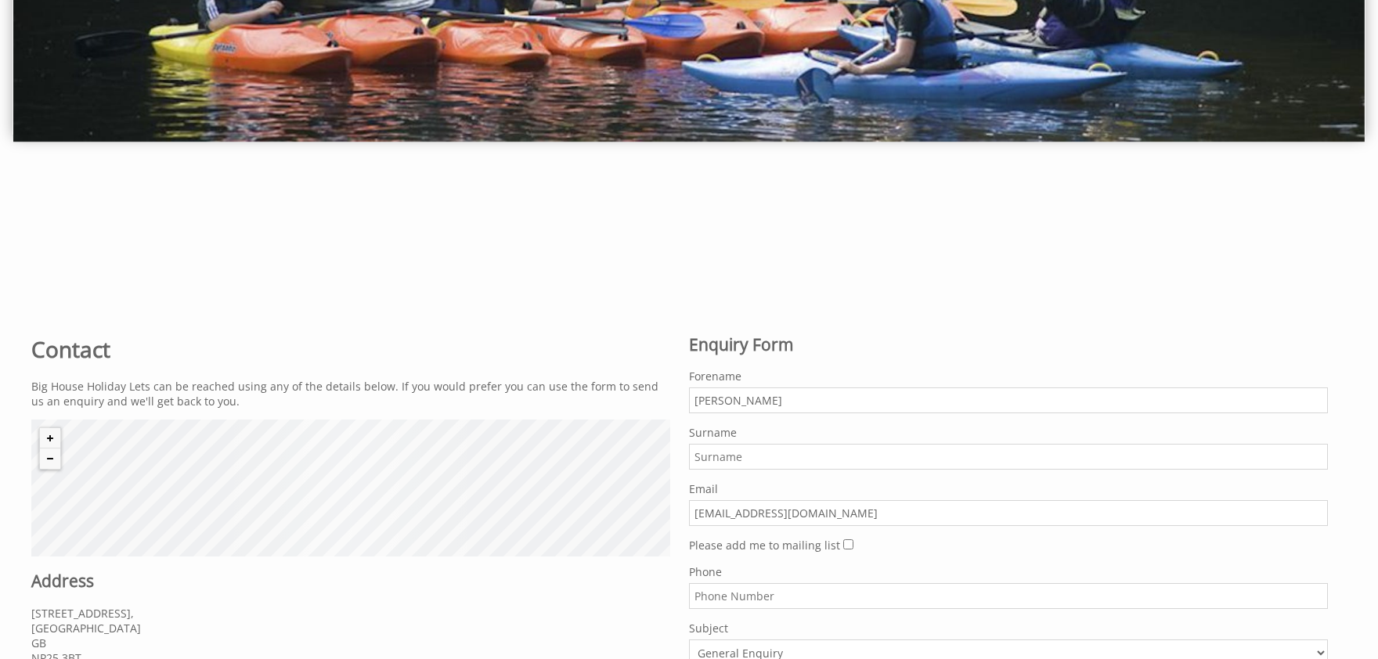
type input "Jamie"
click at [716, 449] on input "Surname" at bounding box center [1008, 457] width 639 height 26
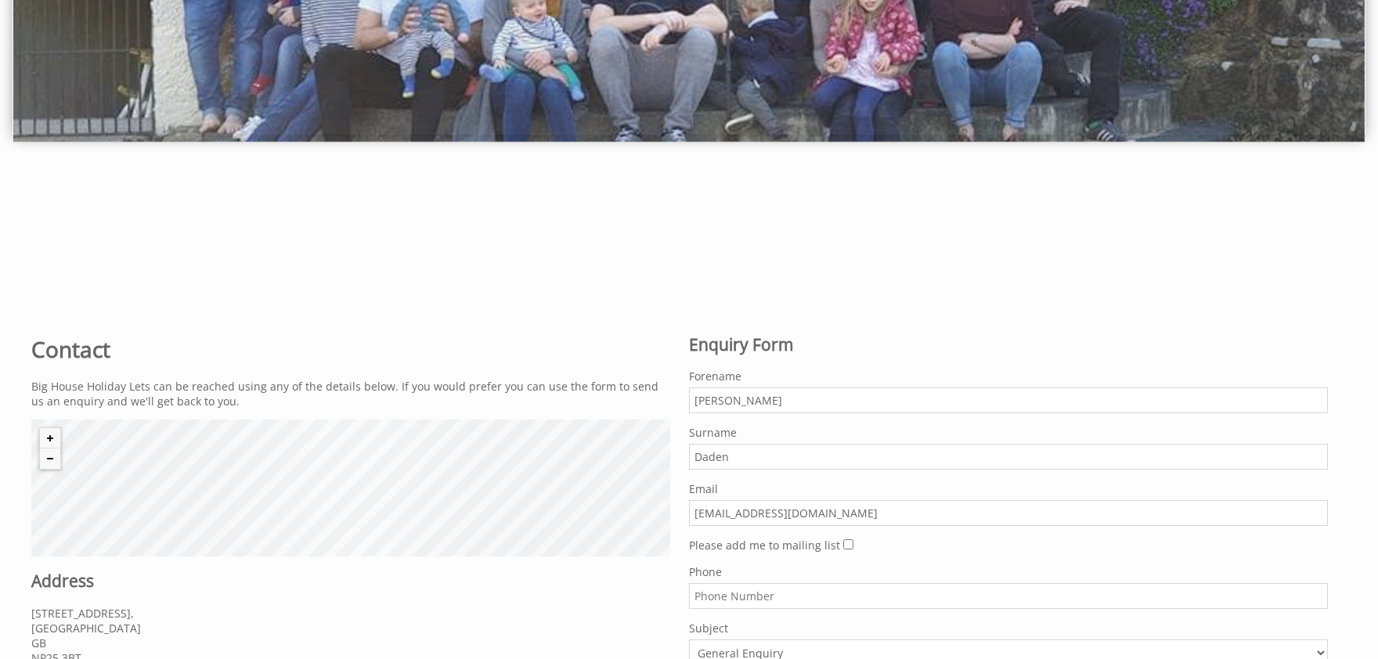
scroll to position [775, 0]
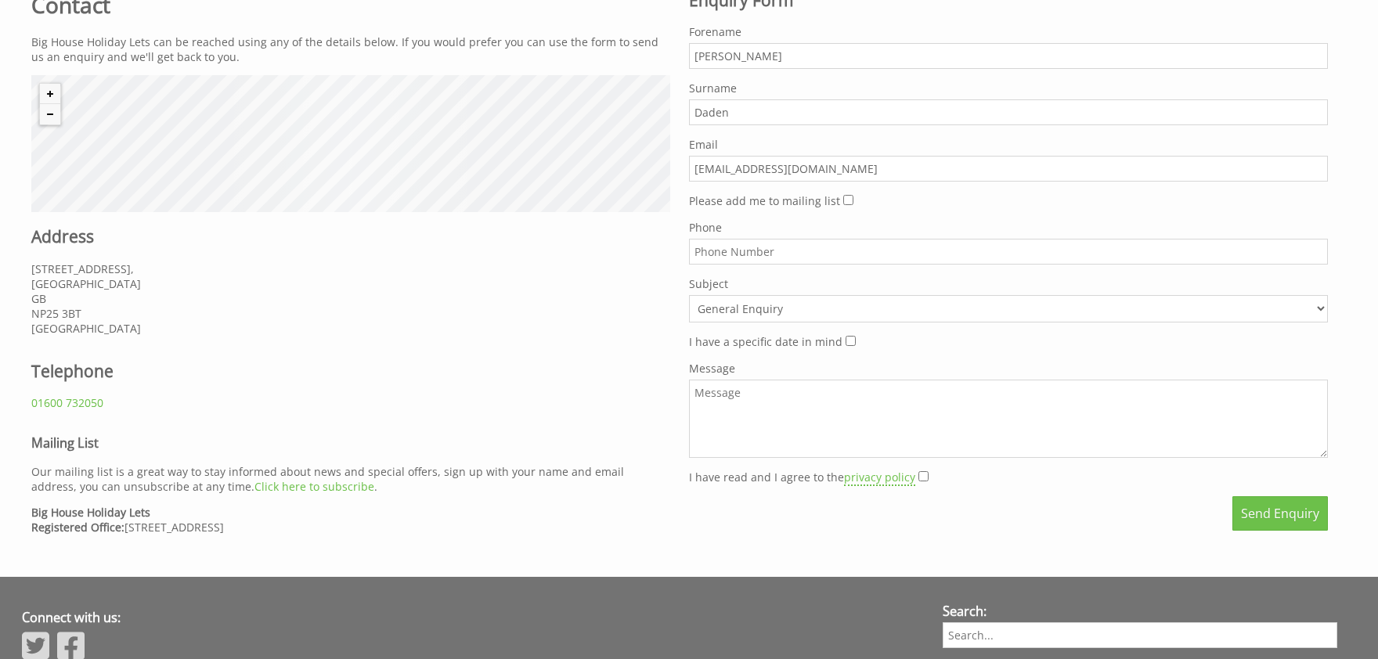
type input "Daden"
click at [843, 199] on input "Please add me to mailing list" at bounding box center [848, 200] width 10 height 10
checkbox input "true"
click at [796, 404] on textarea "Message" at bounding box center [1008, 419] width 639 height 78
type textarea "bdsbdsb"
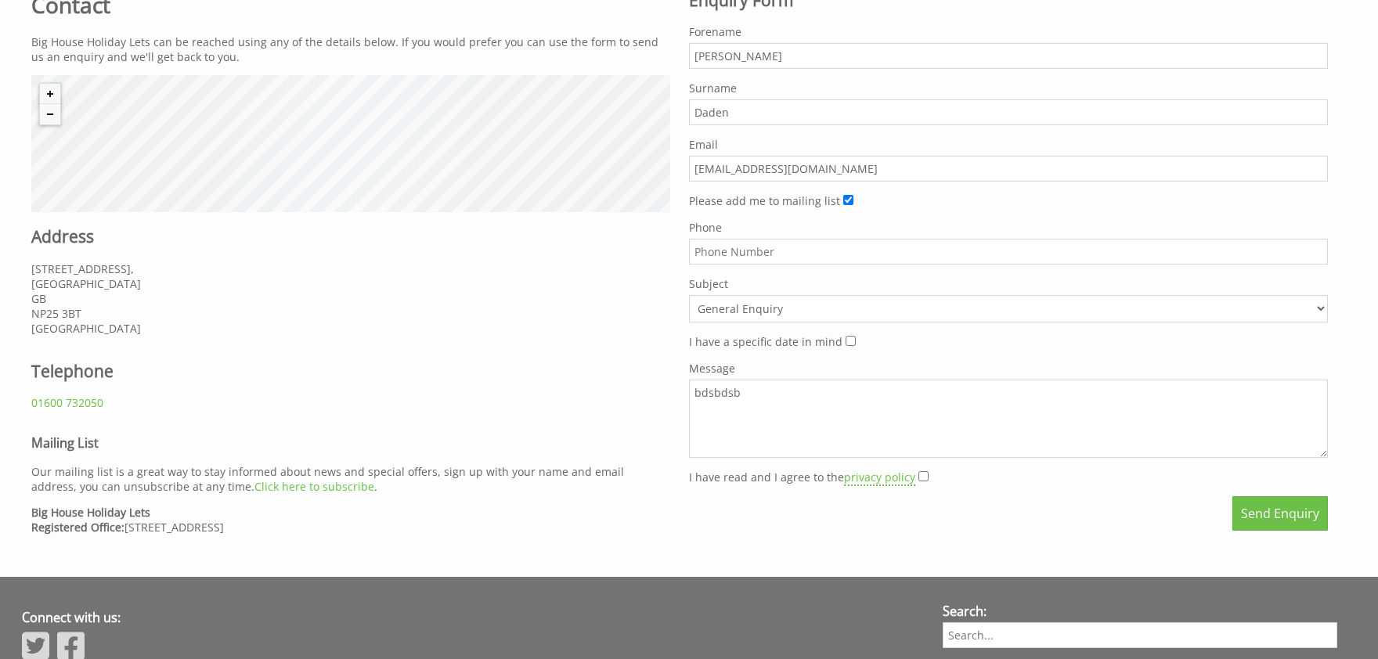
click at [922, 471] on input "I have read and I agree to the privacy policy" at bounding box center [924, 476] width 10 height 10
checkbox input "true"
click at [1269, 508] on button "Send Enquiry" at bounding box center [1281, 513] width 96 height 34
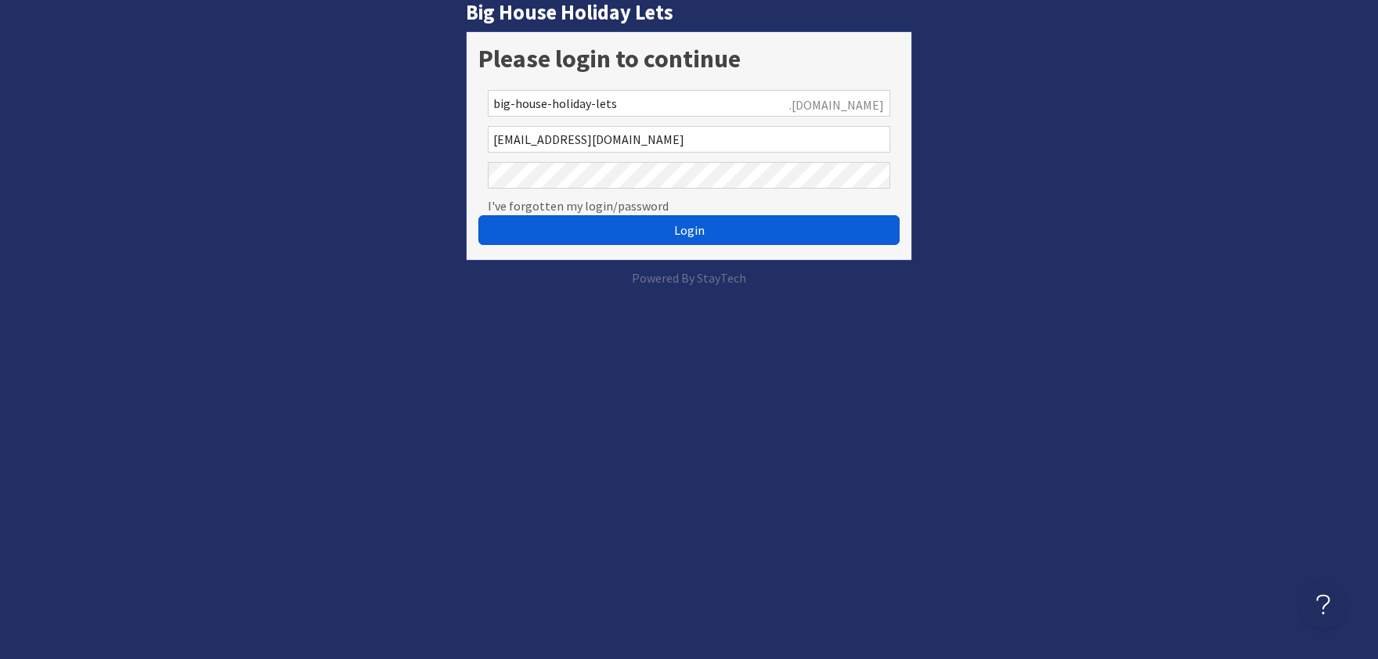
click at [687, 234] on span "Login" at bounding box center [689, 230] width 31 height 16
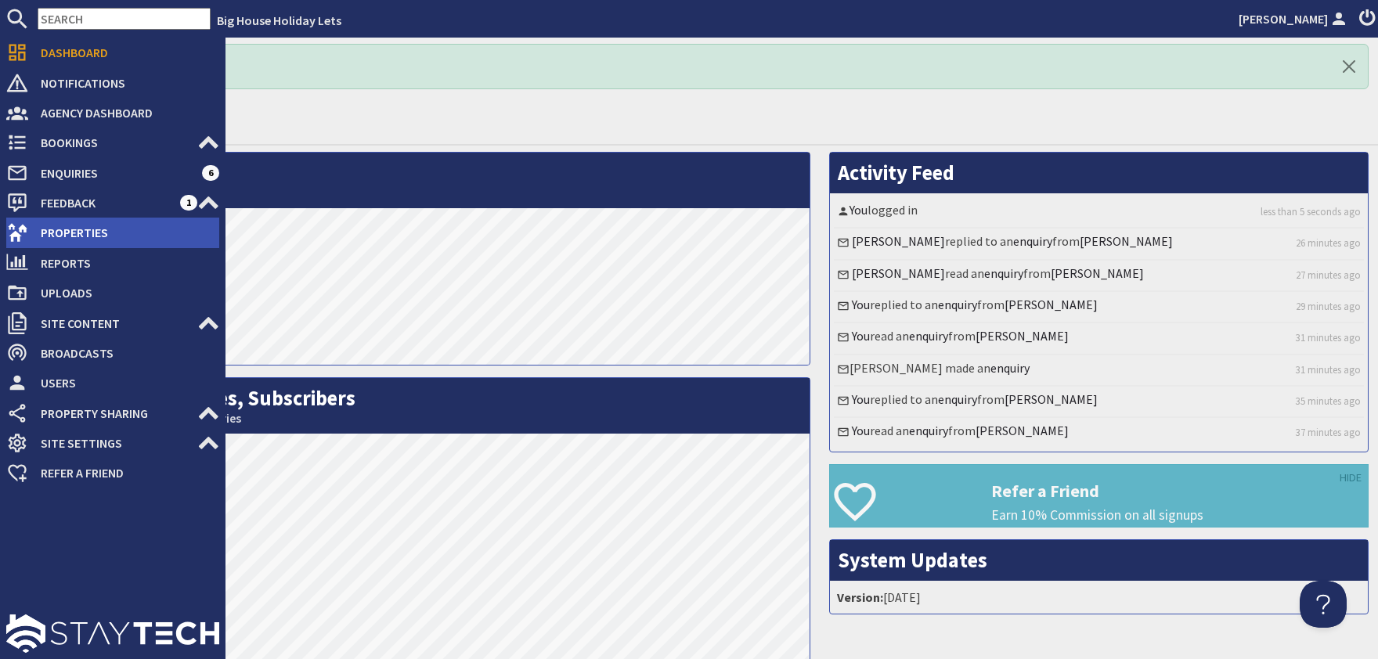
click at [65, 235] on span "Properties" at bounding box center [123, 232] width 191 height 25
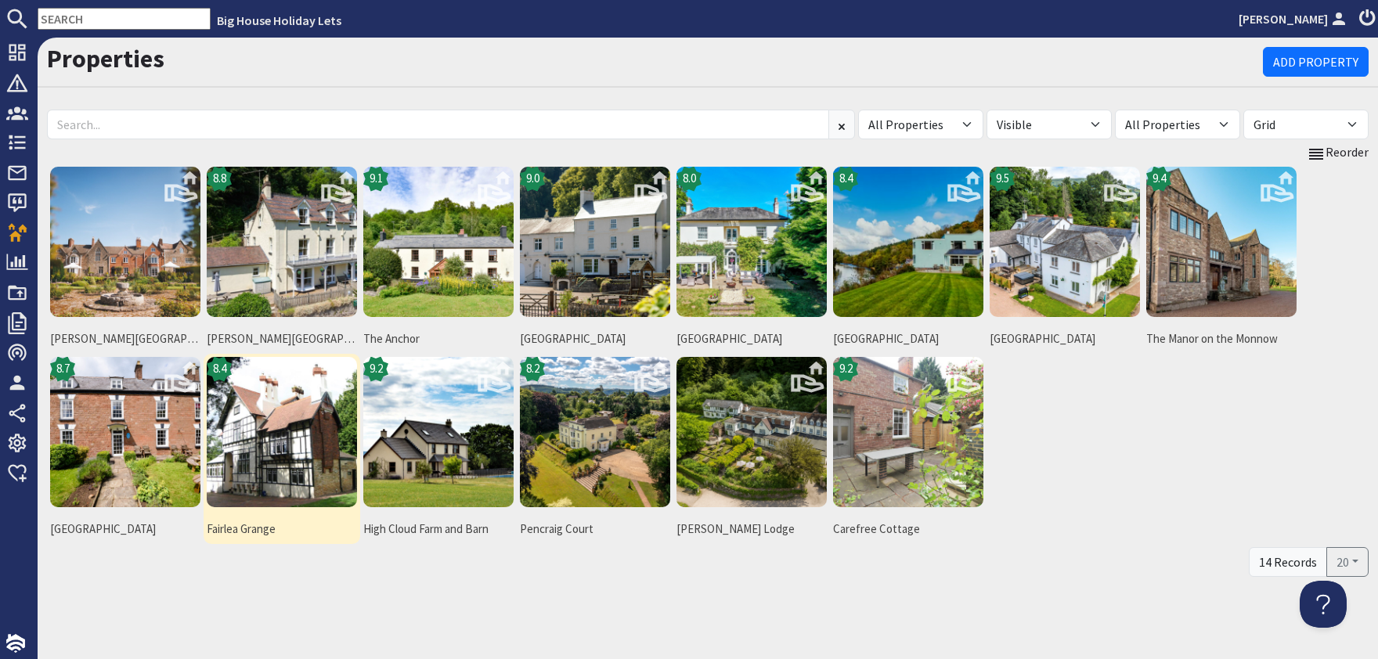
click at [261, 450] on img at bounding box center [282, 432] width 150 height 150
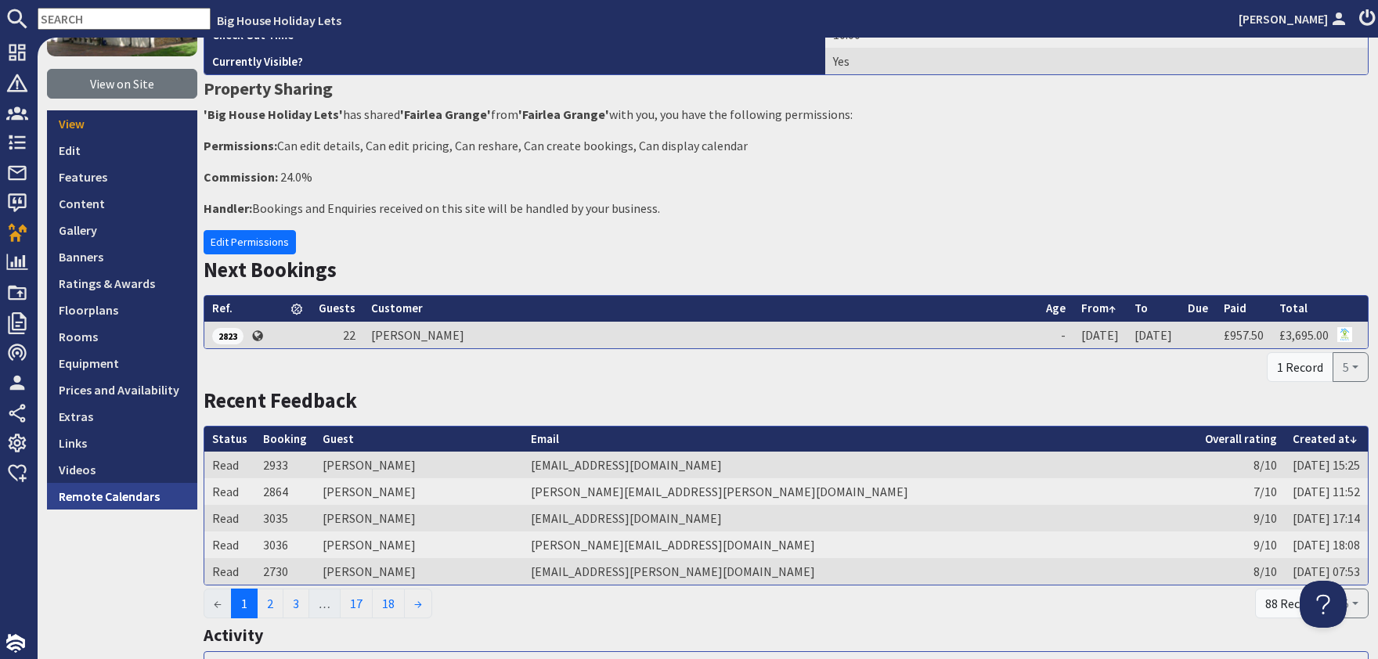
scroll to position [190, 0]
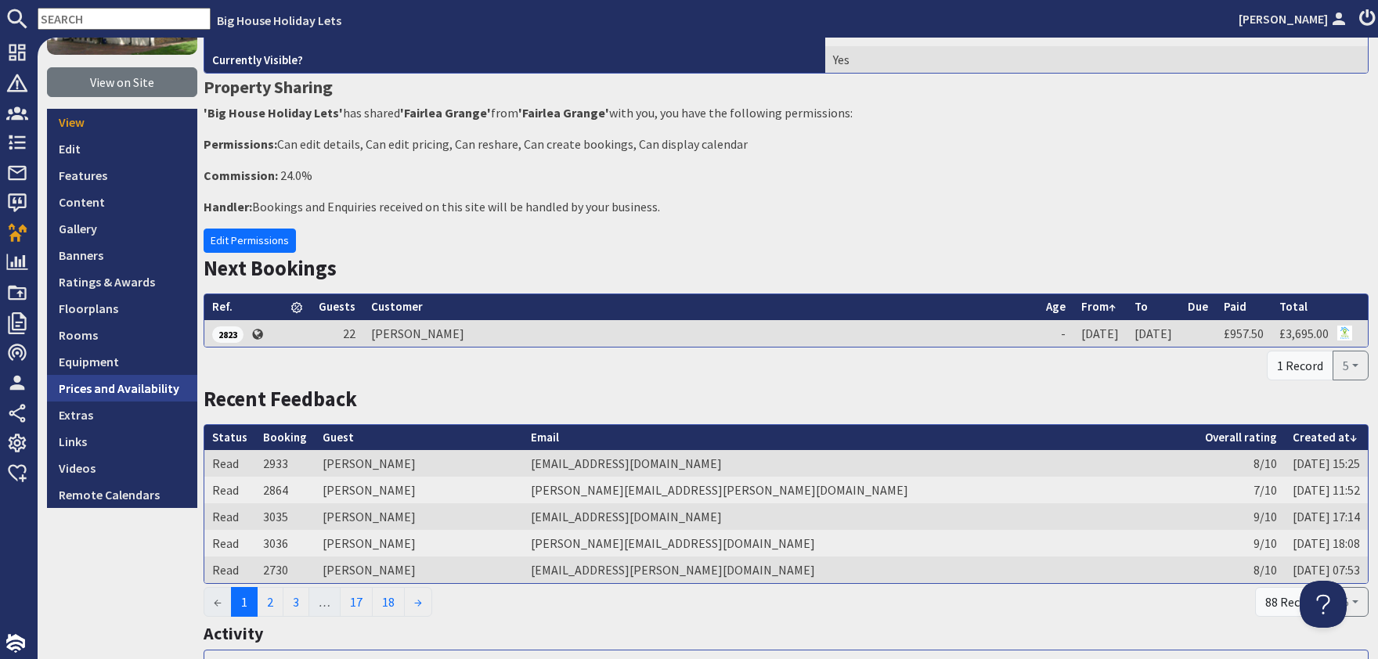
click at [147, 387] on link "Prices and Availability" at bounding box center [122, 388] width 150 height 27
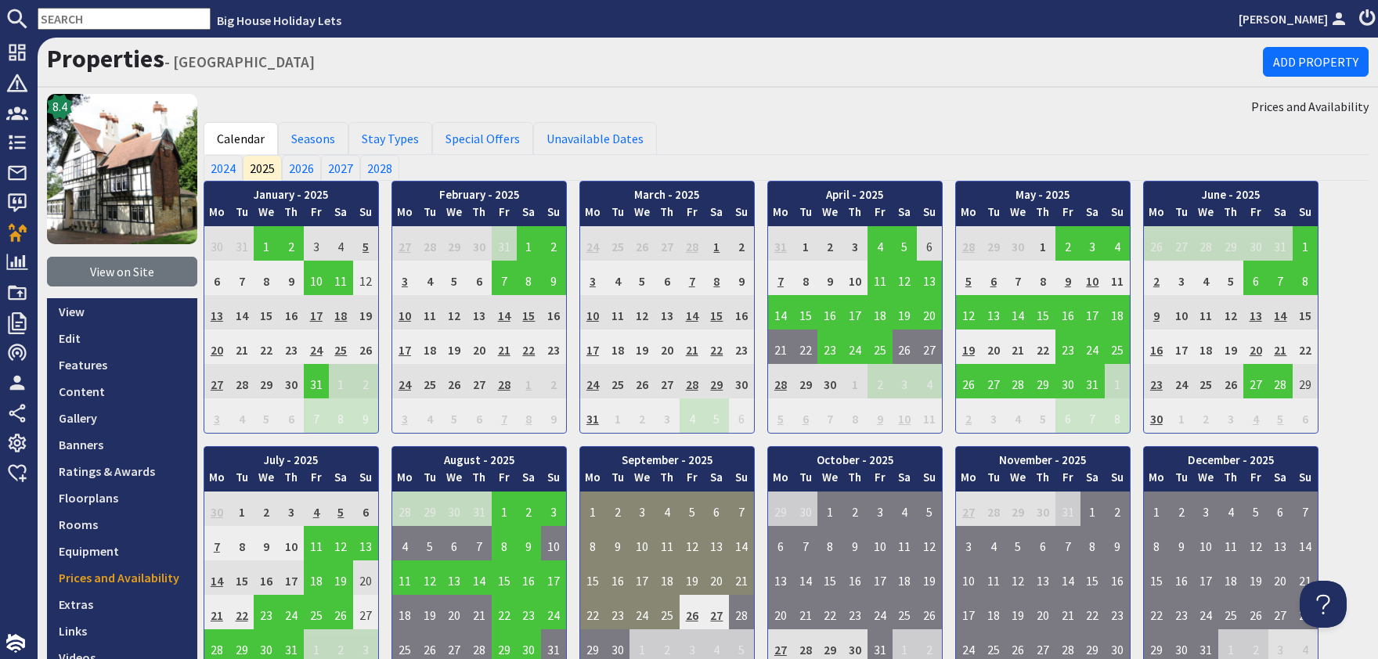
scroll to position [379, 0]
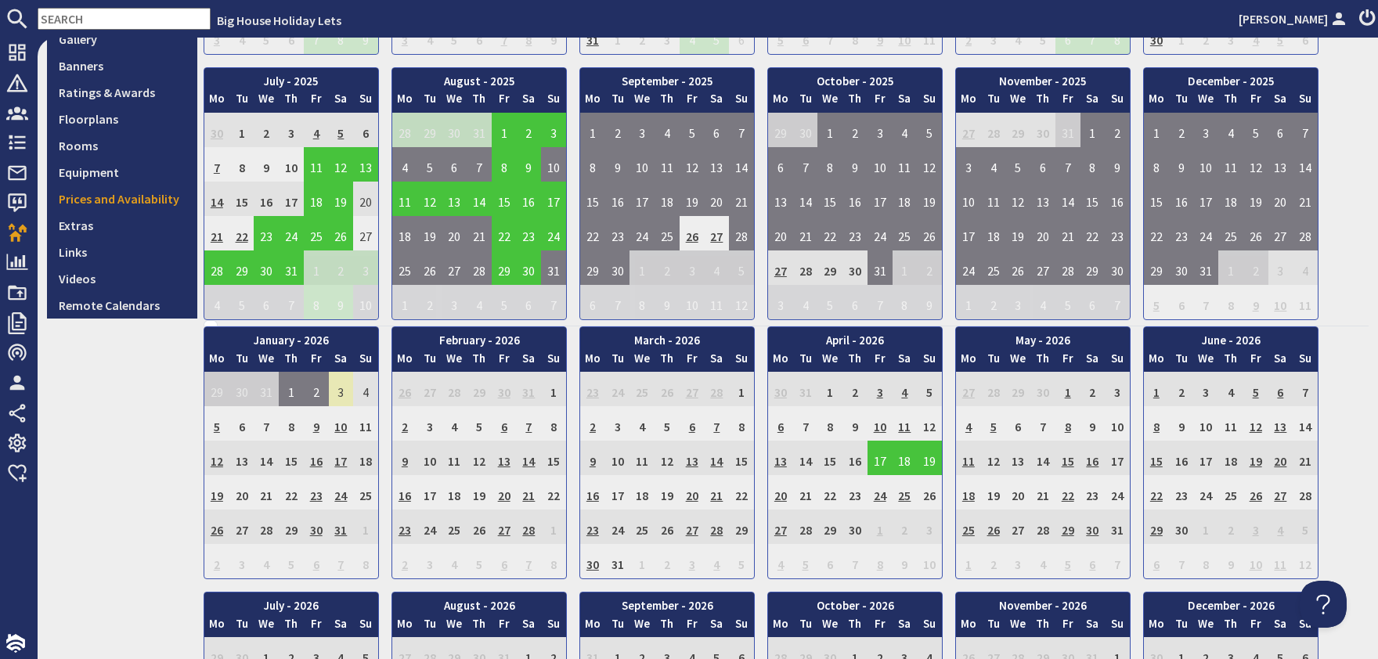
click at [341, 386] on td "3" at bounding box center [341, 389] width 25 height 34
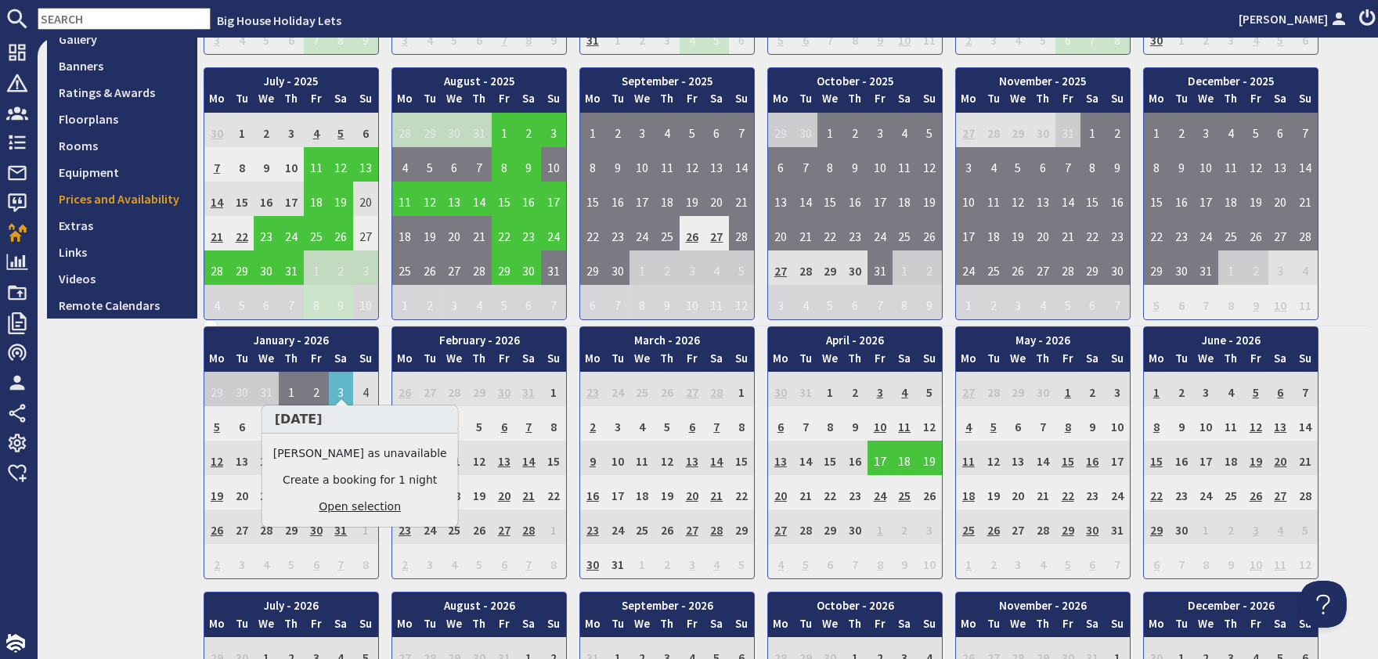
click at [349, 507] on link "Open selection" at bounding box center [360, 507] width 174 height 16
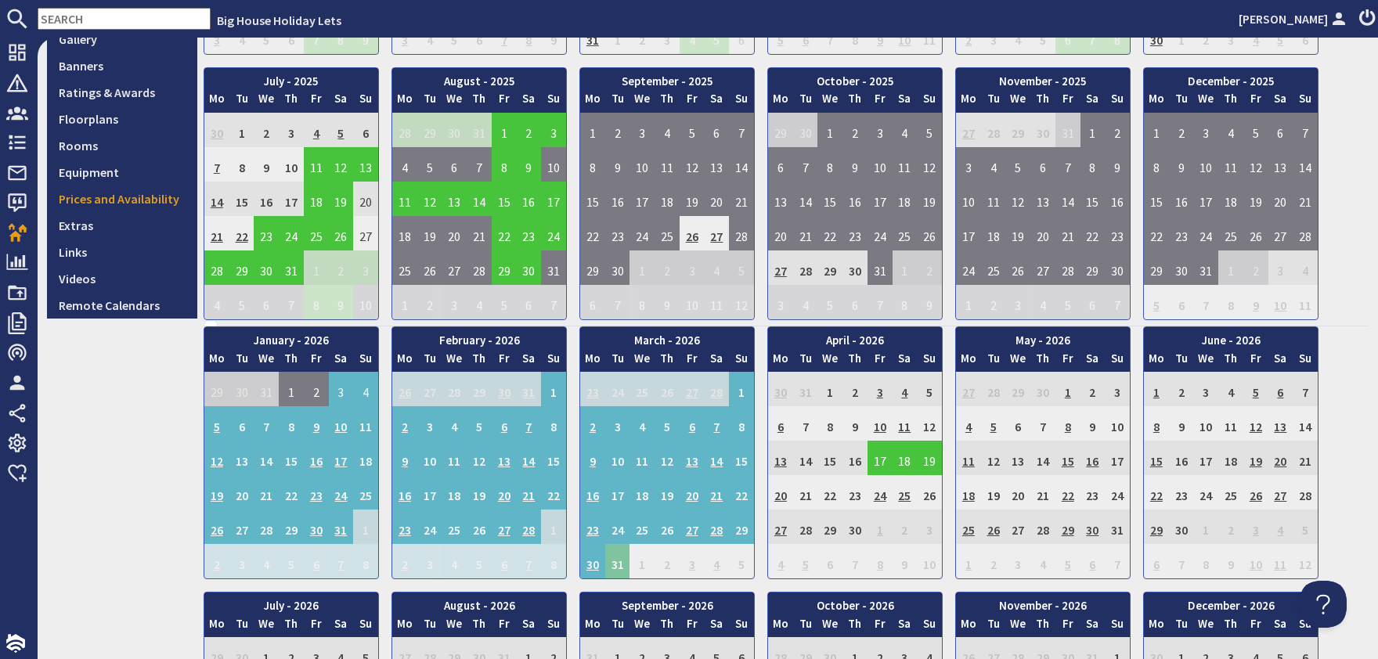
click at [617, 558] on td "31" at bounding box center [617, 561] width 25 height 34
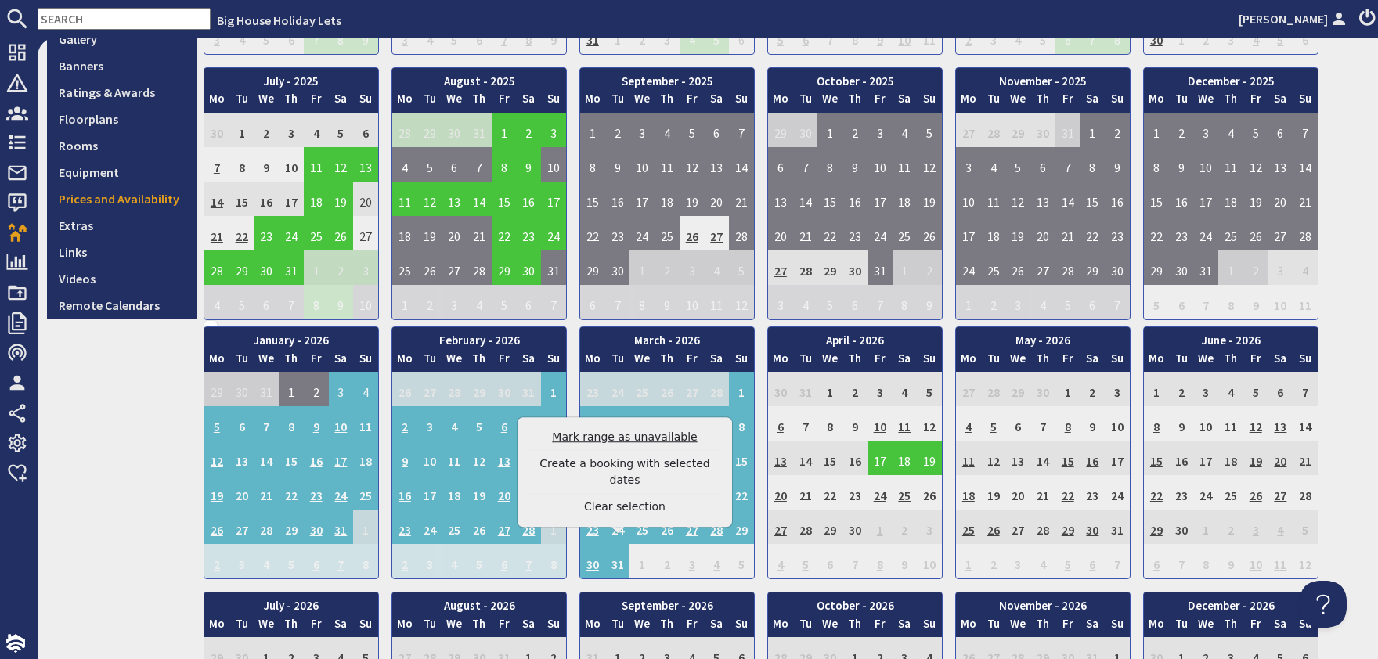
click at [616, 446] on link "Mark range as unavailable" at bounding box center [625, 437] width 193 height 16
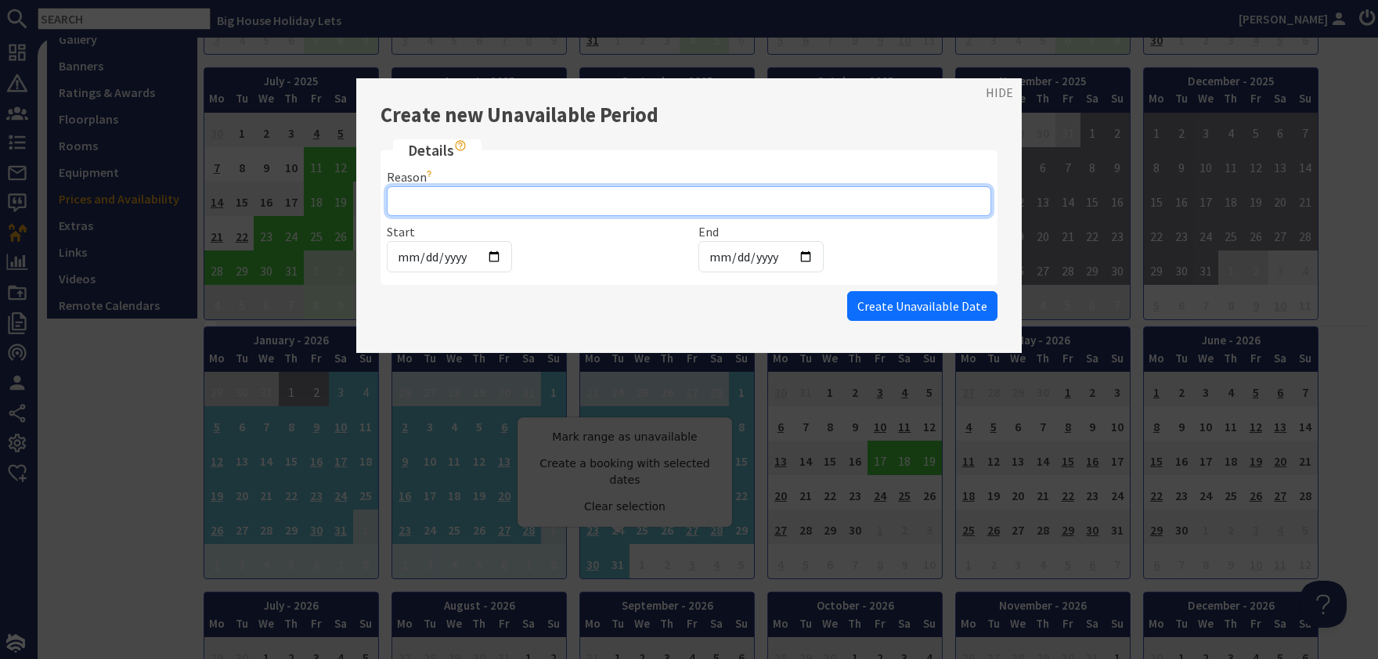
click at [428, 197] on input "Reason" at bounding box center [689, 201] width 605 height 30
type input "work"
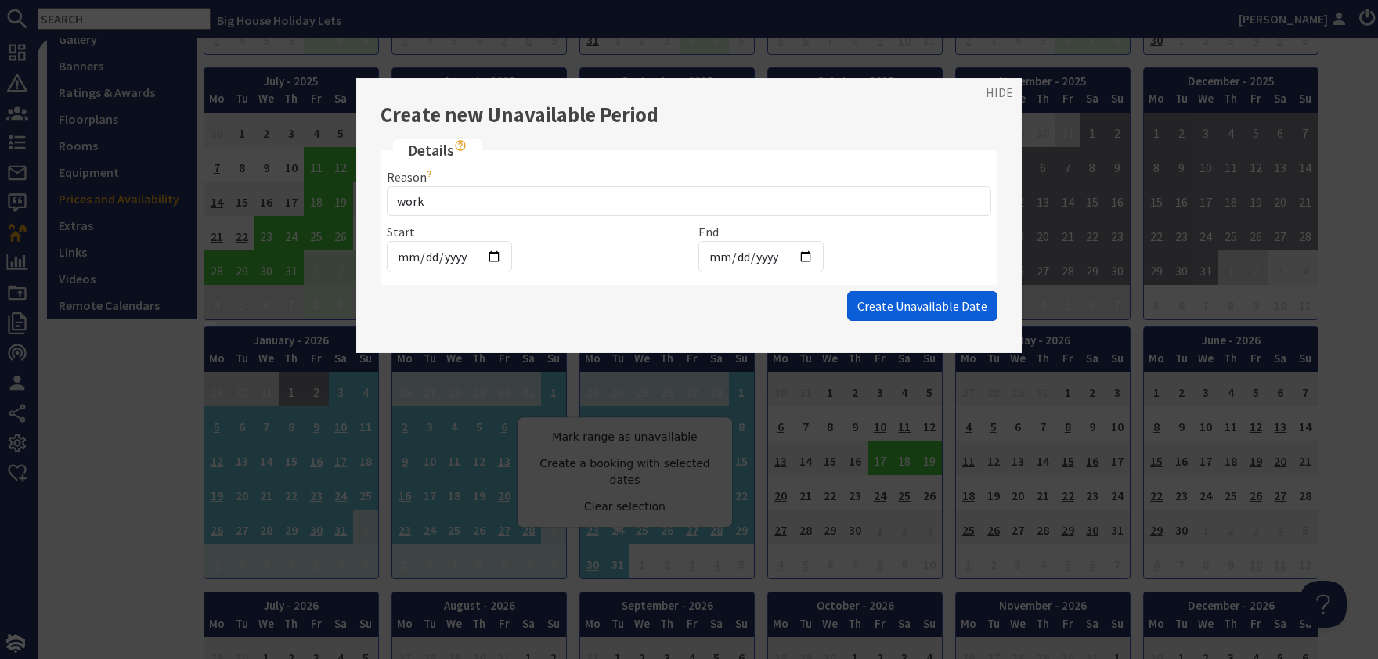
click at [881, 295] on button "Create Unavailable Date" at bounding box center [922, 306] width 150 height 30
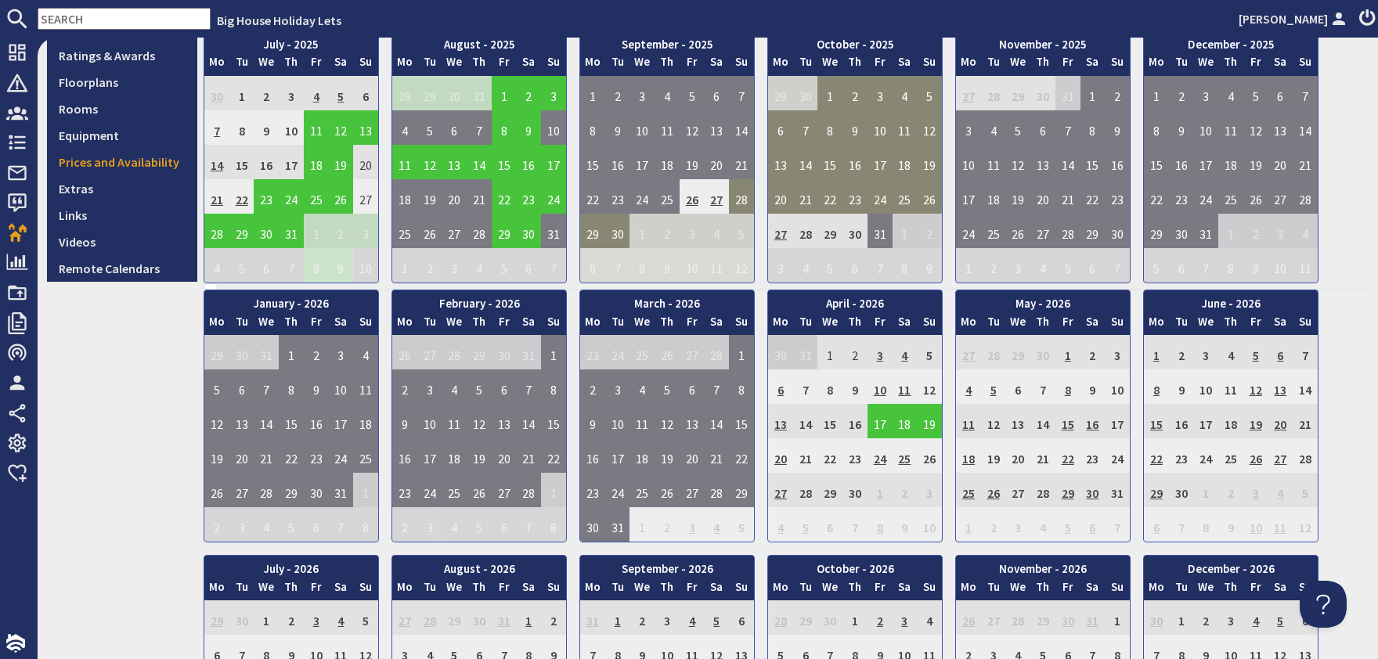
scroll to position [569, 0]
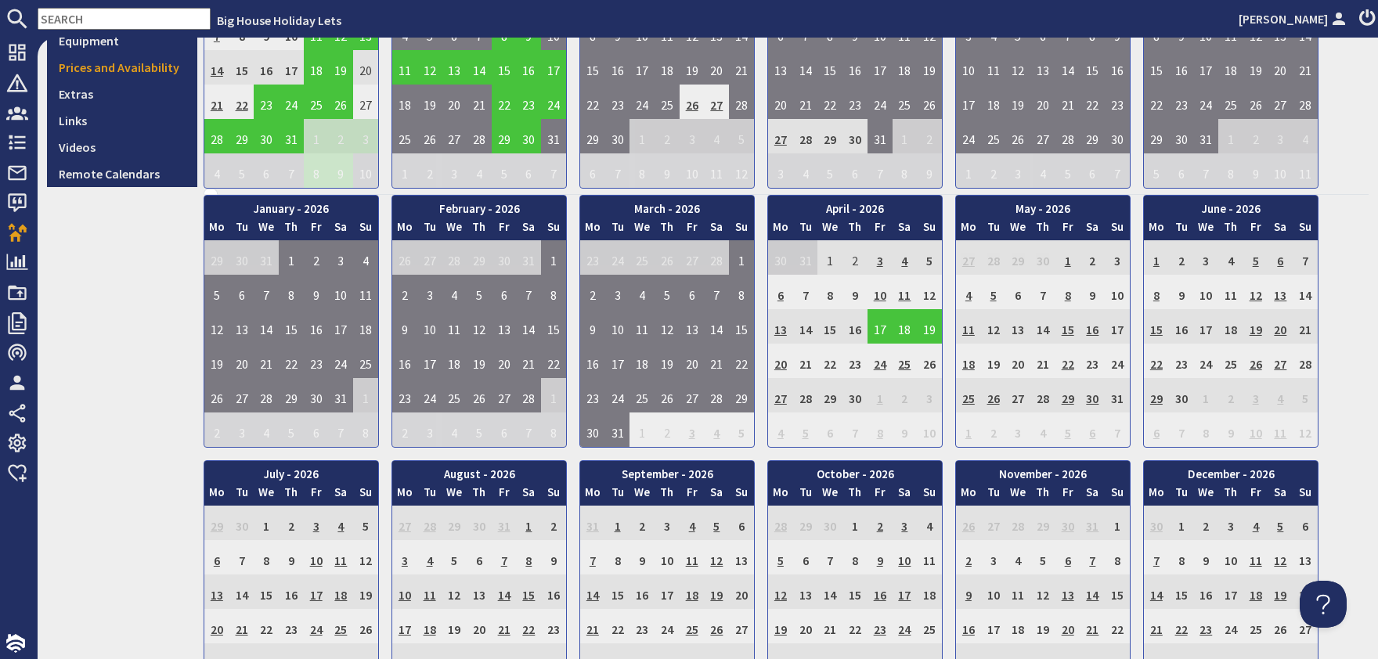
click at [85, 541] on div "8.4 View on Site View Edit Features Content Gallery Banners Ratings & Awards Fl…" at bounding box center [122, 253] width 150 height 1341
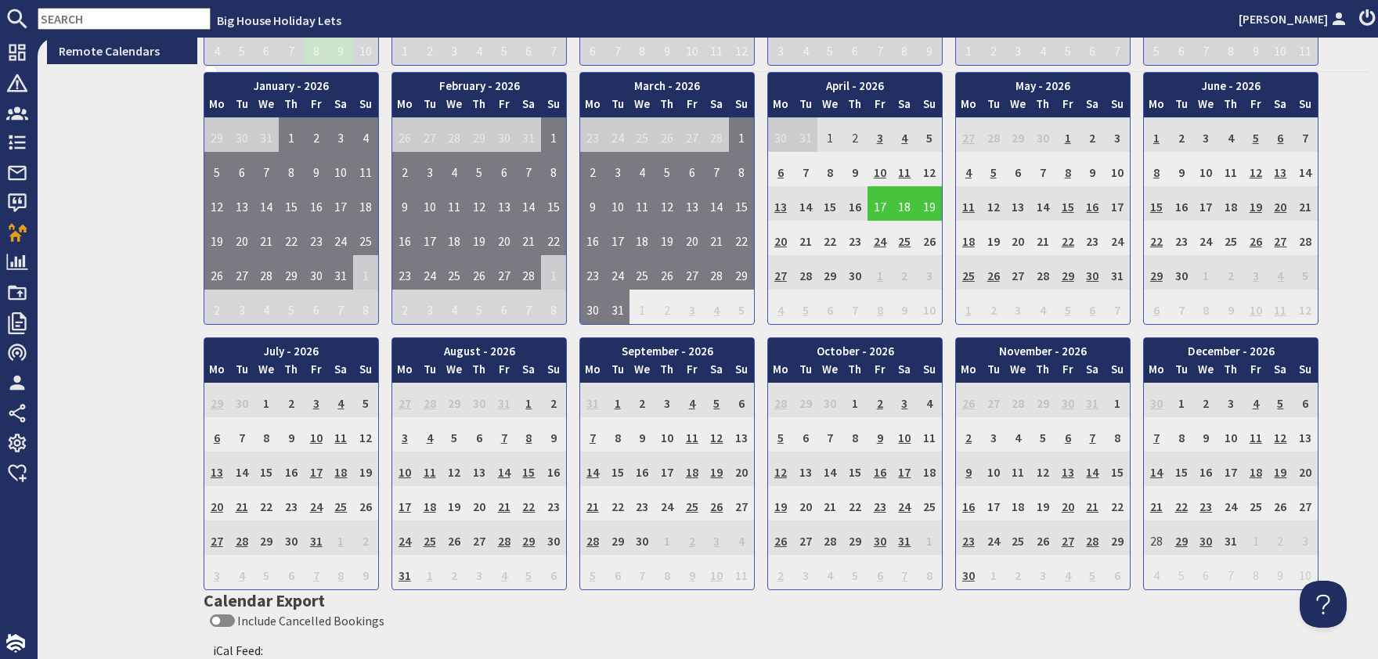
scroll to position [613, 0]
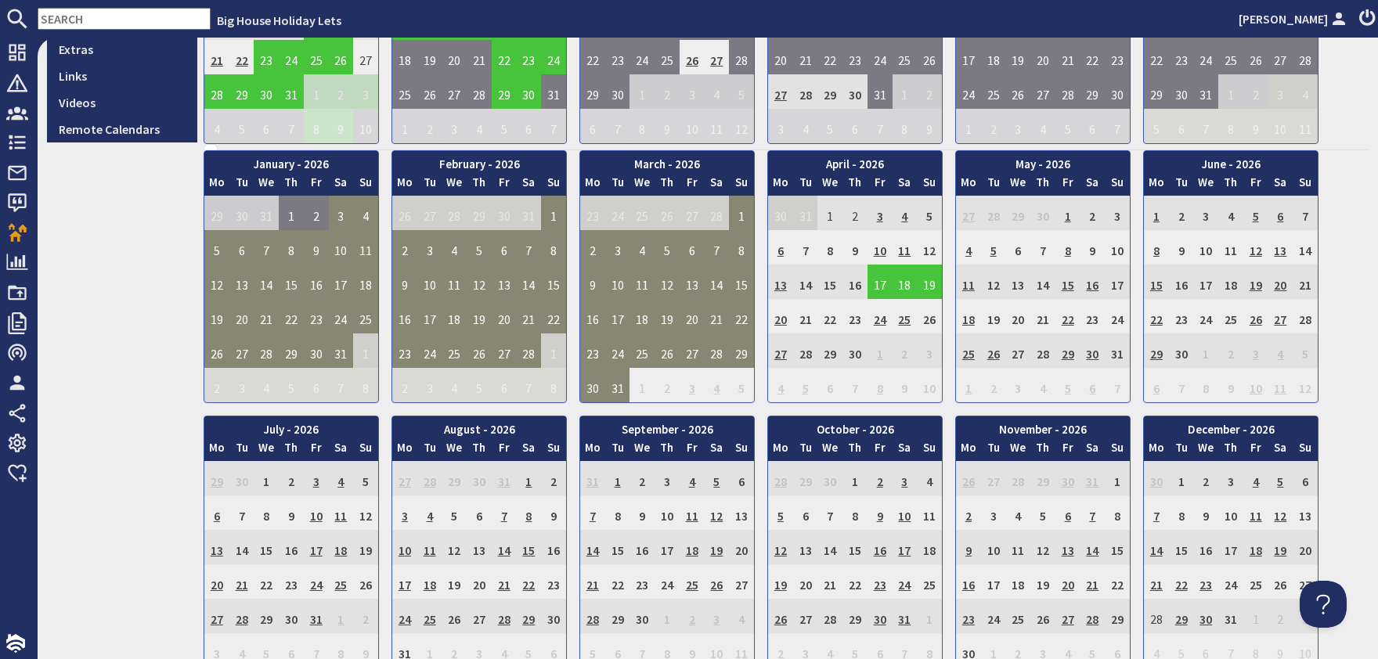
click at [128, 351] on div "8.4 View on Site View Edit Features Content Gallery Banners Ratings & Awards Fl…" at bounding box center [122, 209] width 150 height 1341
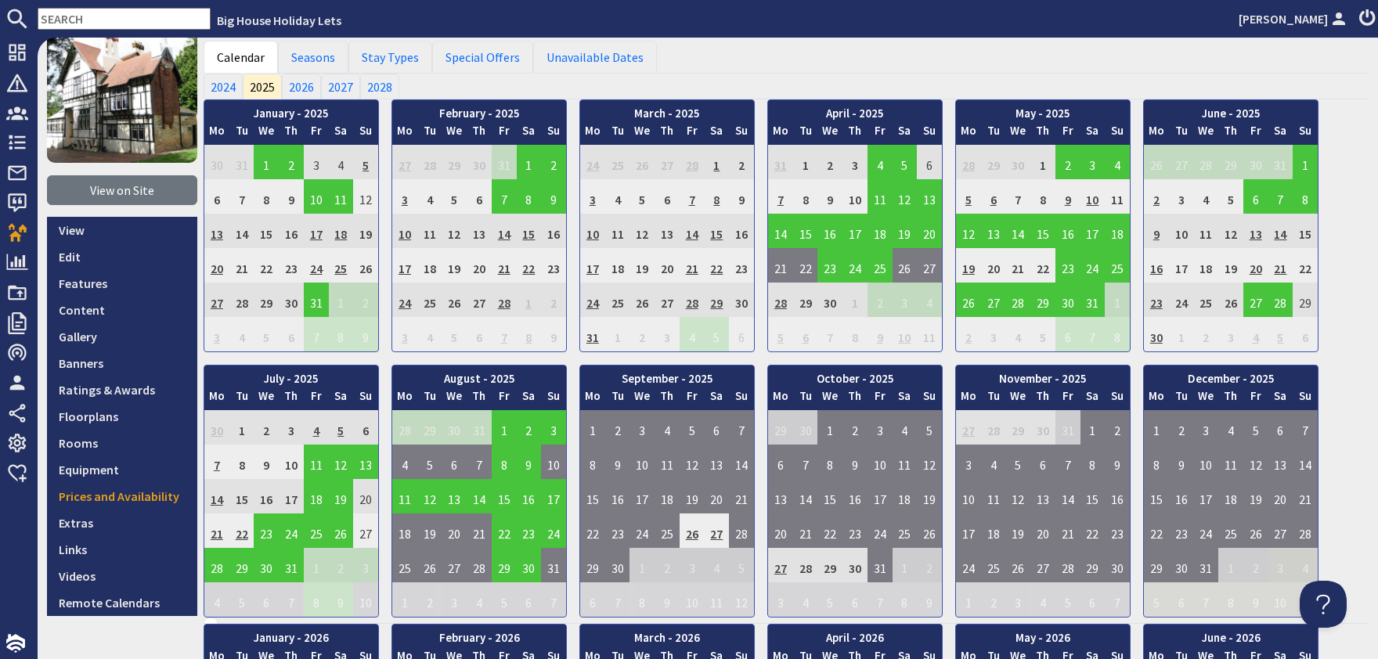
scroll to position [0, 0]
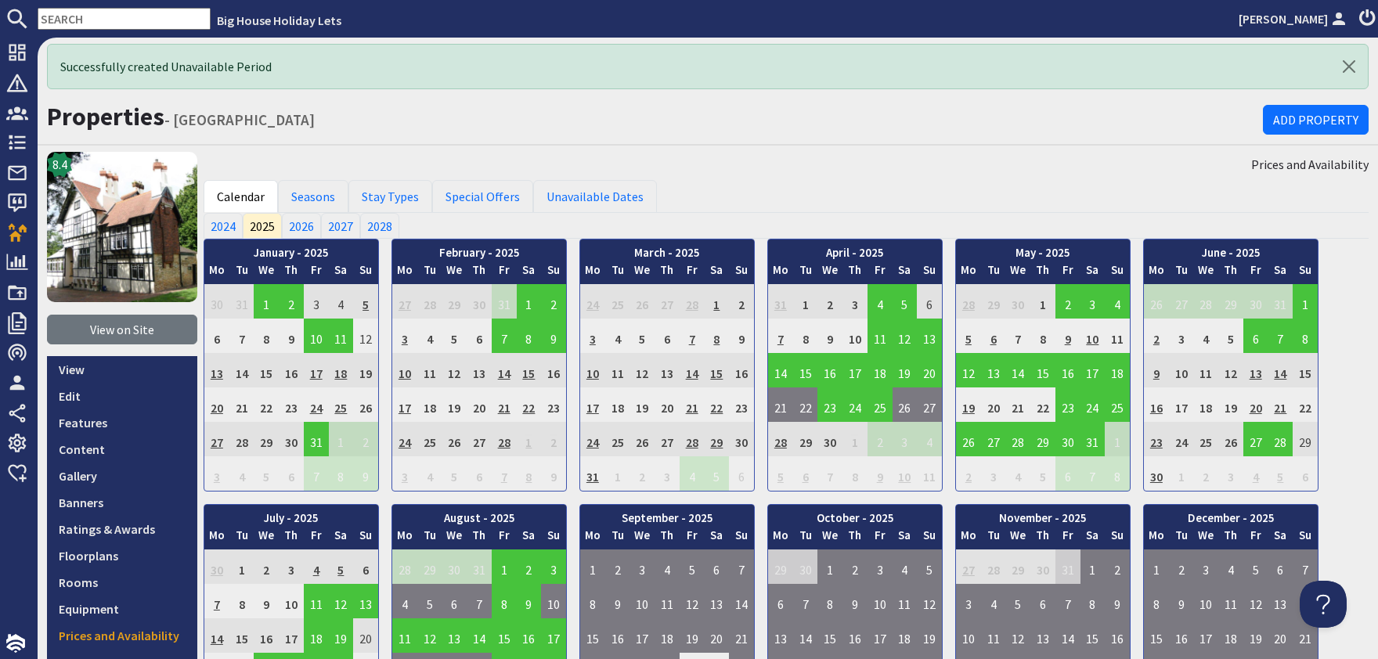
click at [674, 129] on h1 "Properties - Fairlea Grange" at bounding box center [655, 117] width 1216 height 30
